Goal: Information Seeking & Learning: Learn about a topic

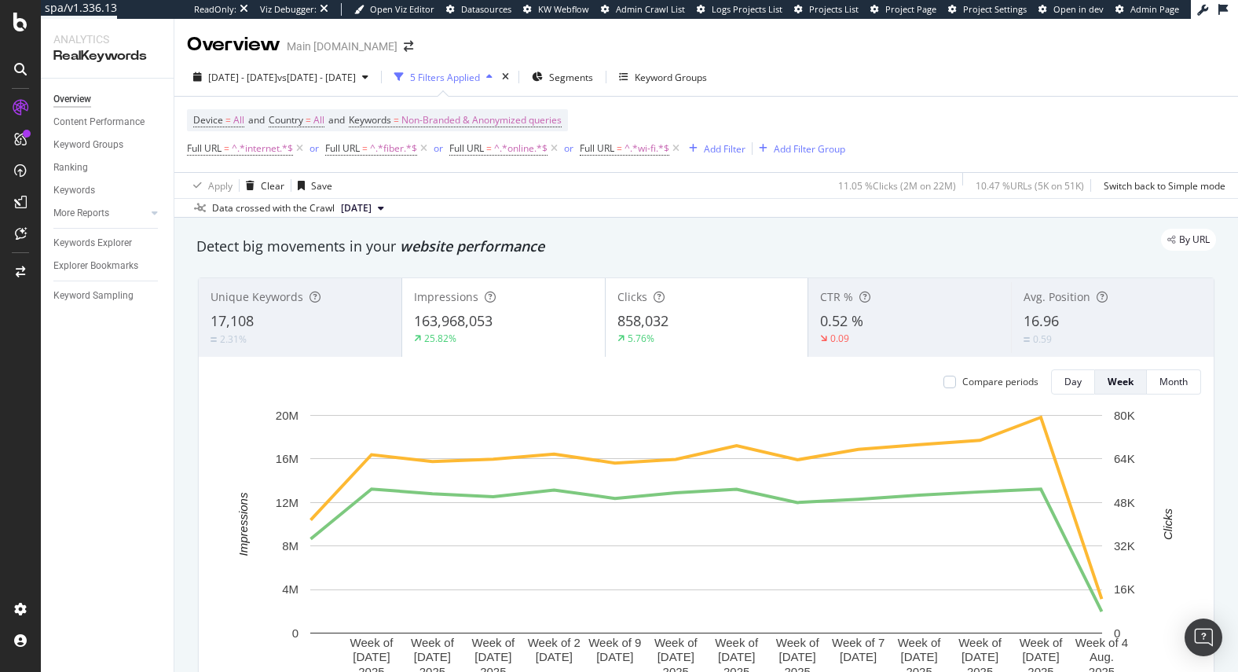
click at [486, 246] on div "By URL" at bounding box center [699, 240] width 1036 height 22
click at [412, 33] on div "Overview Main [DOMAIN_NAME]" at bounding box center [706, 38] width 1064 height 39
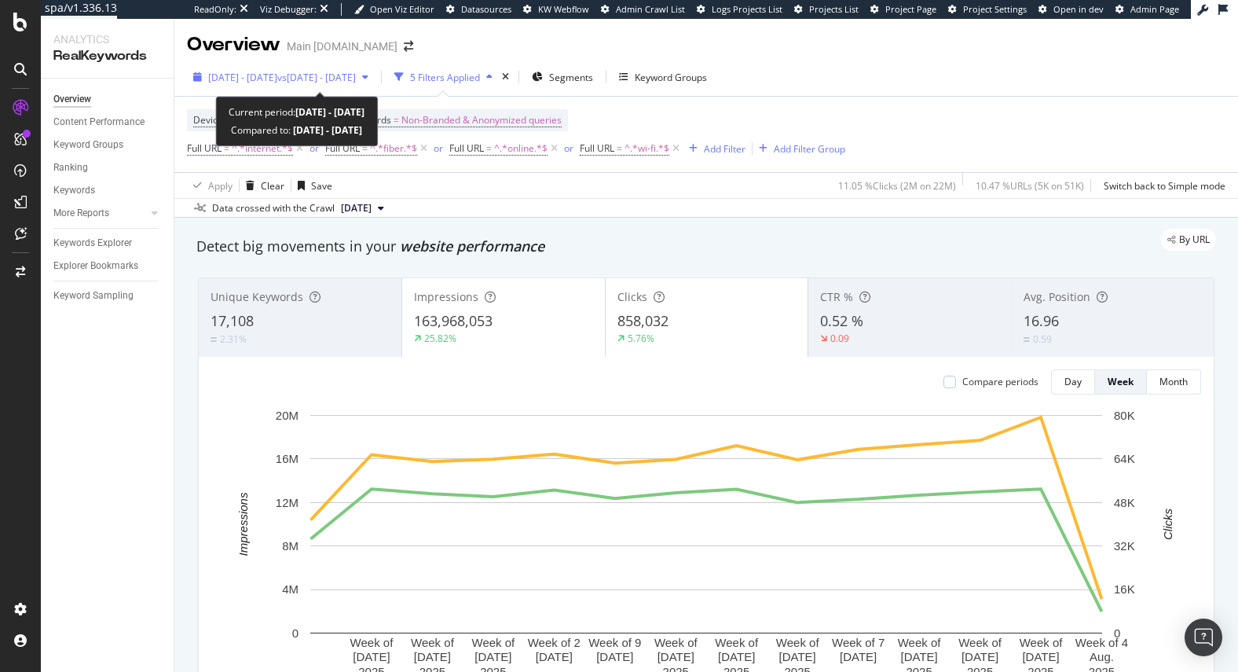
click at [248, 71] on span "[DATE] - [DATE]" at bounding box center [242, 77] width 69 height 13
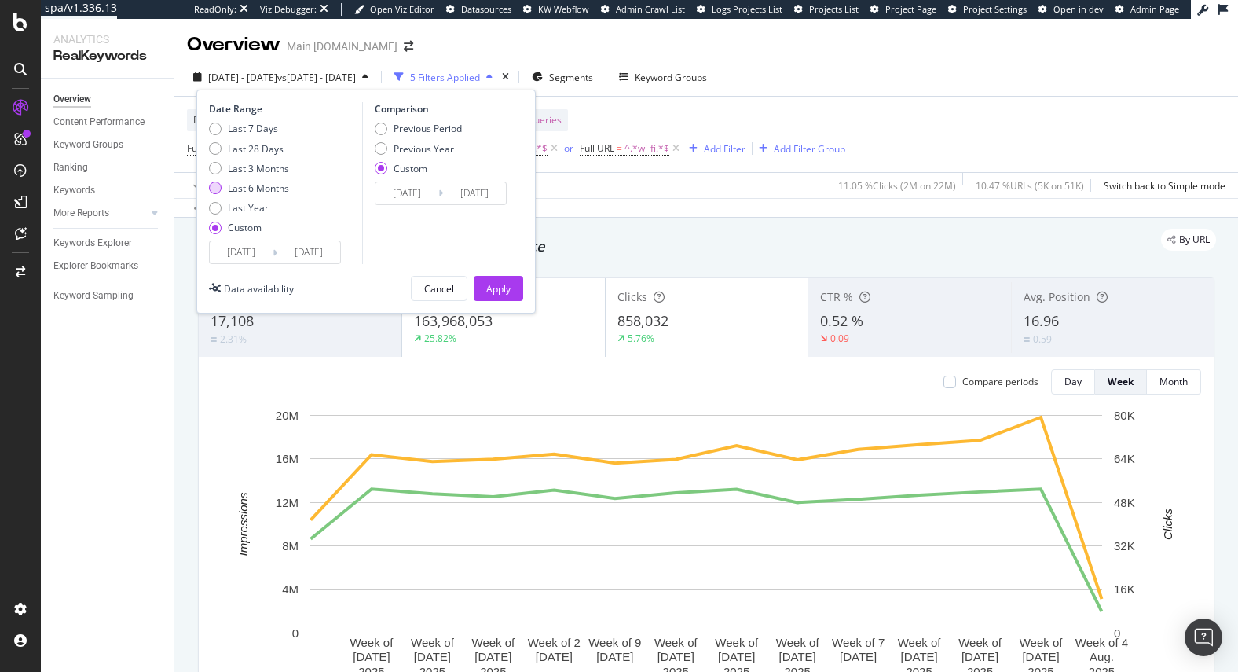
click at [248, 191] on div "Last 6 Months" at bounding box center [258, 187] width 61 height 13
type input "[DATE]"
click at [409, 149] on div "Previous Year" at bounding box center [424, 148] width 60 height 13
type input "[DATE]"
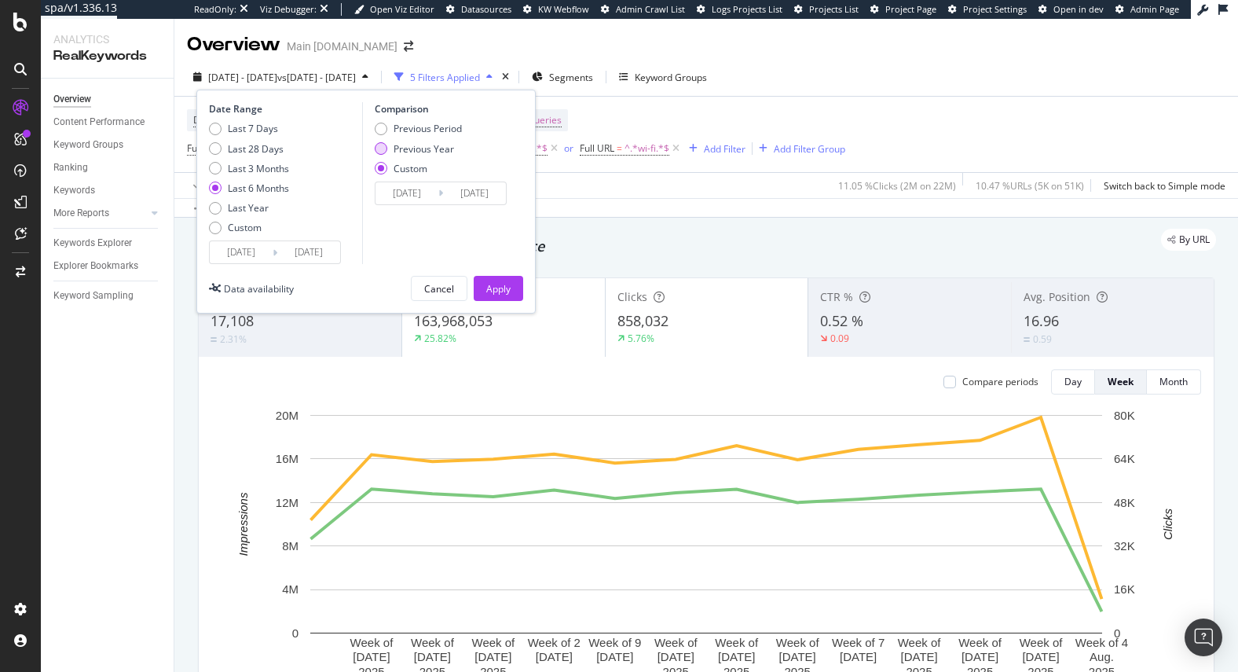
type input "[DATE]"
click at [401, 167] on div "Custom" at bounding box center [411, 168] width 34 height 13
click at [238, 162] on div "Last 3 Months" at bounding box center [258, 168] width 61 height 13
click at [247, 253] on input "[DATE]" at bounding box center [241, 252] width 63 height 22
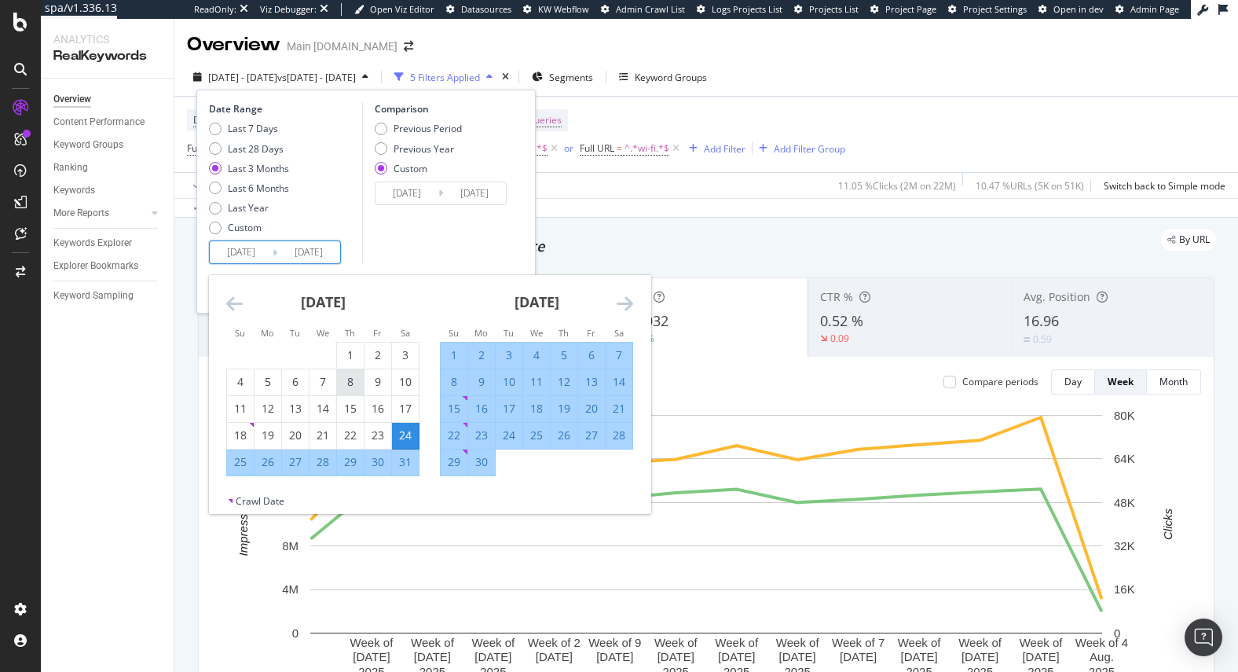
click at [346, 384] on div "8" at bounding box center [350, 382] width 27 height 16
type input "[DATE]"
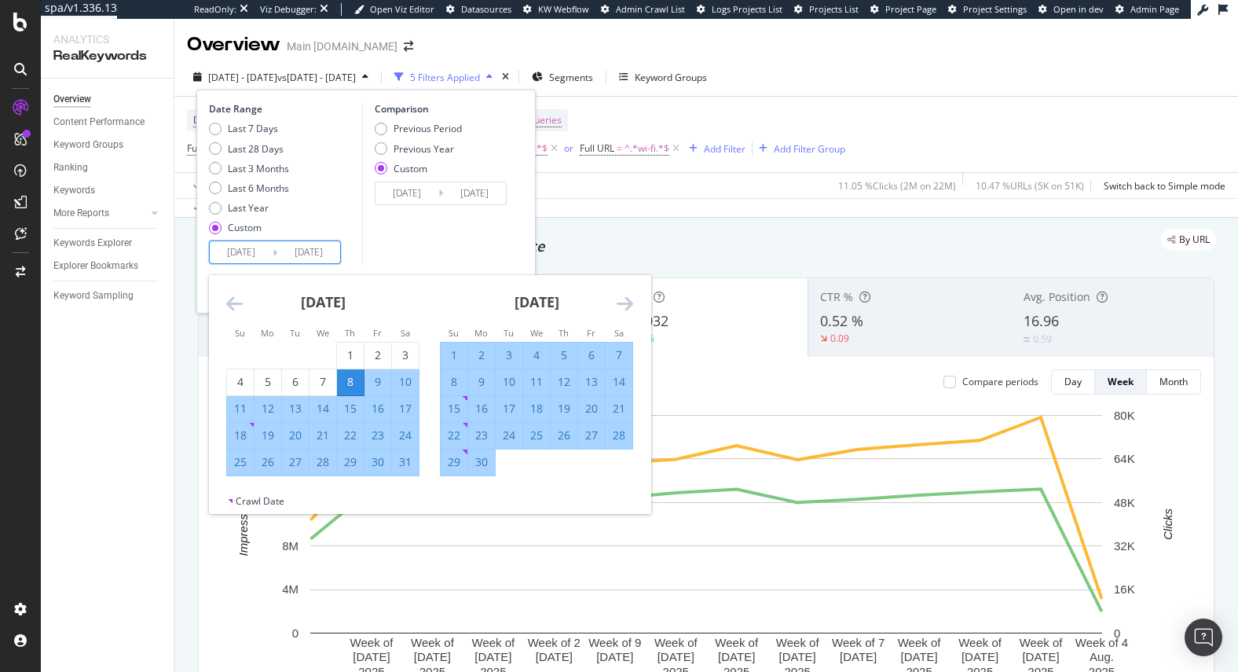
click at [384, 252] on div "Comparison Previous Period Previous Year Custom [DATE] Navigate forward to inte…" at bounding box center [436, 183] width 149 height 162
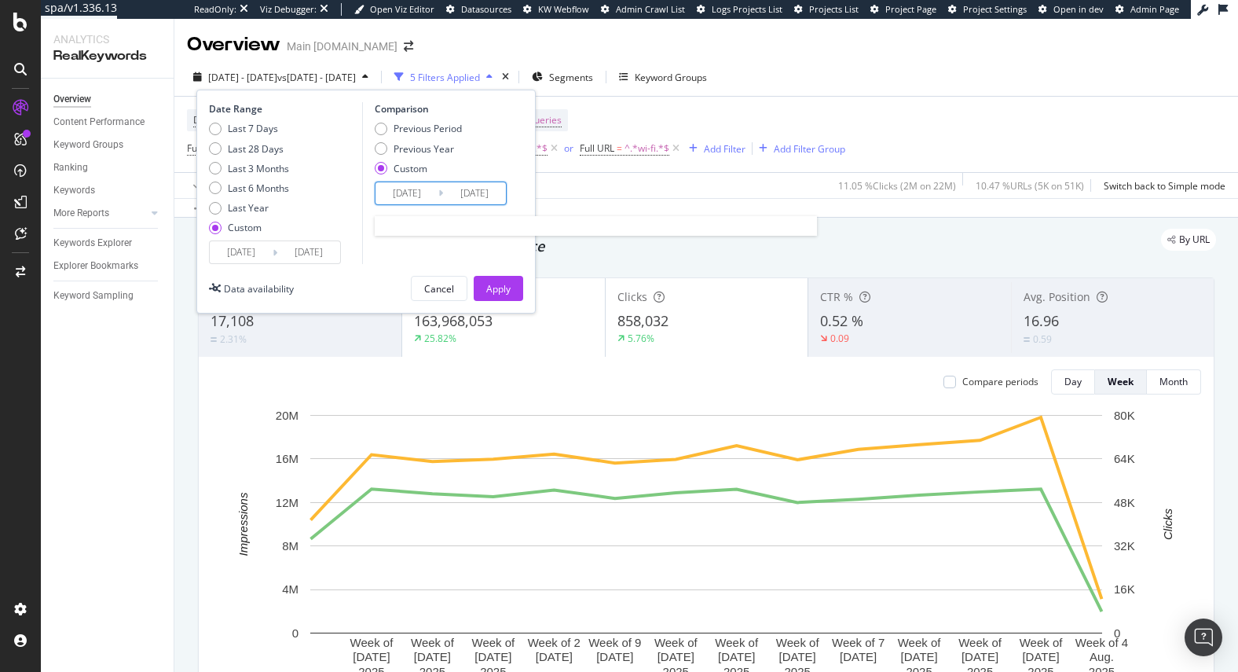
click at [417, 192] on input "[DATE]" at bounding box center [407, 193] width 63 height 22
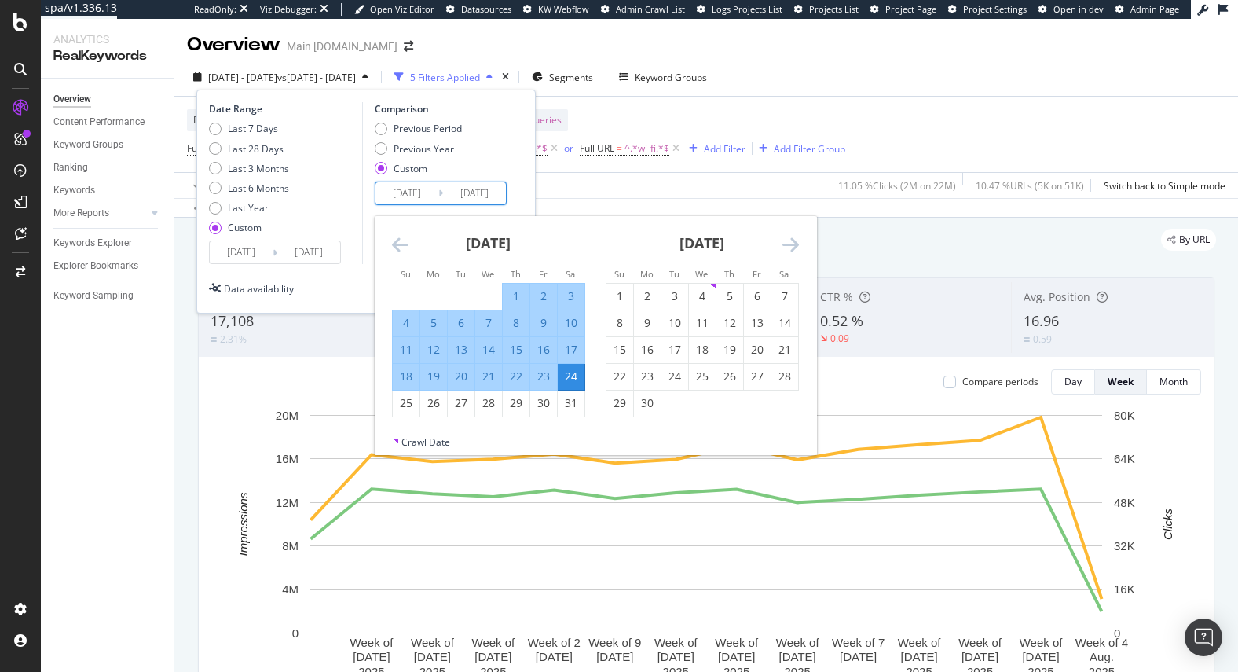
click at [401, 247] on icon "Move backward to switch to the previous month." at bounding box center [400, 244] width 16 height 19
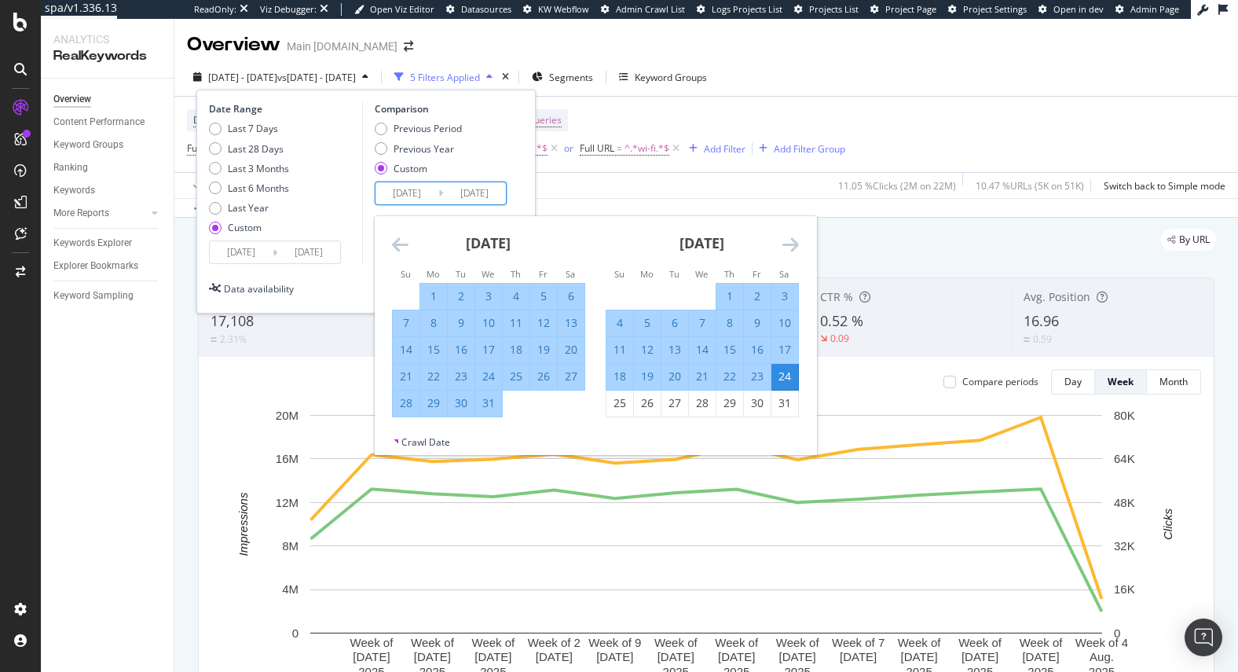
click at [401, 247] on icon "Move backward to switch to the previous month." at bounding box center [400, 244] width 16 height 19
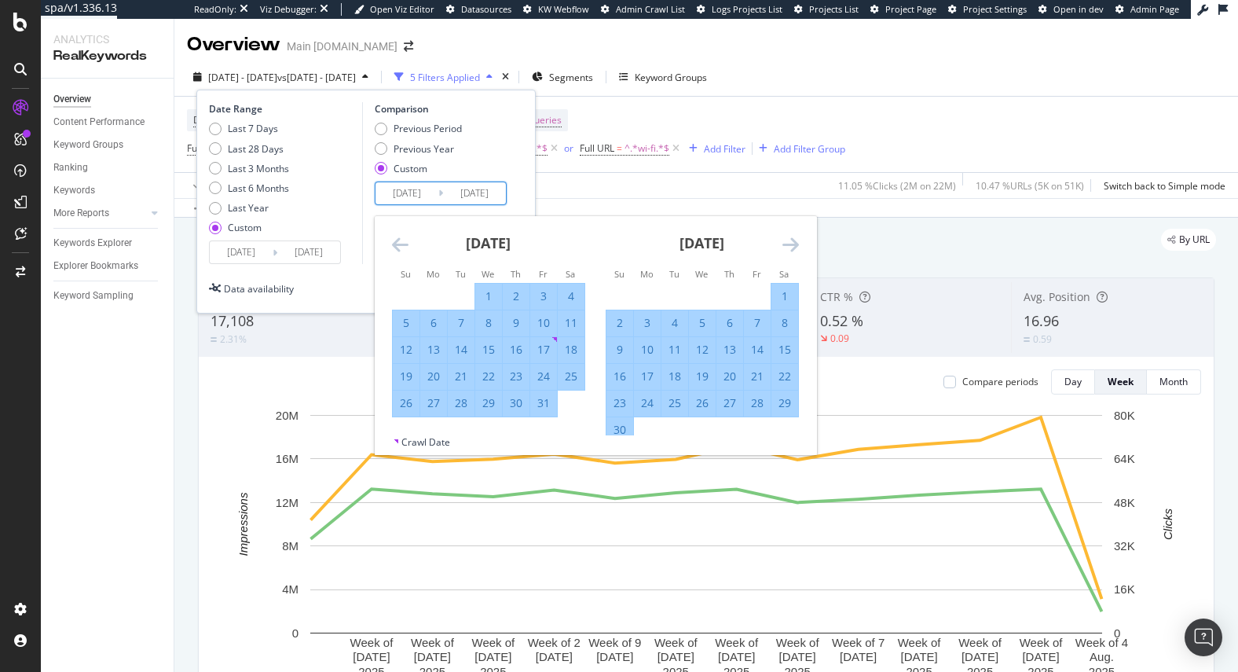
click at [401, 247] on icon "Move backward to switch to the previous month." at bounding box center [400, 244] width 16 height 19
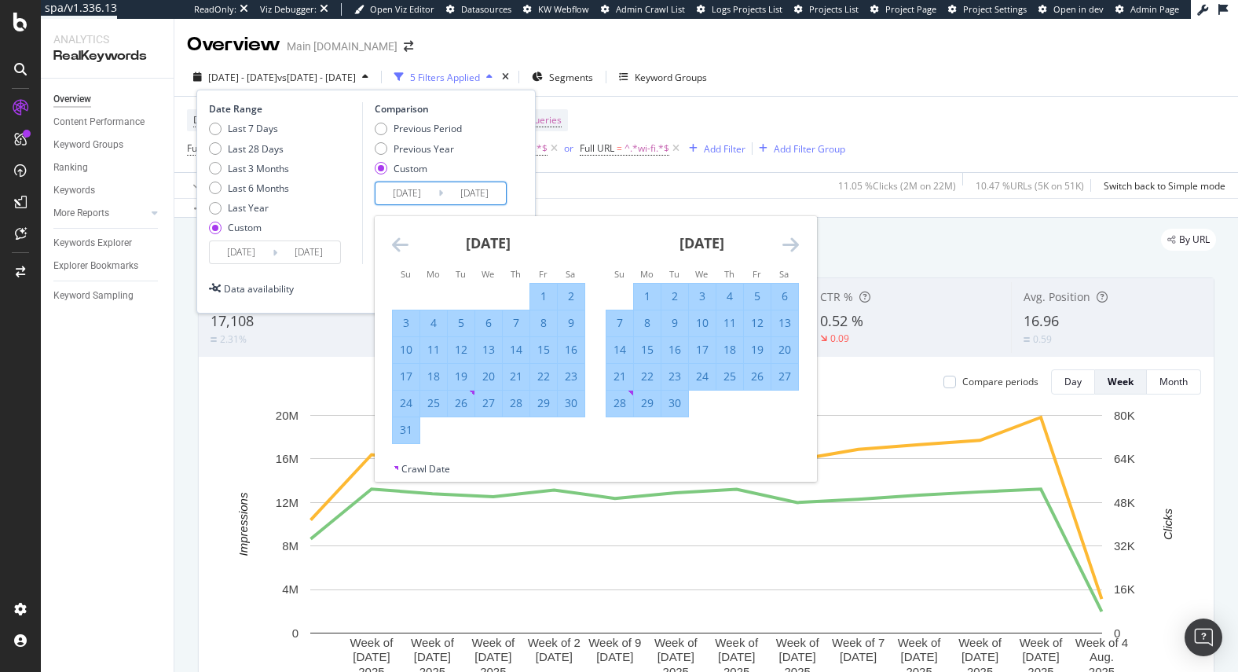
click at [401, 247] on icon "Move backward to switch to the previous month." at bounding box center [400, 244] width 16 height 19
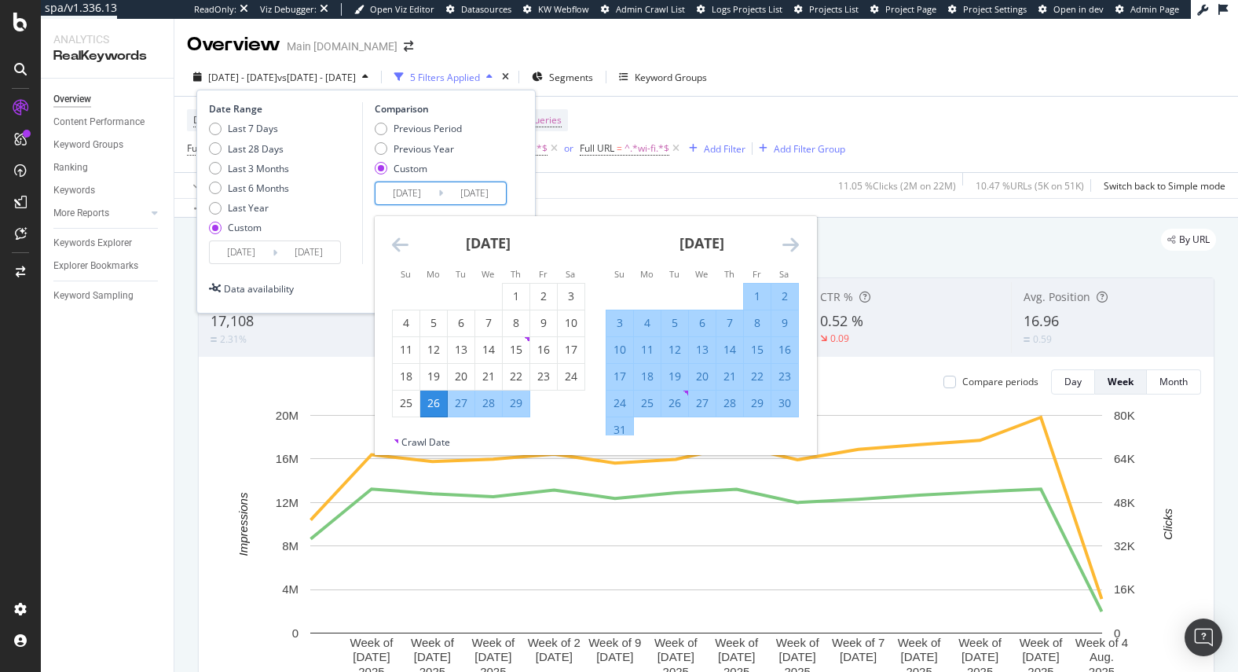
click at [401, 247] on icon "Move backward to switch to the previous month." at bounding box center [400, 244] width 16 height 19
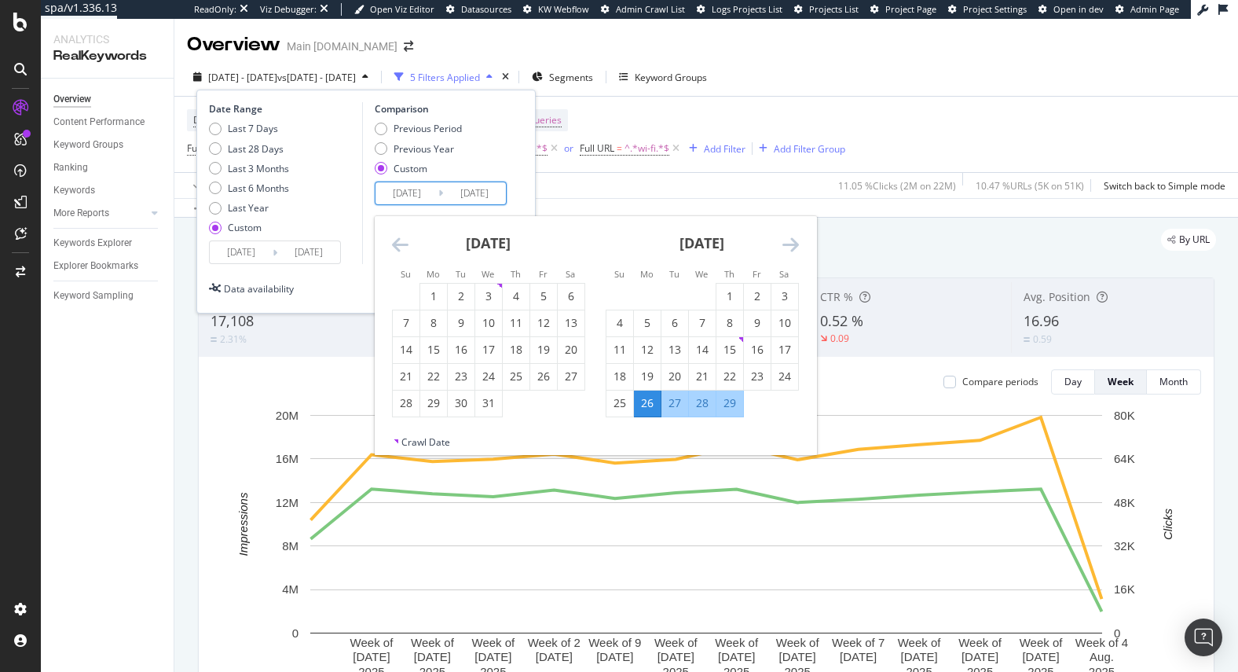
click at [401, 247] on icon "Move backward to switch to the previous month." at bounding box center [400, 244] width 16 height 19
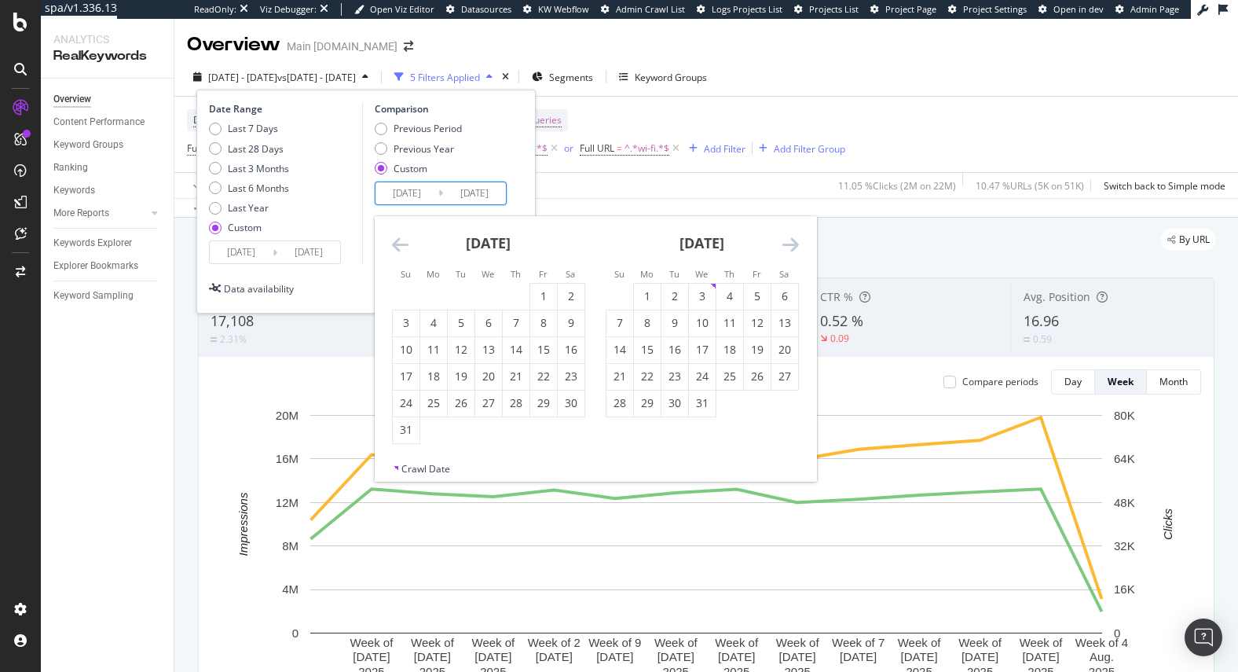
click at [401, 247] on icon "Move backward to switch to the previous month." at bounding box center [400, 244] width 16 height 19
click at [786, 237] on icon "Move forward to switch to the next month." at bounding box center [791, 244] width 16 height 19
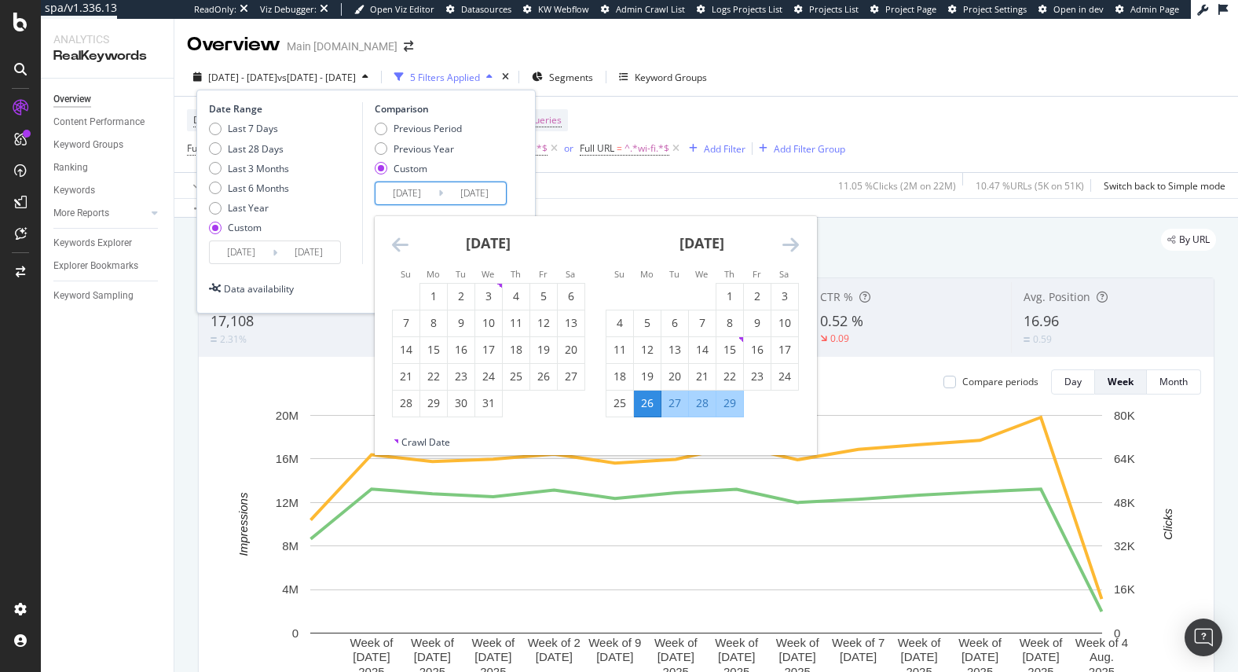
click at [396, 242] on icon "Move backward to switch to the previous month." at bounding box center [400, 244] width 16 height 19
click at [784, 244] on icon "Move forward to switch to the next month." at bounding box center [791, 244] width 16 height 19
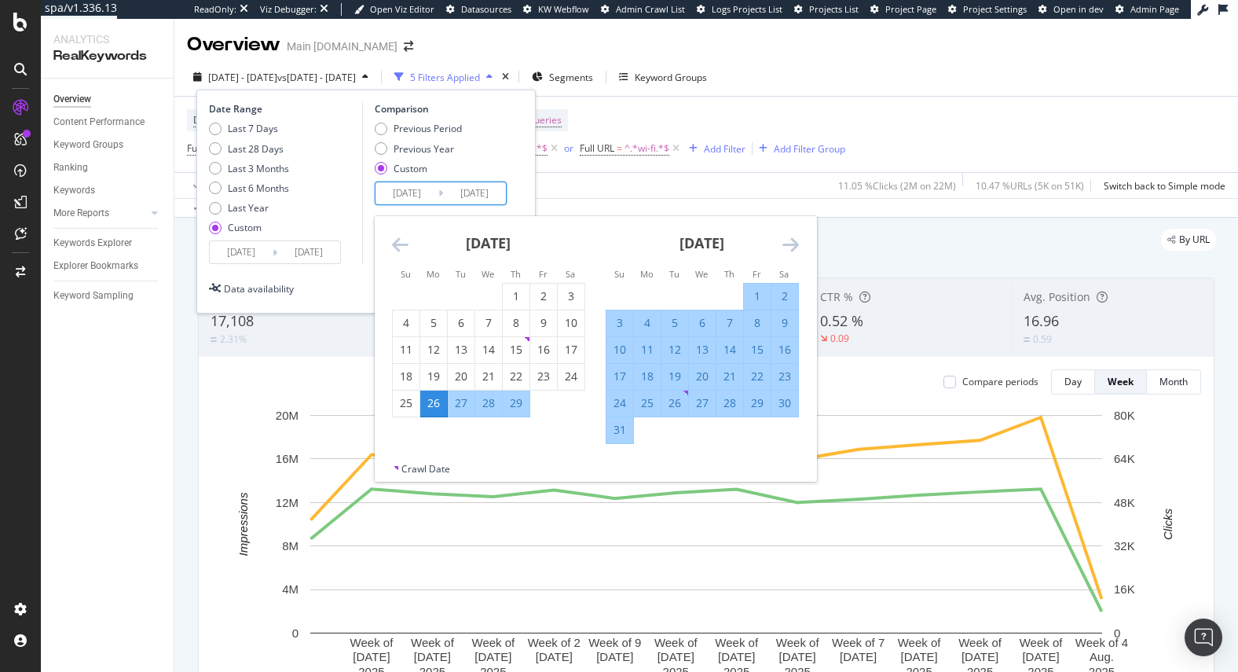
click at [424, 116] on div "Comparison Previous Period Previous Year Custom [DATE] Navigate forward to inte…" at bounding box center [436, 183] width 149 height 162
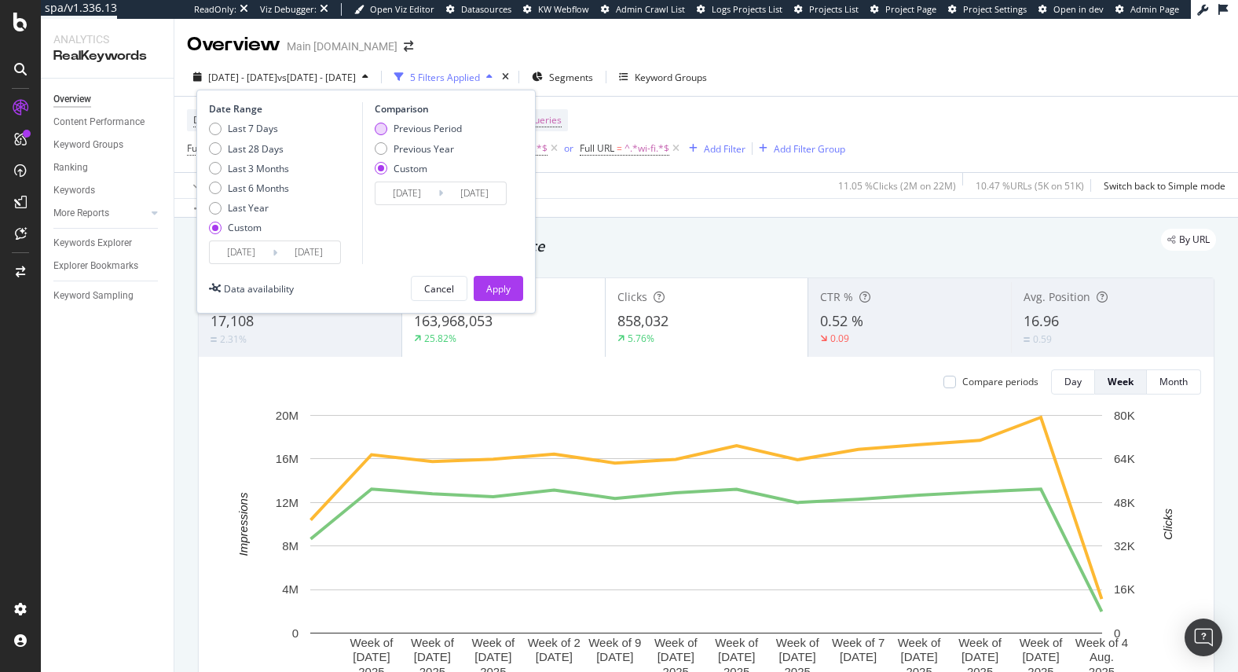
click at [424, 123] on div "Previous Period" at bounding box center [428, 128] width 68 height 13
type input "[DATE]"
click at [409, 195] on input "[DATE]" at bounding box center [407, 193] width 63 height 22
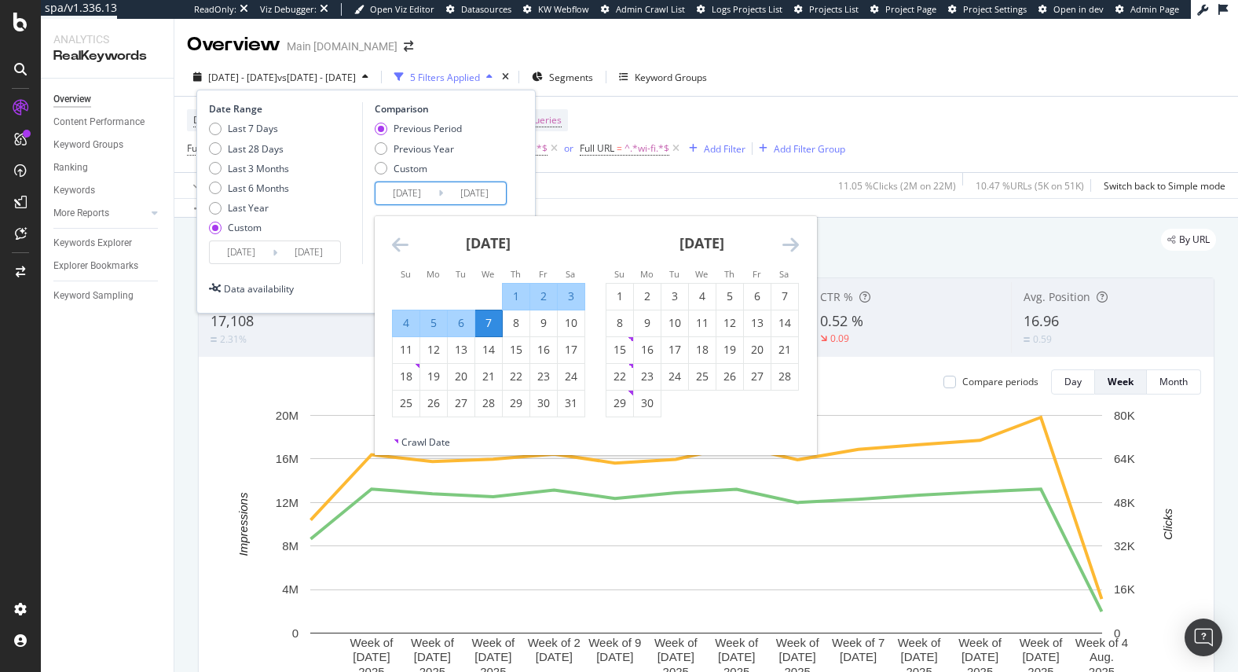
click at [398, 245] on icon "Move backward to switch to the previous month." at bounding box center [400, 244] width 16 height 19
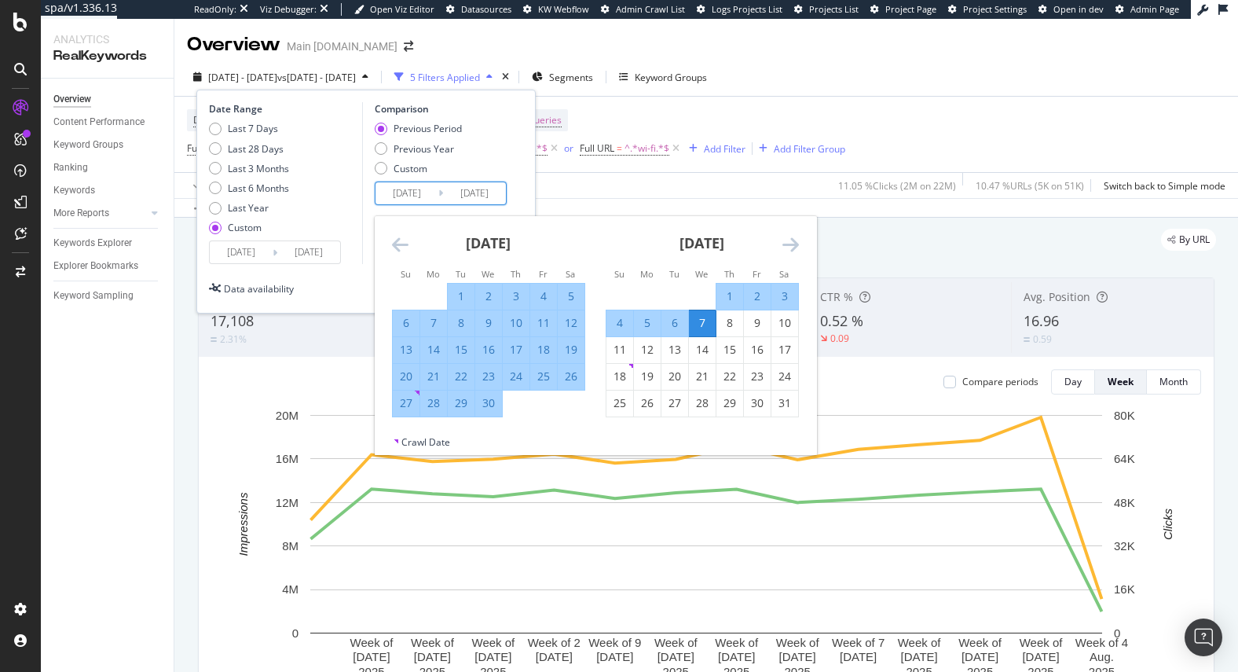
click at [398, 245] on icon "Move backward to switch to the previous month." at bounding box center [400, 244] width 16 height 19
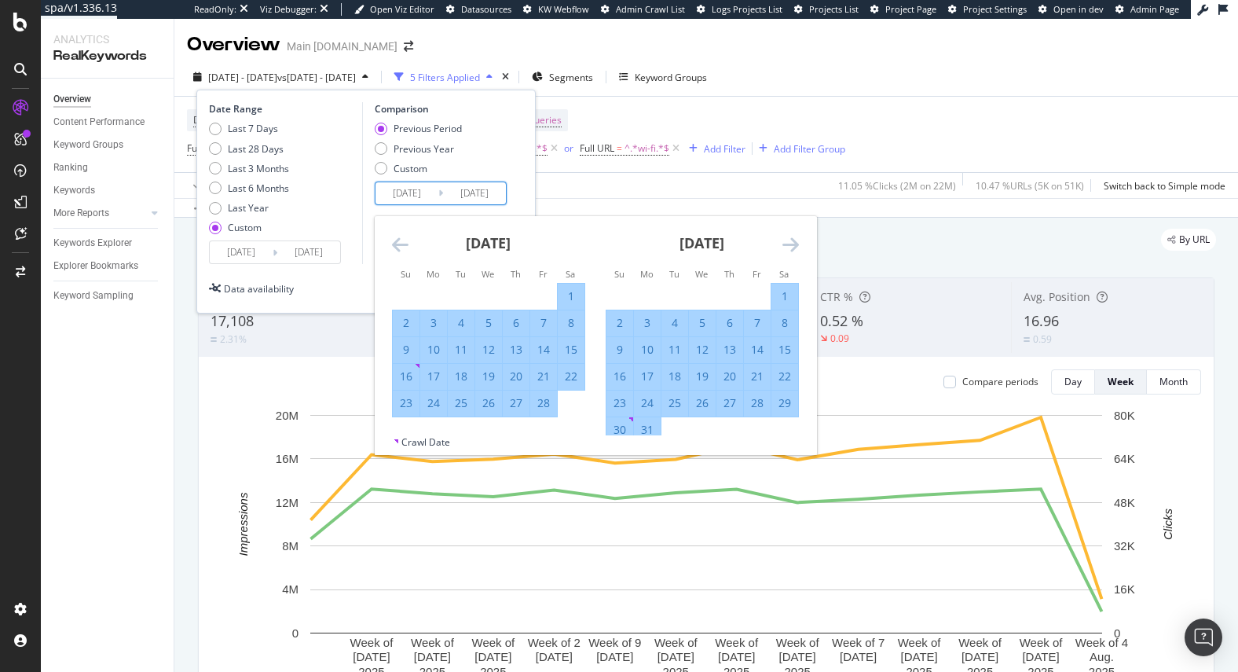
click at [398, 245] on icon "Move backward to switch to the previous month." at bounding box center [400, 244] width 16 height 19
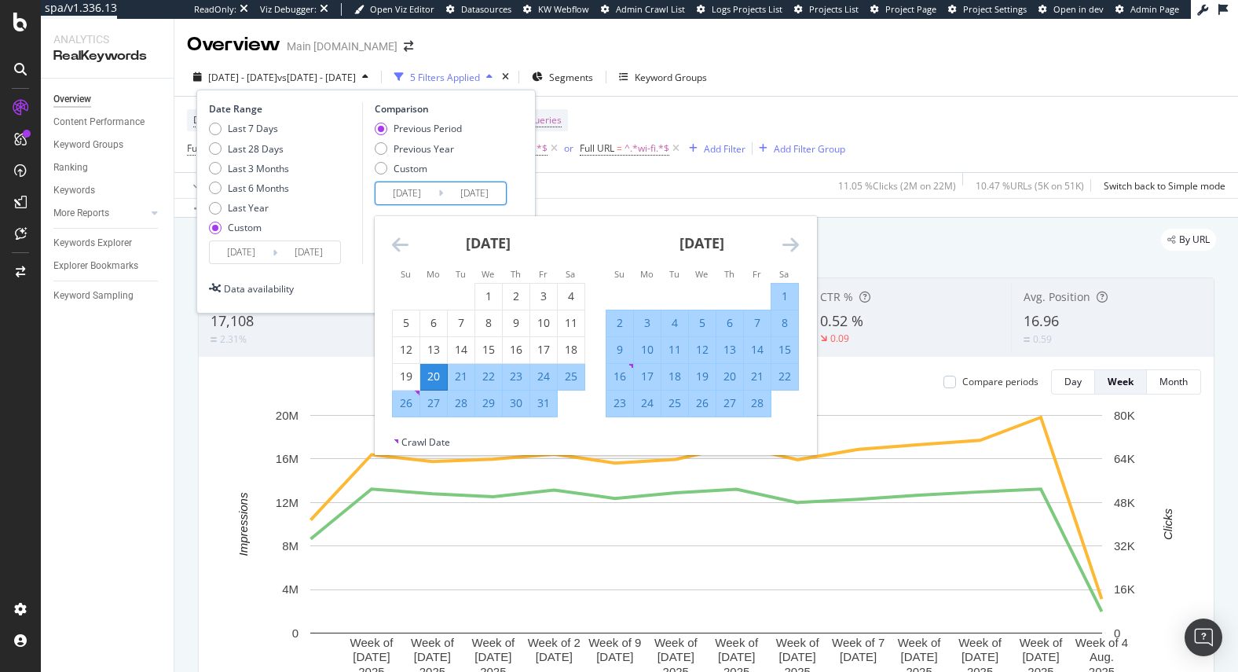
click at [398, 245] on icon "Move backward to switch to the previous month." at bounding box center [400, 244] width 16 height 19
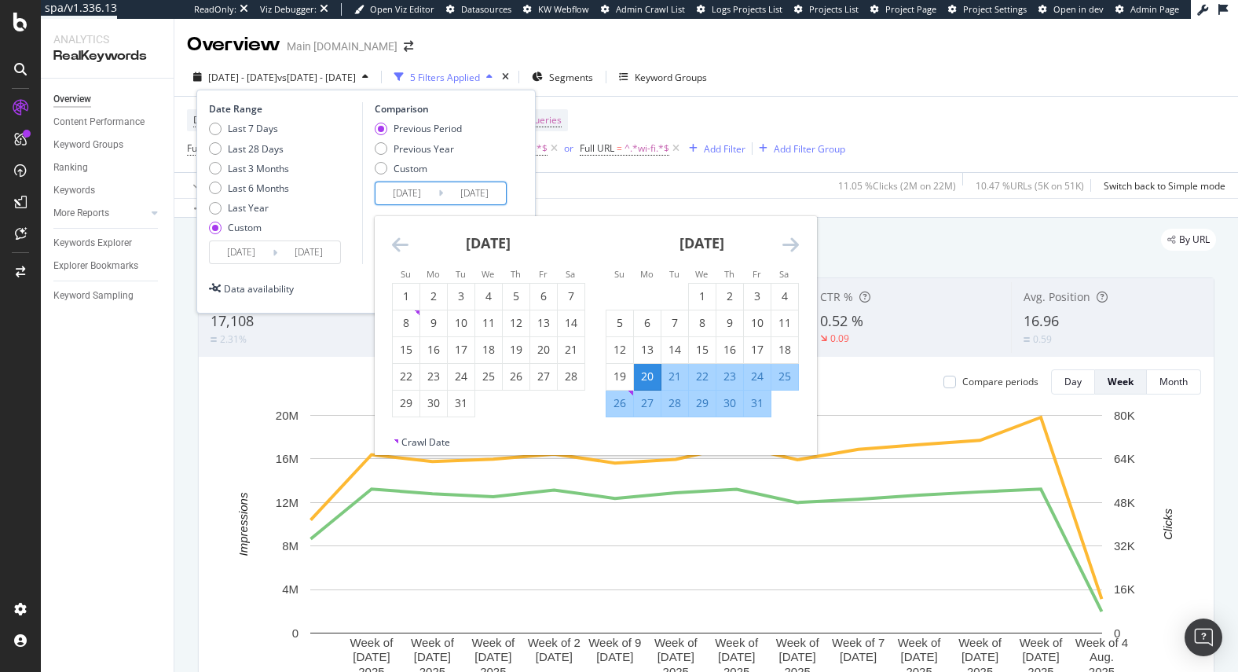
click at [398, 245] on icon "Move backward to switch to the previous month." at bounding box center [400, 244] width 16 height 19
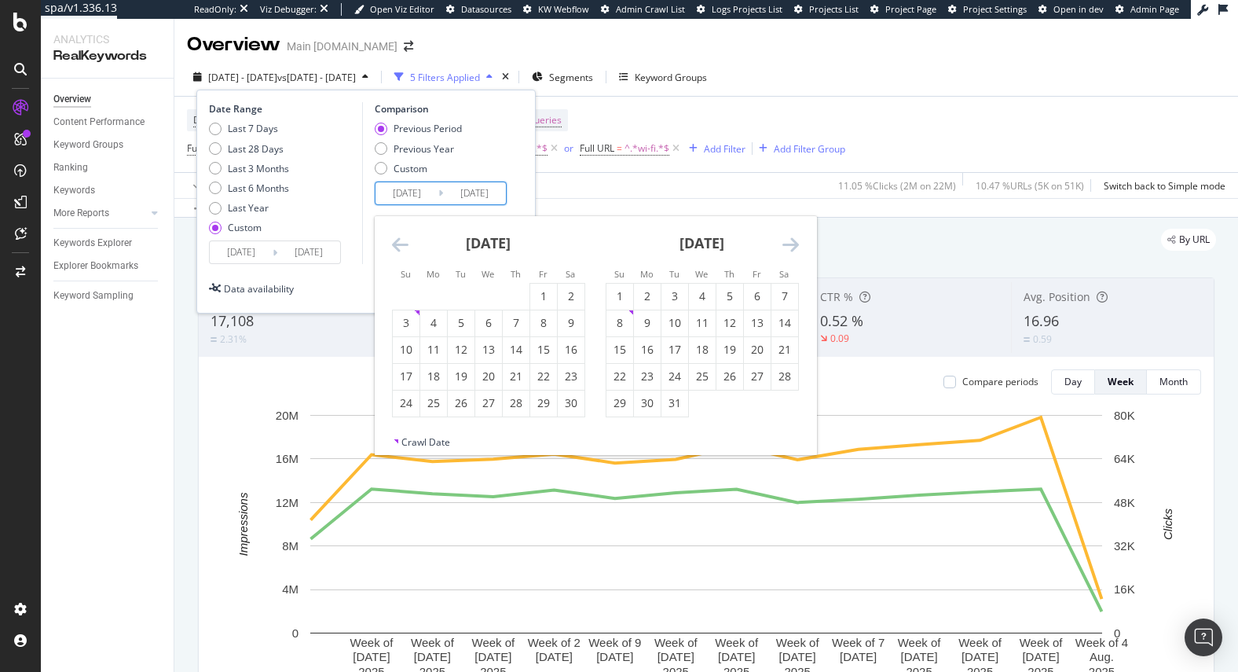
click at [398, 245] on icon "Move backward to switch to the previous month." at bounding box center [400, 244] width 16 height 19
click at [435, 398] on div "26" at bounding box center [433, 403] width 27 height 16
type input "[DATE]"
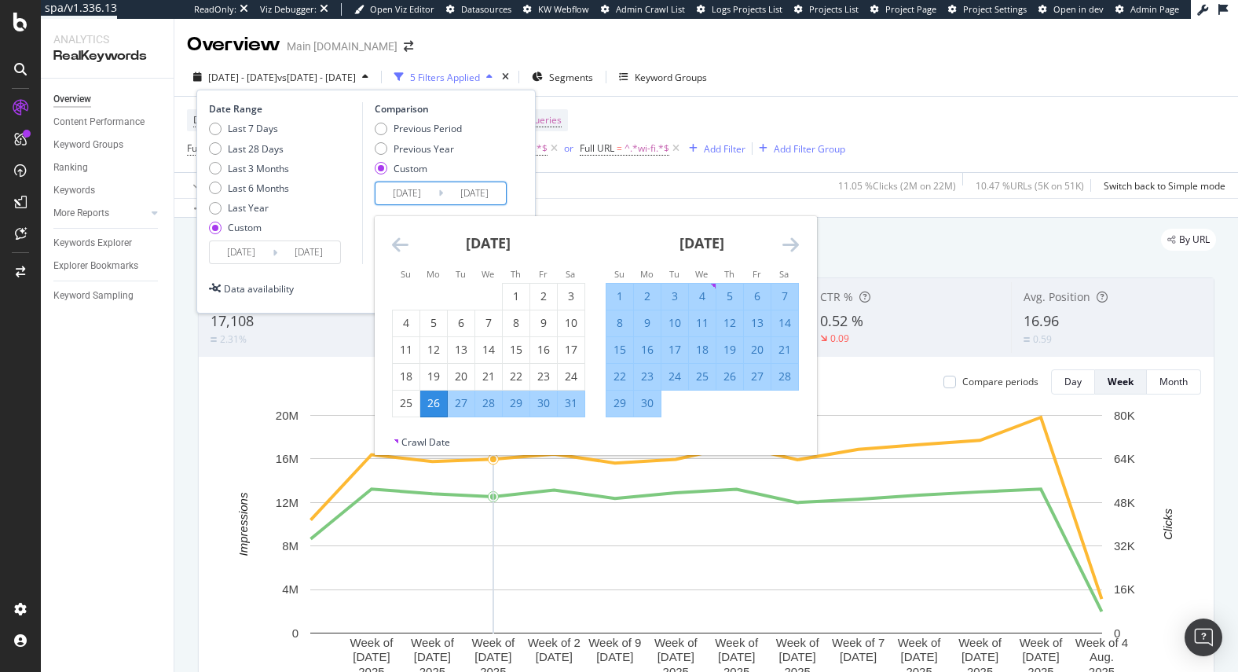
click at [516, 195] on div "Date Range Last 7 Days Last 28 Days Last 3 Months Last 6 Months Last Year Custo…" at bounding box center [366, 183] width 314 height 162
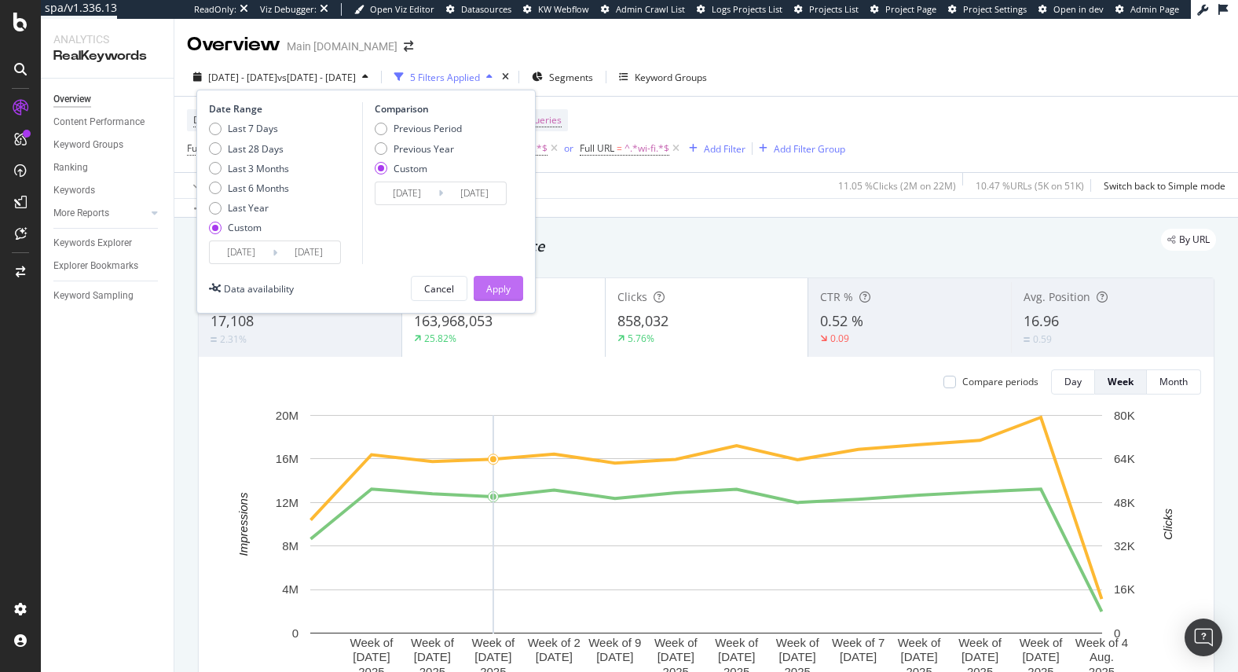
click at [497, 291] on div "Apply" at bounding box center [498, 288] width 24 height 13
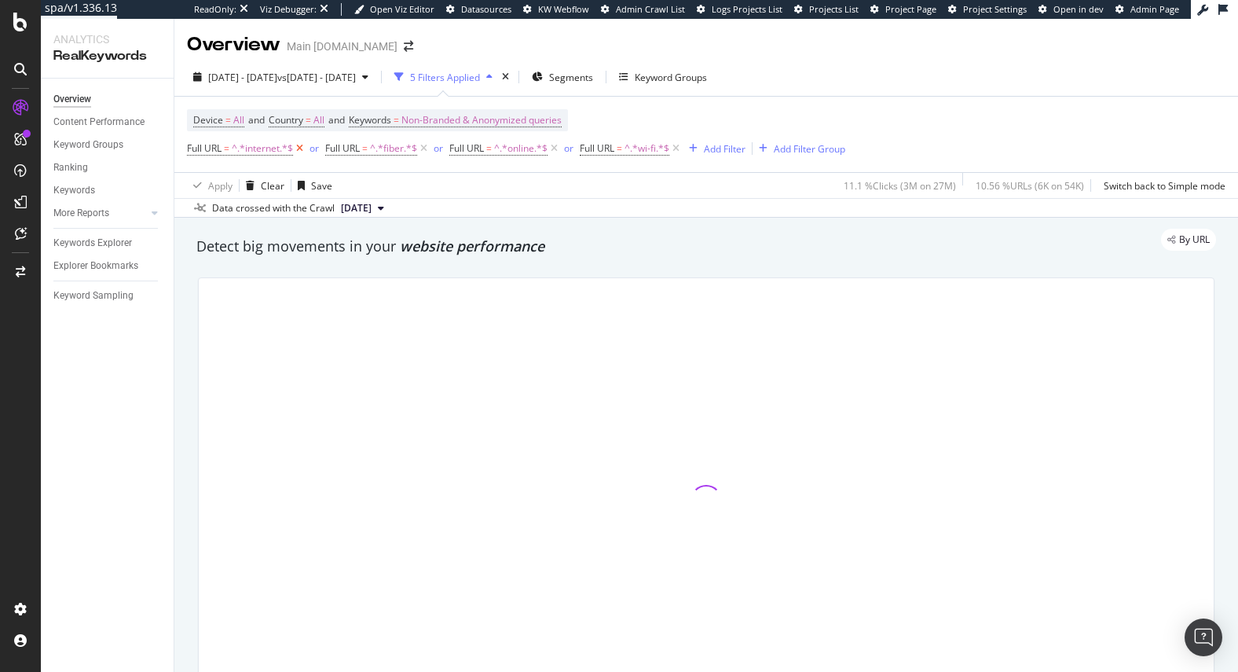
click at [305, 153] on icon at bounding box center [299, 149] width 13 height 16
click at [287, 151] on icon at bounding box center [285, 149] width 13 height 16
click at [287, 151] on icon at bounding box center [291, 149] width 13 height 16
click at [288, 151] on icon at bounding box center [283, 149] width 13 height 16
click at [236, 141] on div "Add Filter" at bounding box center [229, 147] width 42 height 13
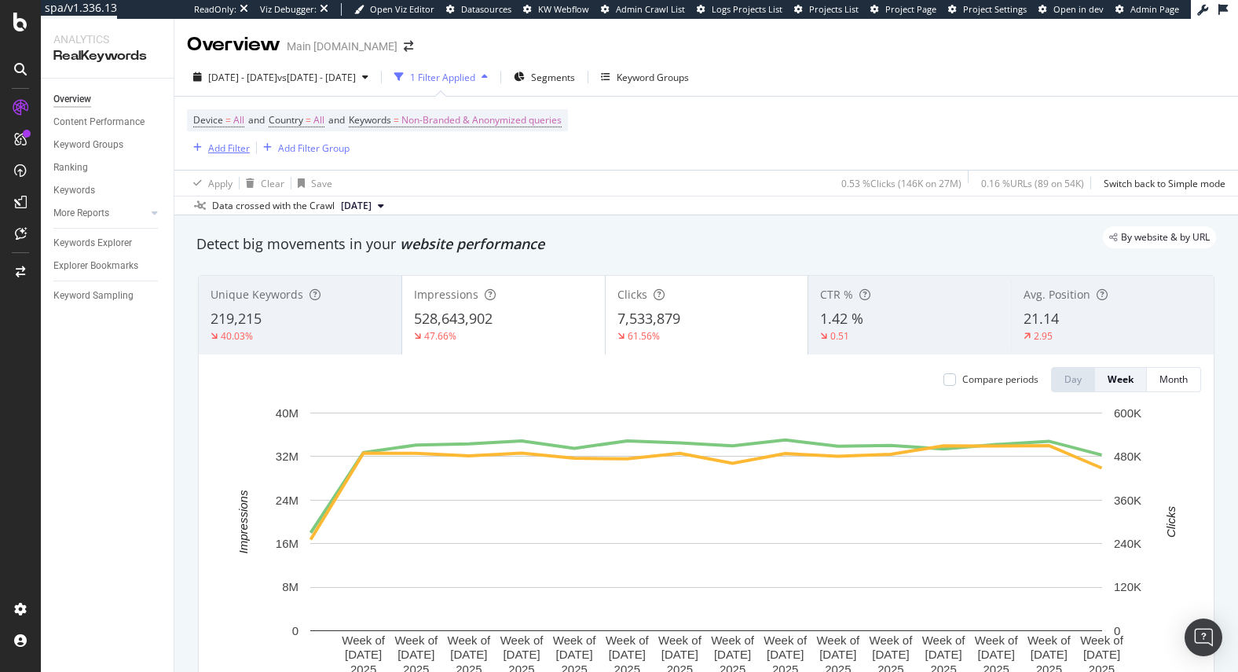
click at [223, 154] on div "Add Filter" at bounding box center [218, 147] width 63 height 17
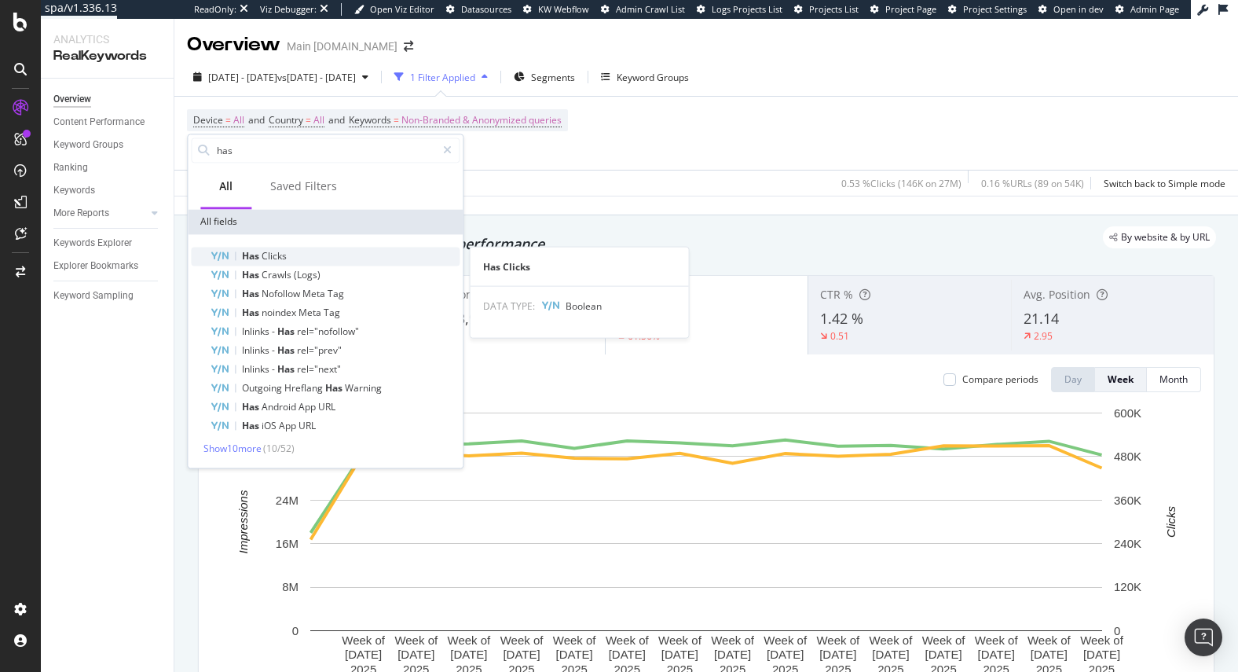
type input "has"
click at [273, 260] on span "Clicks" at bounding box center [274, 255] width 25 height 13
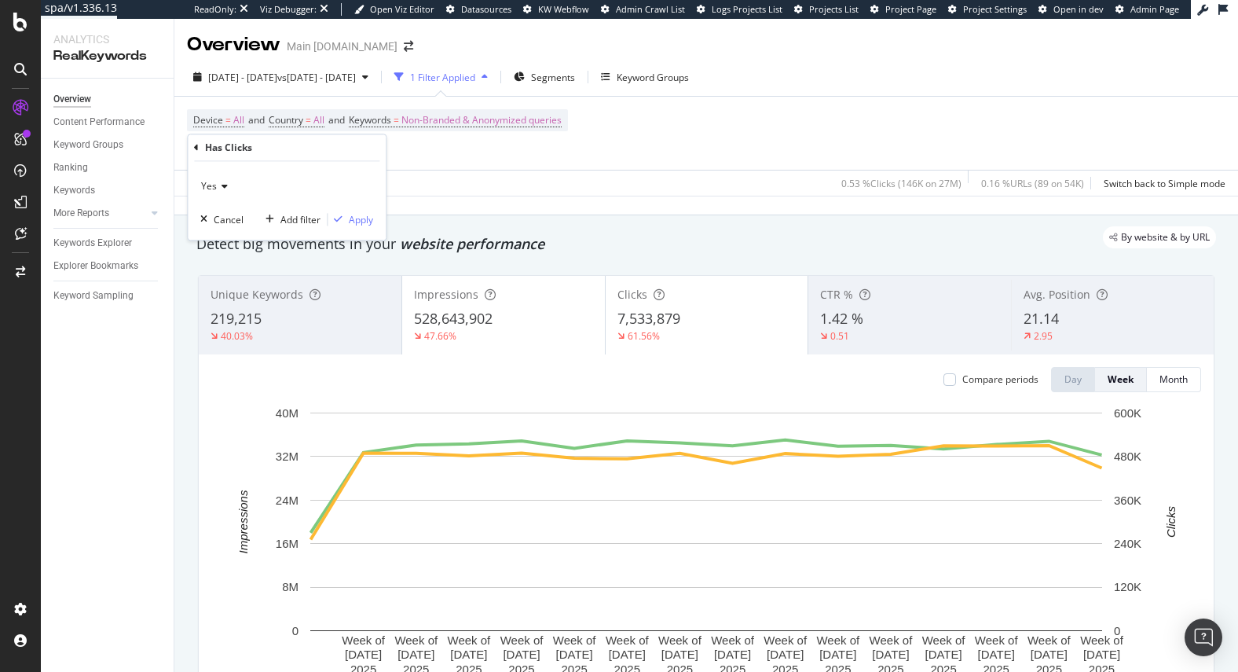
click at [215, 188] on span "Yes" at bounding box center [209, 186] width 16 height 13
click at [357, 218] on div "Apply" at bounding box center [361, 219] width 24 height 13
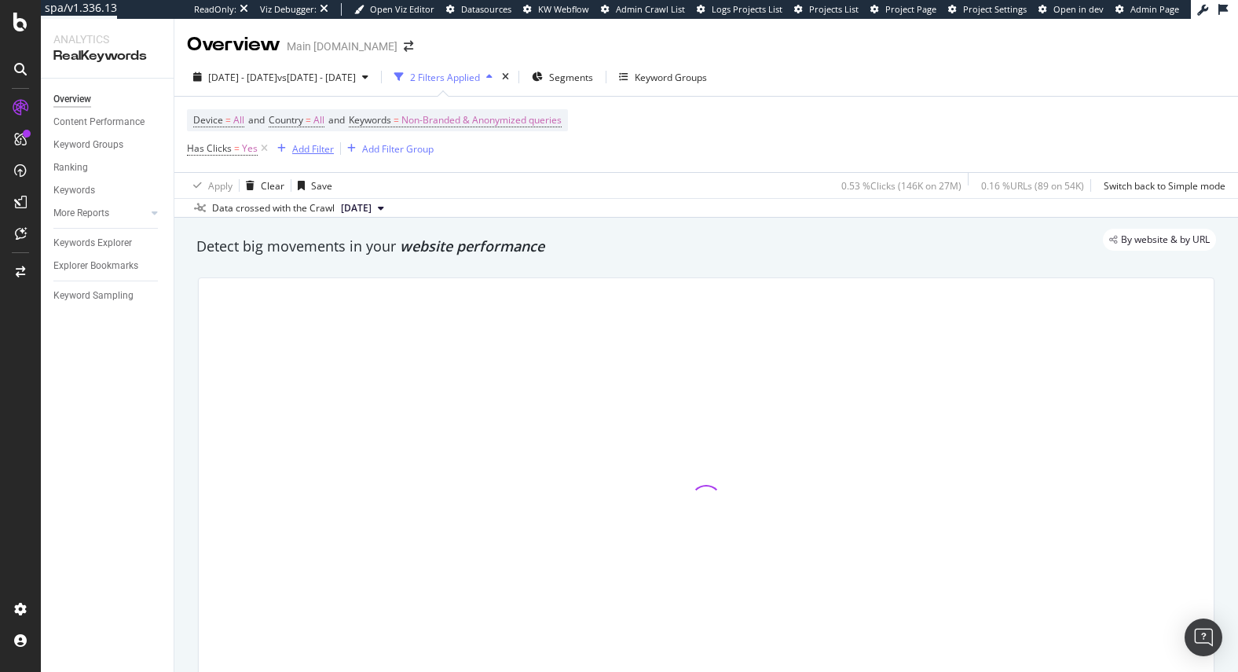
click at [312, 150] on div "Add Filter" at bounding box center [313, 148] width 42 height 13
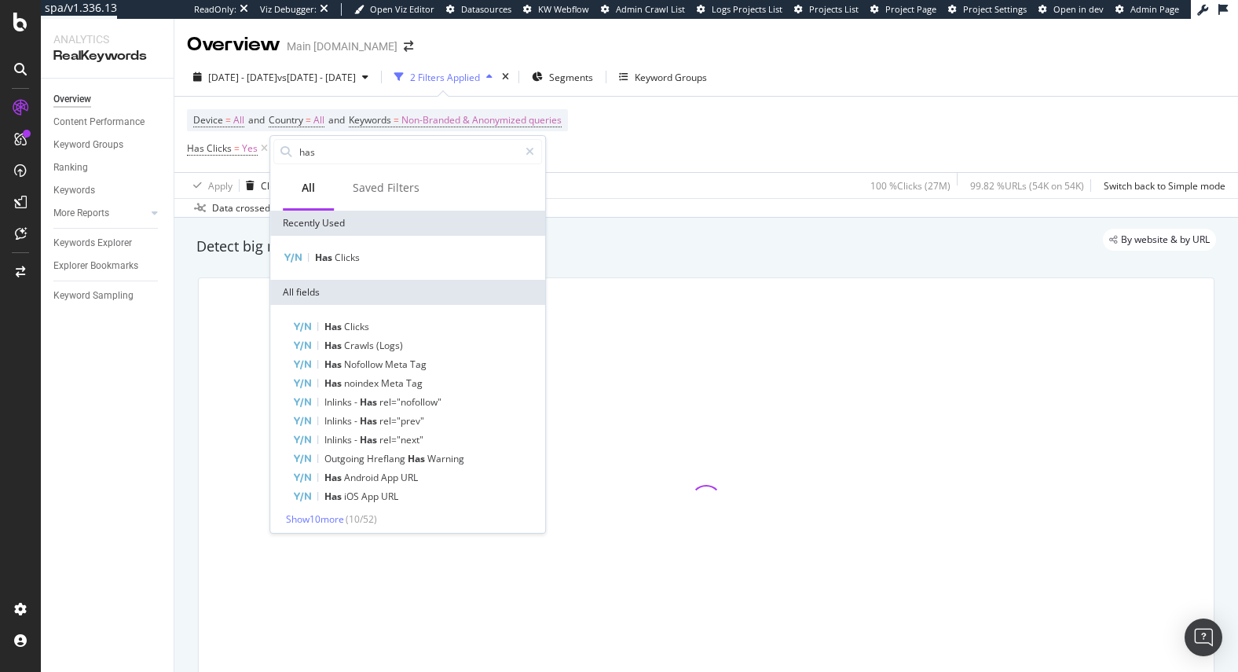
click at [317, 271] on div "Has Clicks" at bounding box center [407, 258] width 275 height 44
click at [321, 262] on span "Has" at bounding box center [325, 257] width 20 height 13
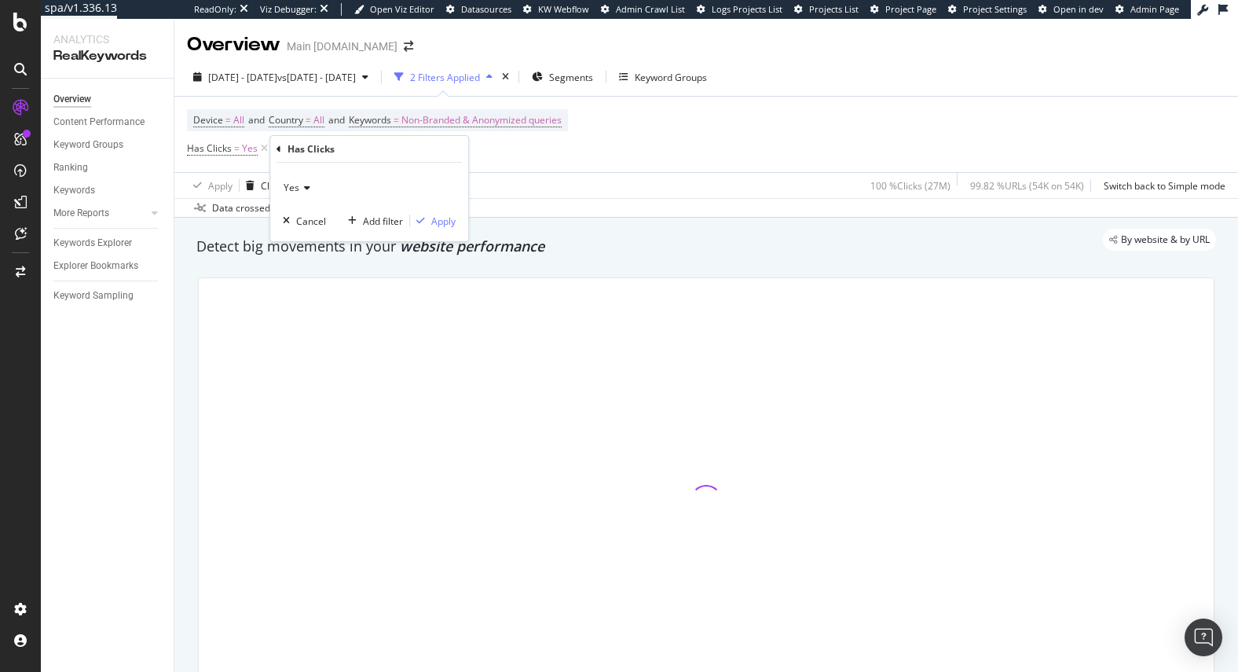
click at [313, 189] on div "Yes" at bounding box center [369, 187] width 173 height 25
click at [312, 187] on div "Yes" at bounding box center [369, 187] width 173 height 25
click at [327, 220] on div "Cancel Add filter Apply" at bounding box center [366, 221] width 179 height 16
click at [310, 225] on div "Cancel" at bounding box center [311, 220] width 30 height 13
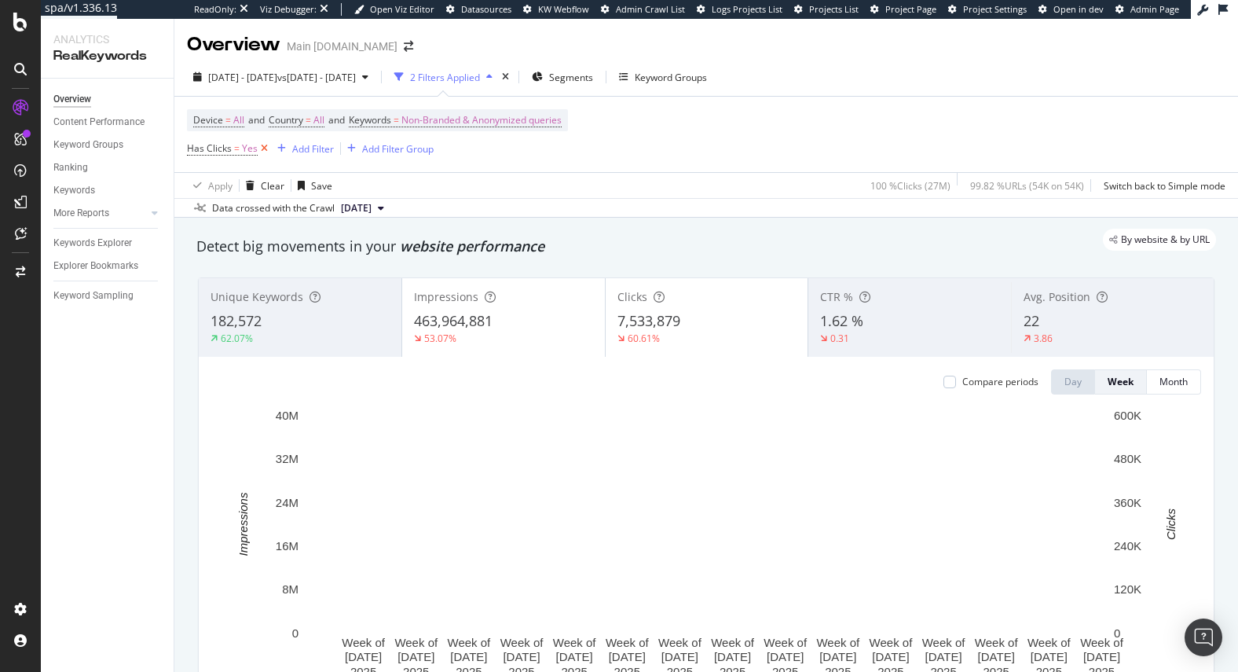
click at [261, 150] on icon at bounding box center [264, 149] width 13 height 16
click at [225, 148] on div "Add Filter" at bounding box center [229, 147] width 42 height 13
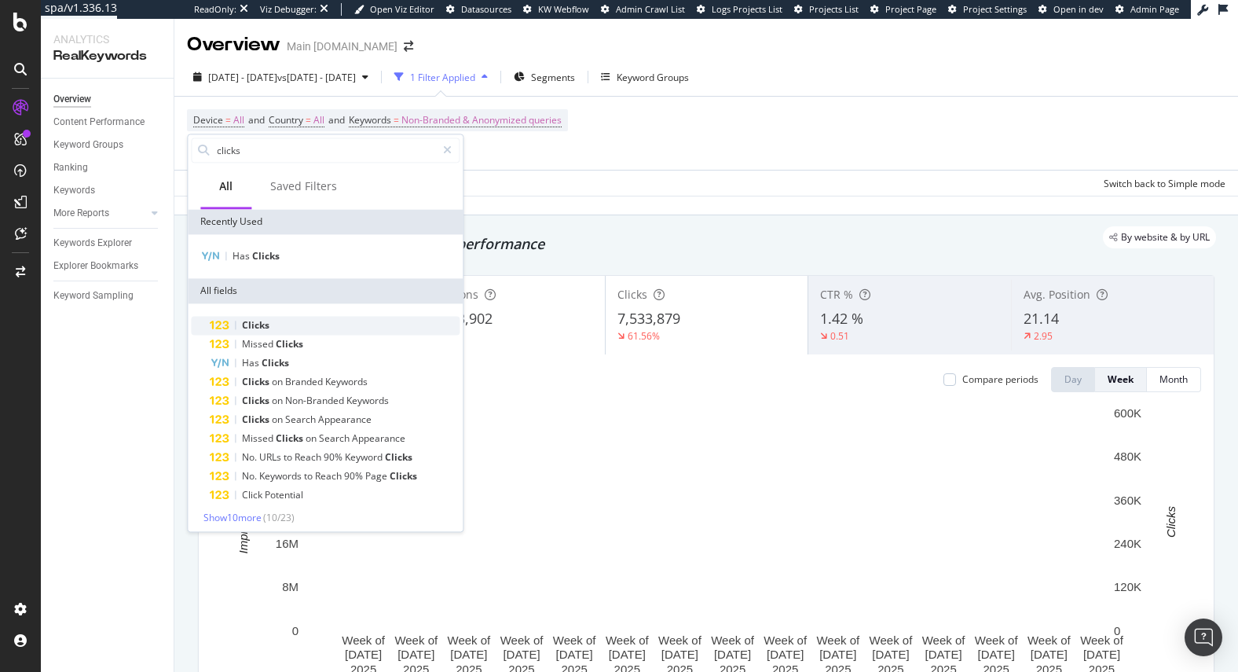
type input "clicks"
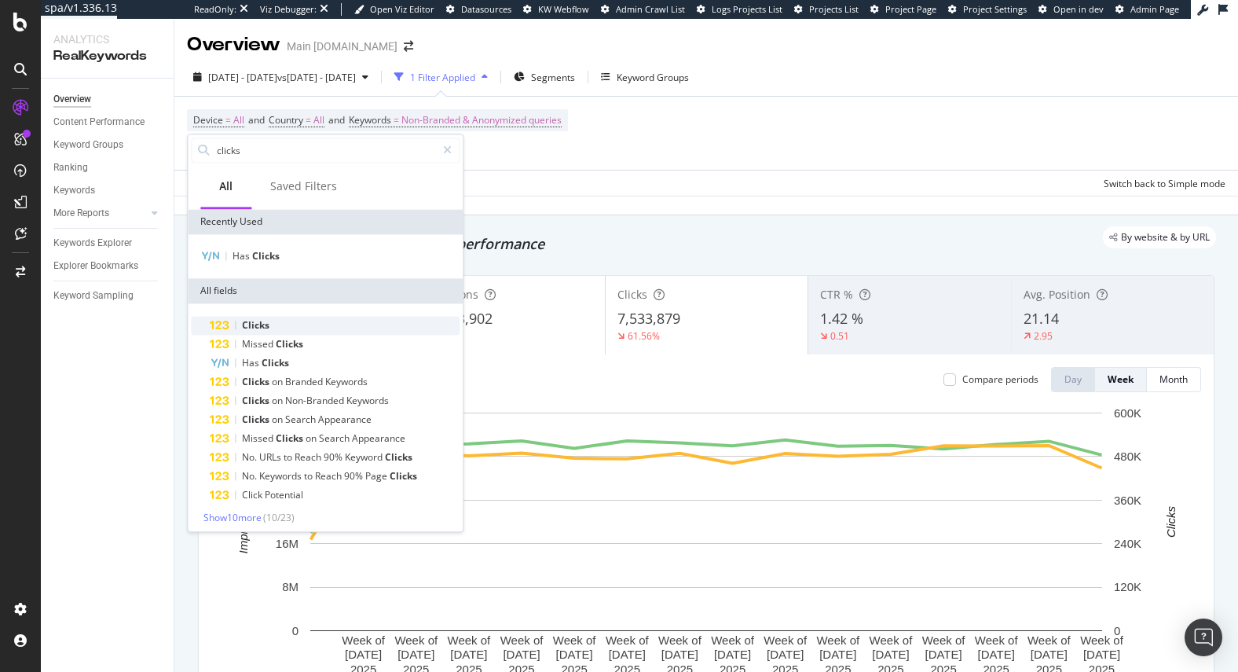
click at [261, 330] on span "Clicks" at bounding box center [255, 324] width 27 height 13
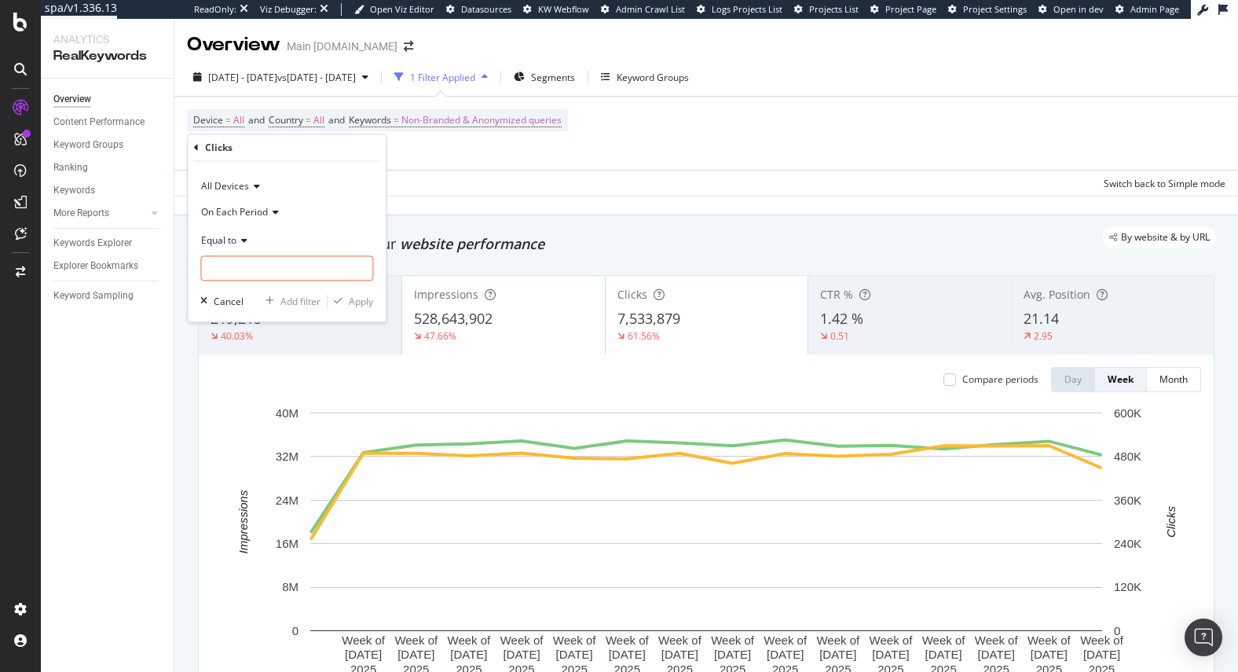
click at [233, 207] on span "On Each Period" at bounding box center [234, 211] width 67 height 13
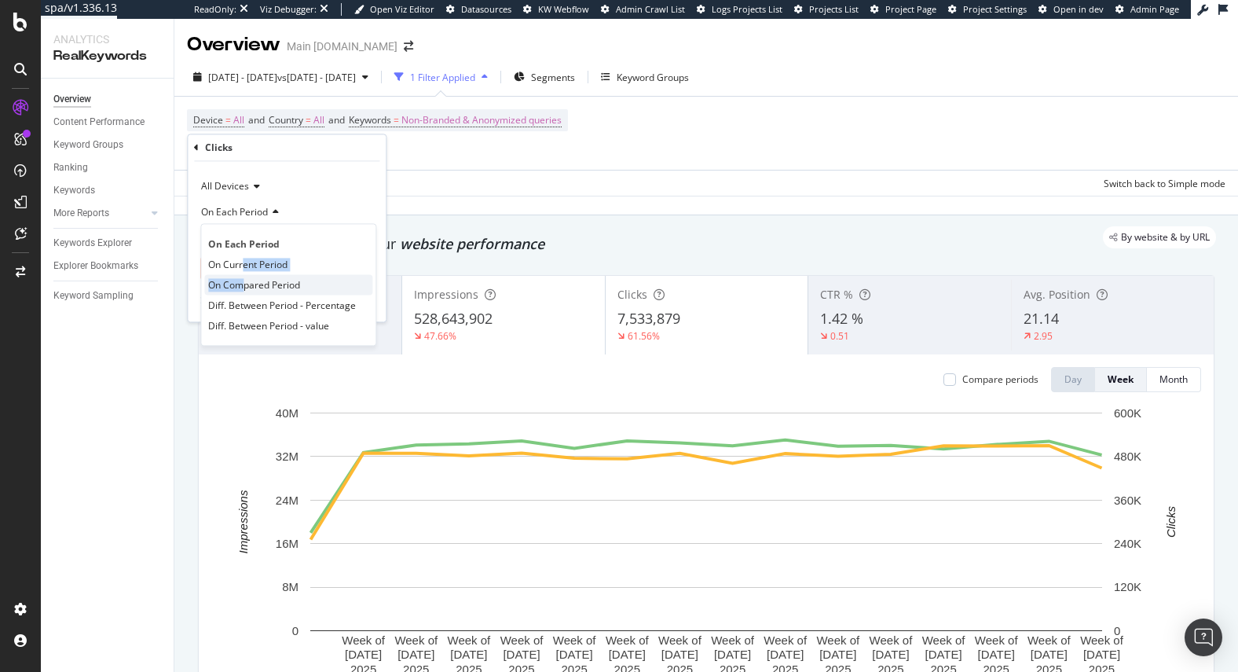
drag, startPoint x: 241, startPoint y: 263, endPoint x: 241, endPoint y: 286, distance: 22.8
click at [241, 286] on div "On Each Period On Current Period On Compared Period Diff. Between Period - Perc…" at bounding box center [288, 285] width 176 height 123
click at [241, 286] on span "On Compared Period" at bounding box center [254, 284] width 92 height 13
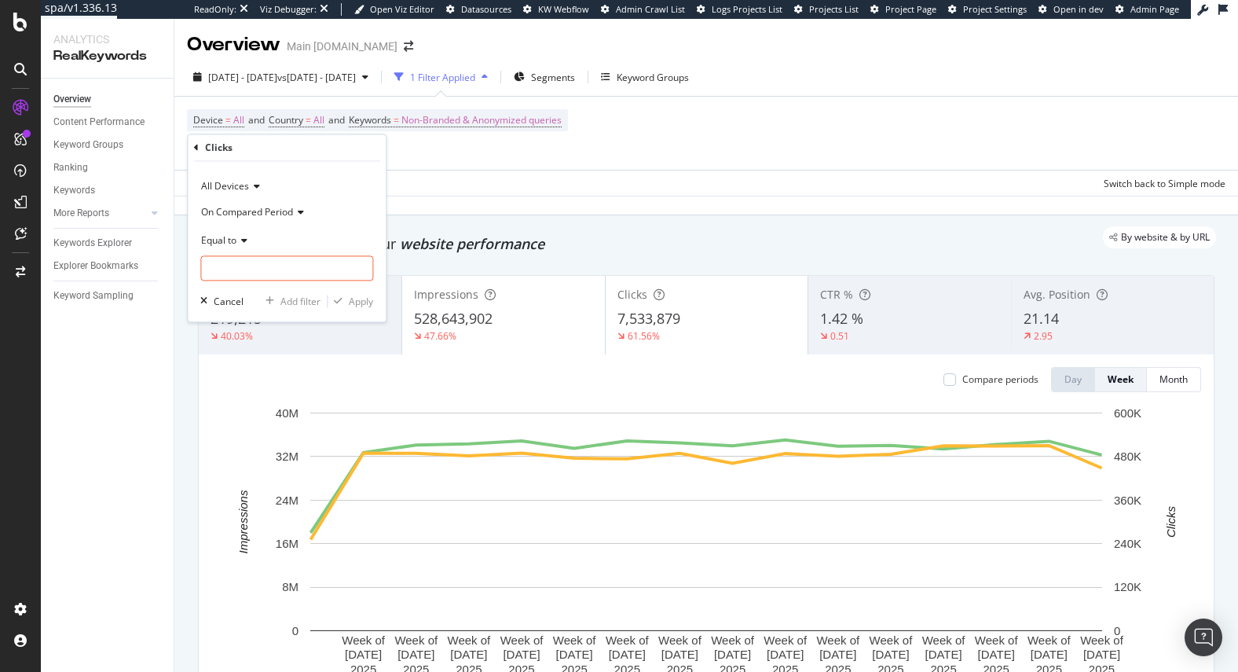
click at [228, 240] on span "Equal to" at bounding box center [218, 239] width 35 height 13
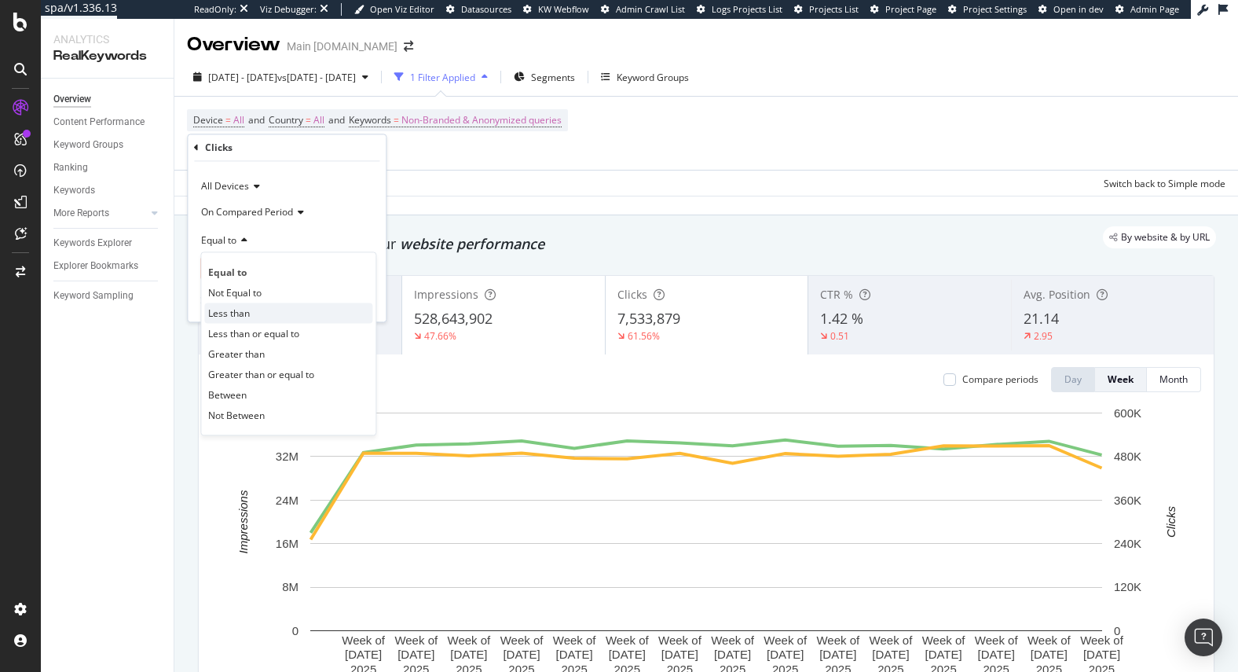
click at [236, 312] on span "Less than" at bounding box center [229, 312] width 42 height 13
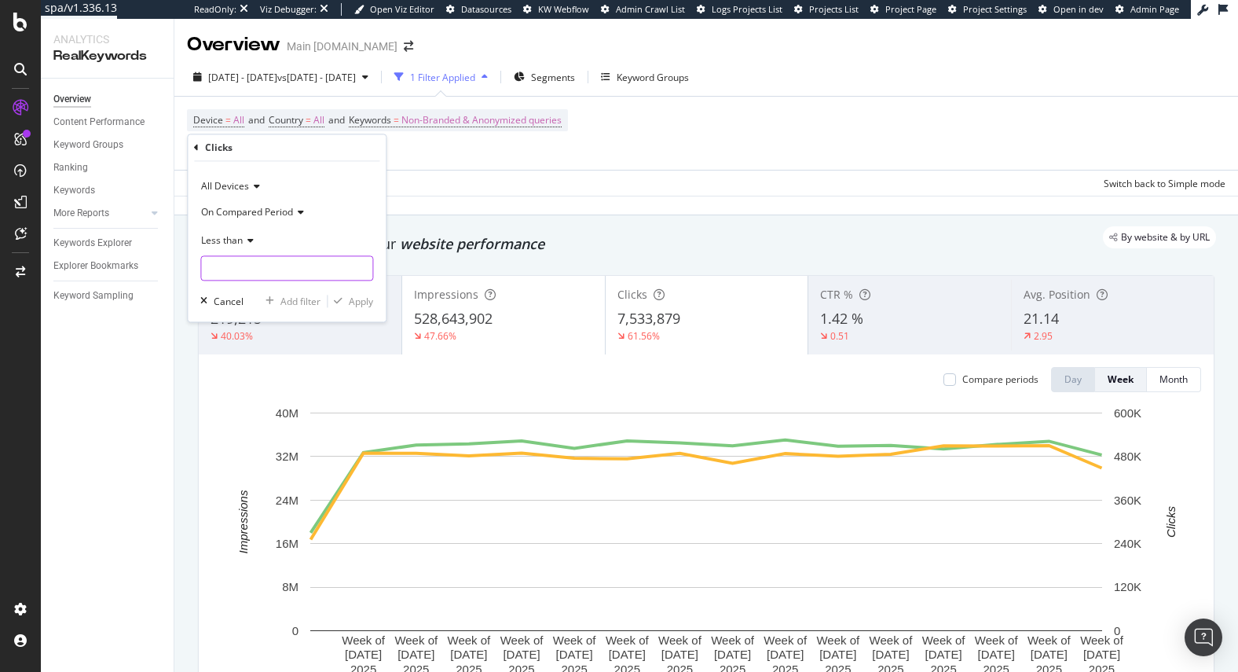
click at [247, 260] on input "number" at bounding box center [286, 268] width 173 height 25
type input "1"
click at [359, 299] on div "Apply" at bounding box center [361, 301] width 24 height 13
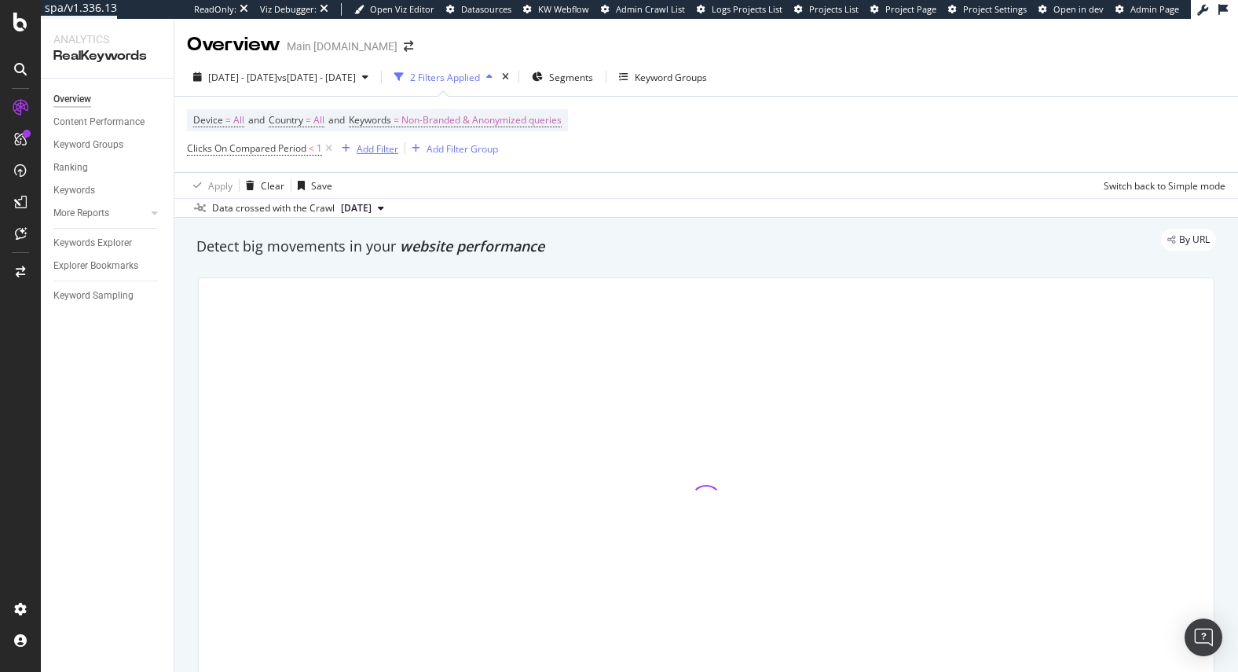
click at [383, 147] on div "Add Filter" at bounding box center [378, 148] width 42 height 13
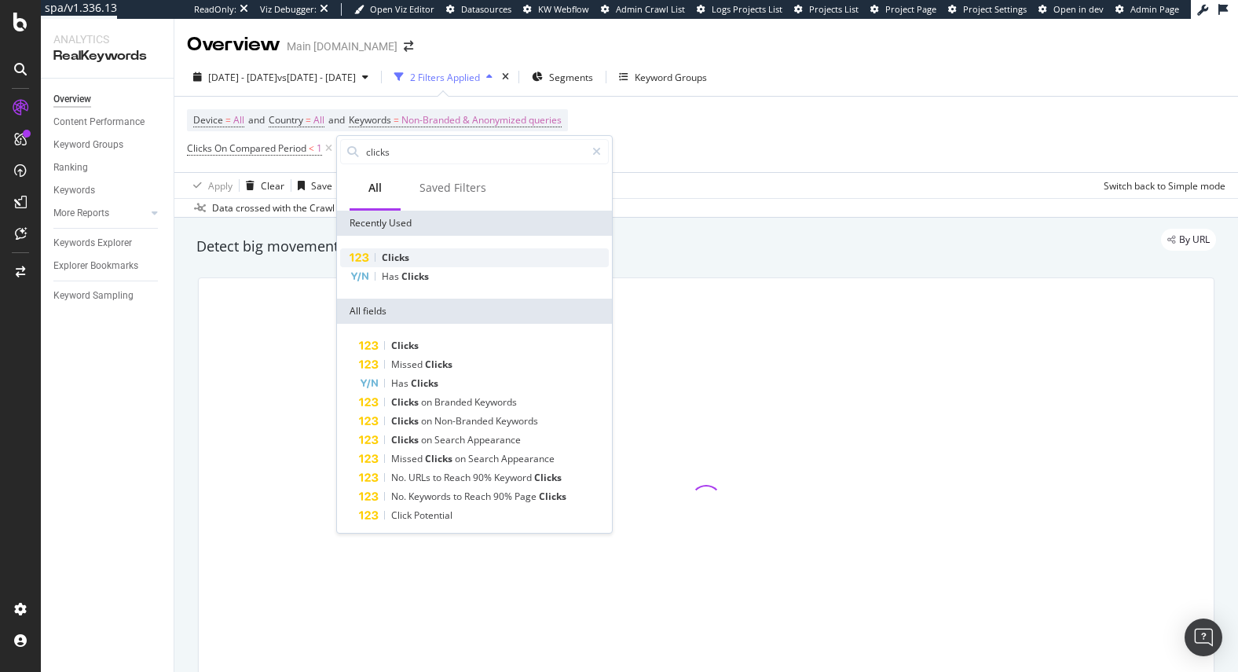
click at [401, 252] on span "Clicks" at bounding box center [395, 257] width 27 height 13
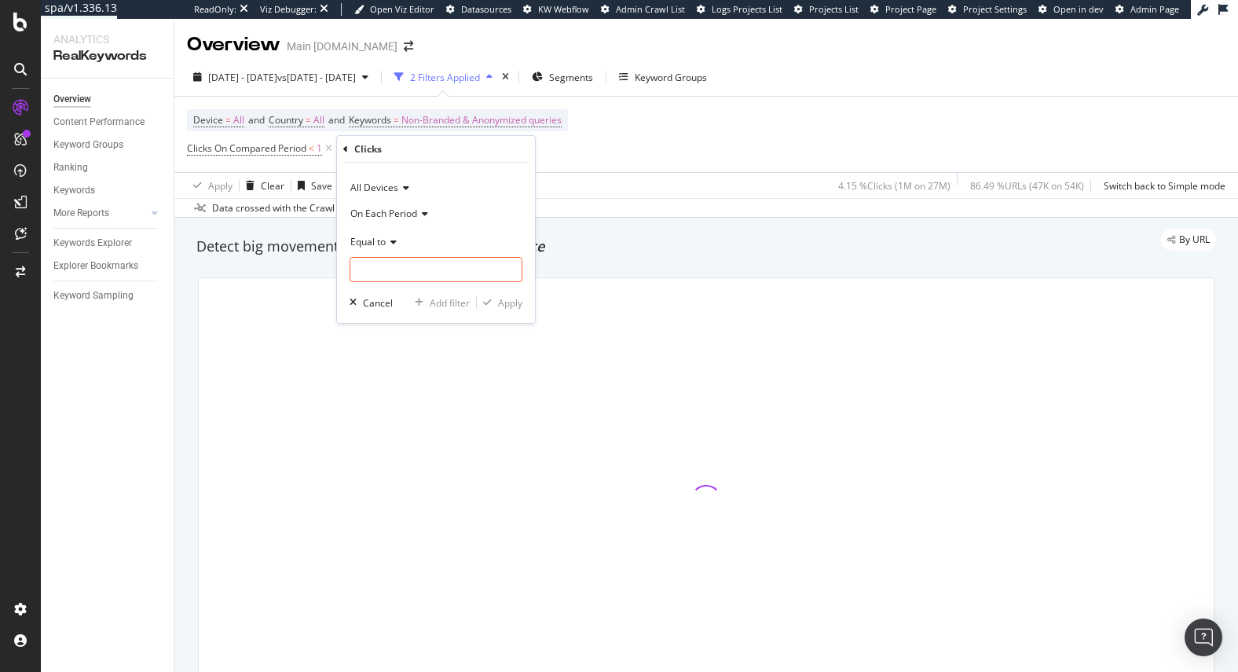
click at [386, 213] on span "On Each Period" at bounding box center [383, 213] width 67 height 13
click at [379, 261] on span "On Current Period" at bounding box center [396, 265] width 79 height 13
click at [379, 248] on div "Equal to" at bounding box center [436, 241] width 173 height 25
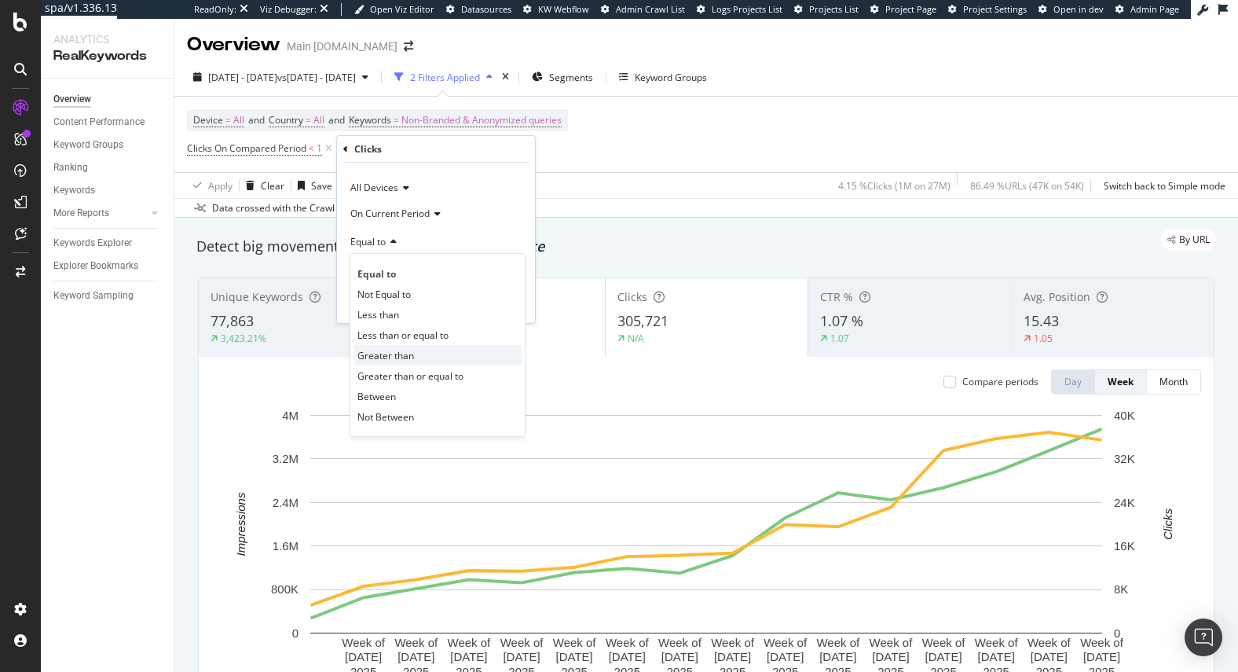
click at [390, 355] on span "Greater than" at bounding box center [385, 355] width 57 height 13
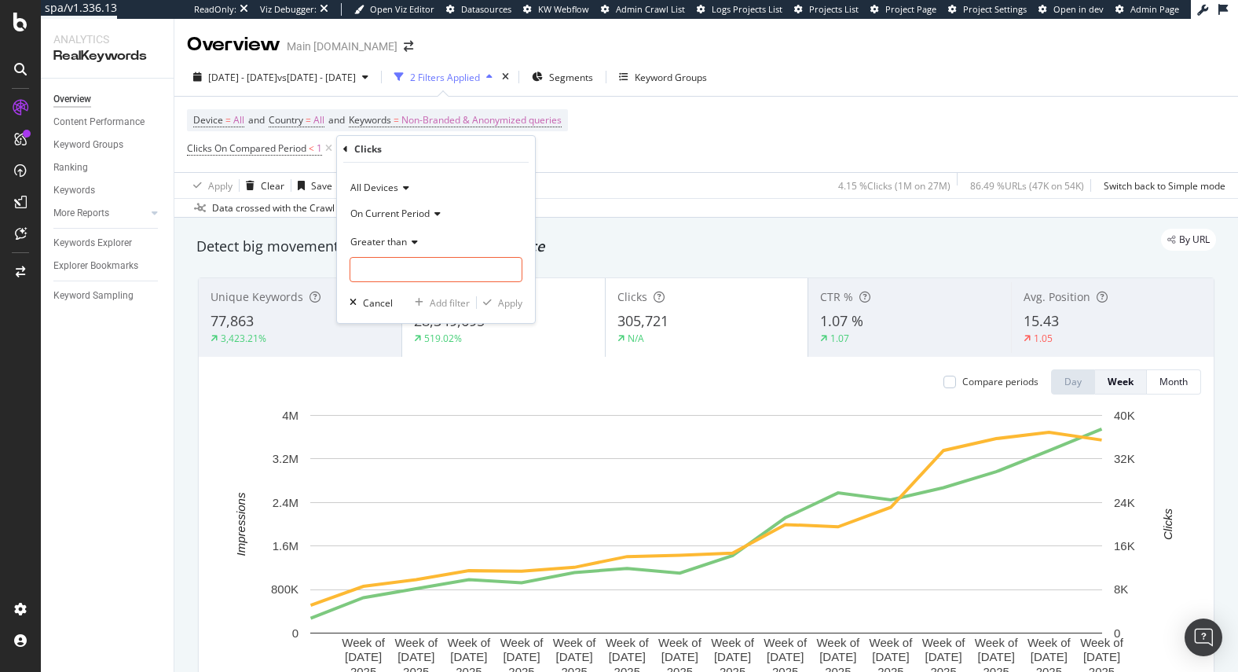
click at [377, 284] on div "All Devices On Current Period Greater than Cancel Add filter Apply" at bounding box center [436, 243] width 198 height 160
click at [377, 273] on input "number" at bounding box center [436, 269] width 173 height 25
type input "0"
click at [502, 293] on div "All Devices On Current Period Greater than 0 Cancel Add filter Apply" at bounding box center [436, 243] width 198 height 160
click at [504, 302] on div "Apply" at bounding box center [510, 302] width 24 height 13
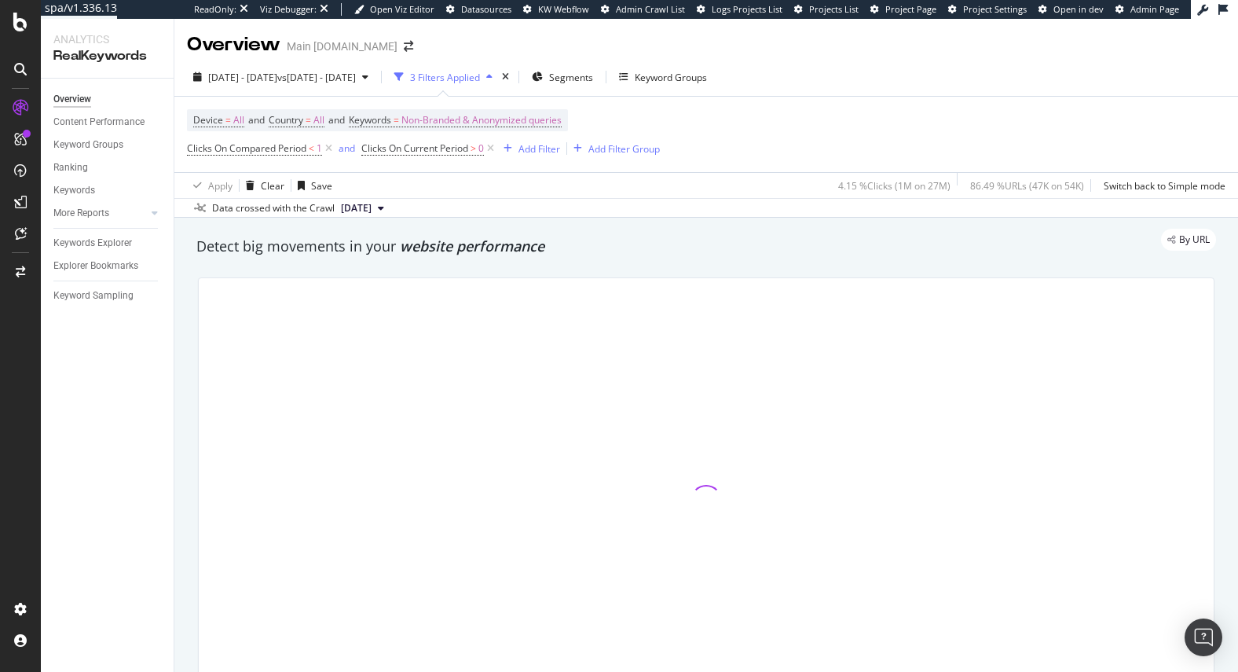
click at [474, 265] on div at bounding box center [707, 500] width 1036 height 471
click at [542, 158] on div "Clicks On Compared Period < 1 and Clicks On Current Period > 0 Add Filter Add F…" at bounding box center [423, 148] width 473 height 22
click at [535, 154] on div "Add Filter" at bounding box center [540, 148] width 42 height 13
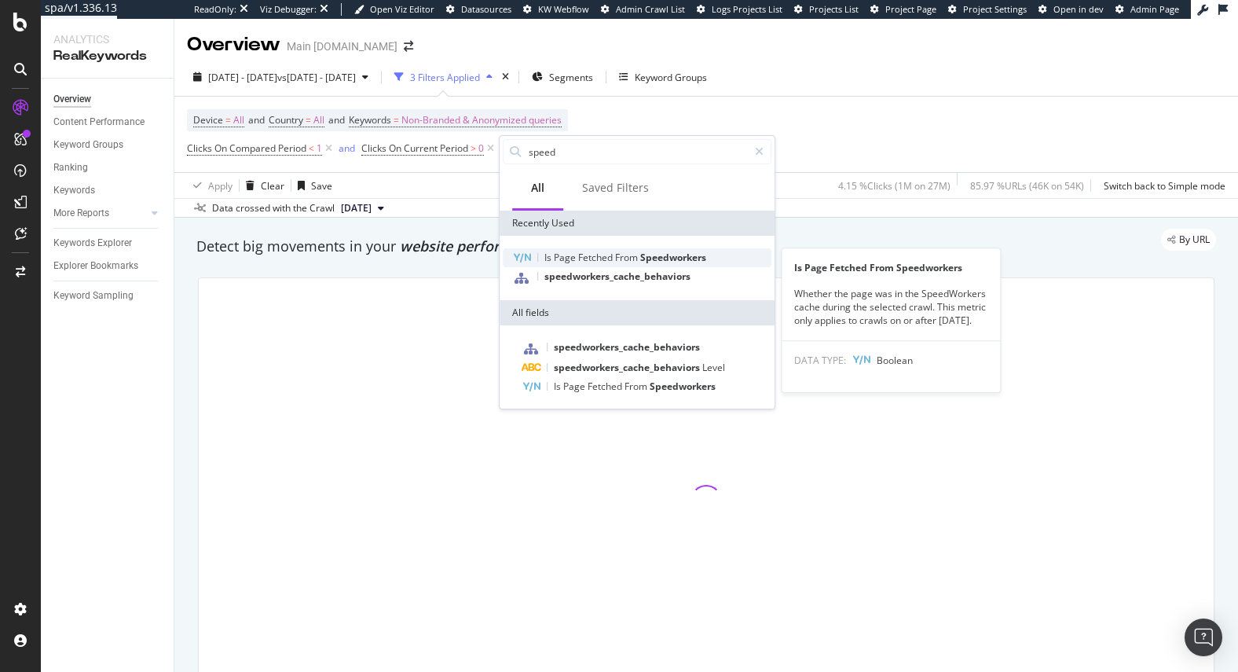
type input "speed"
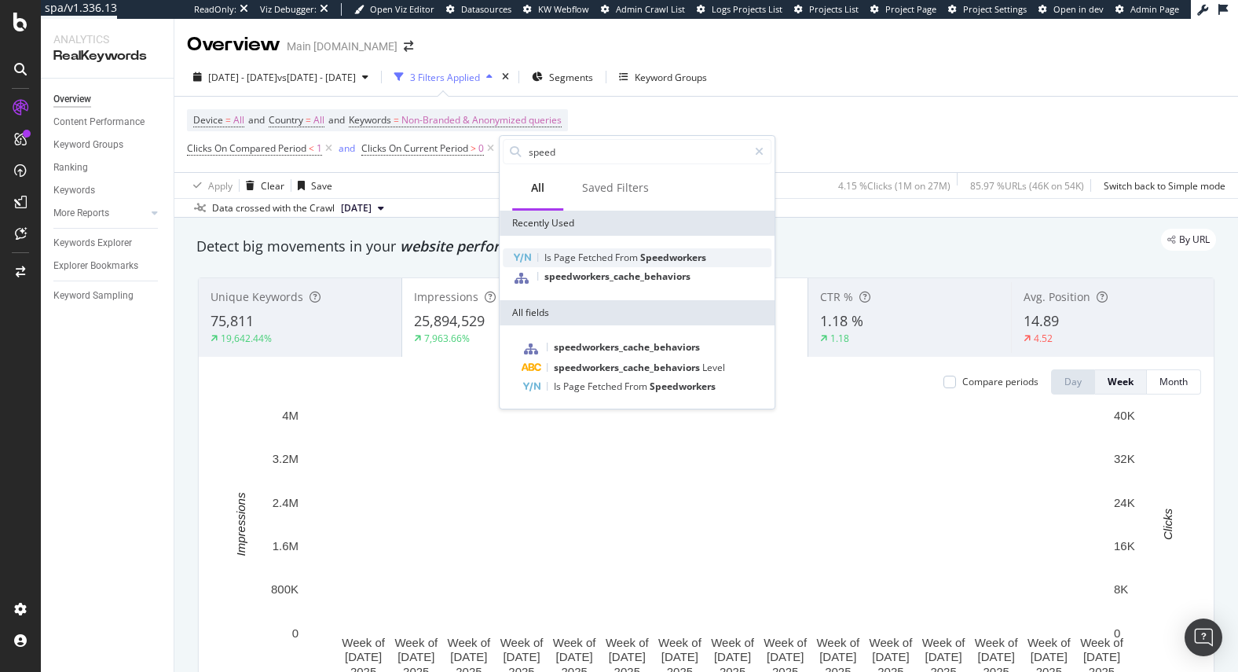
click at [586, 257] on span "Fetched" at bounding box center [596, 257] width 37 height 13
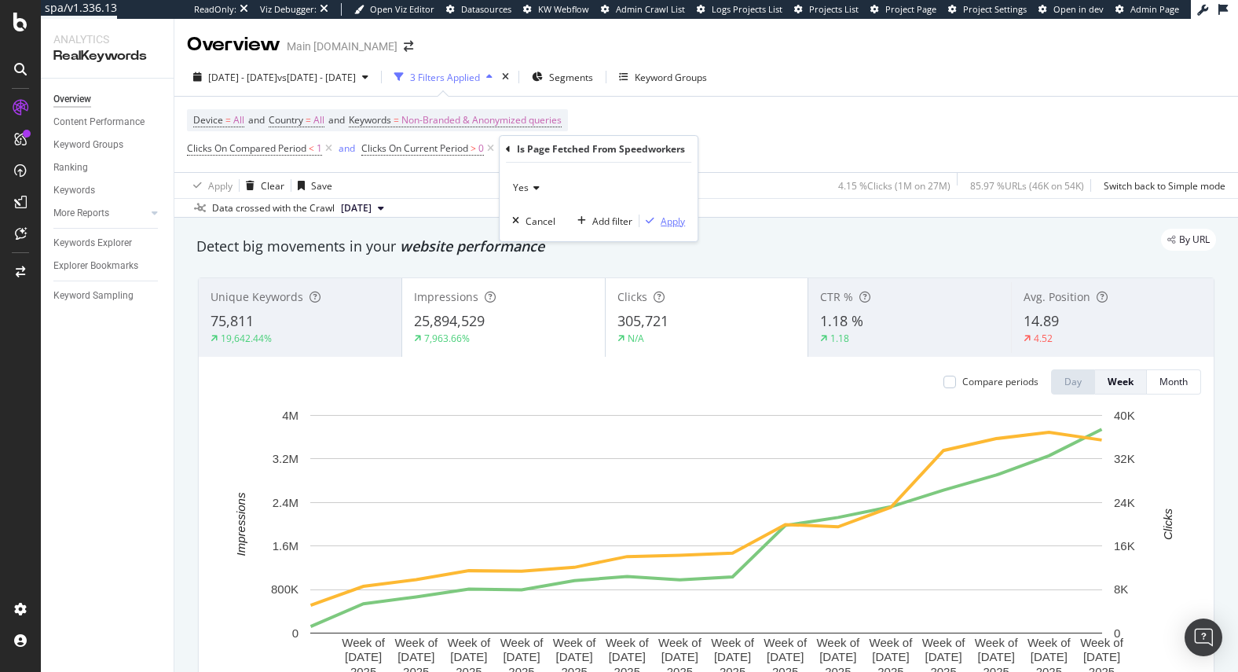
click at [672, 223] on div "Apply" at bounding box center [673, 220] width 24 height 13
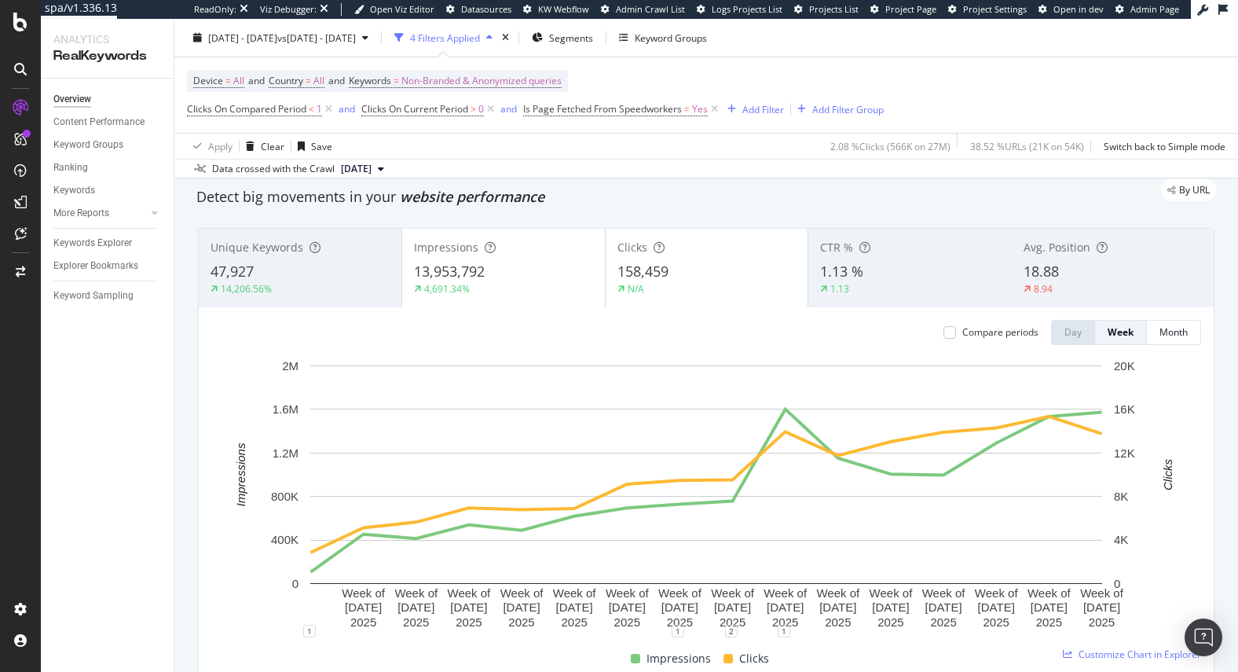
scroll to position [46, 0]
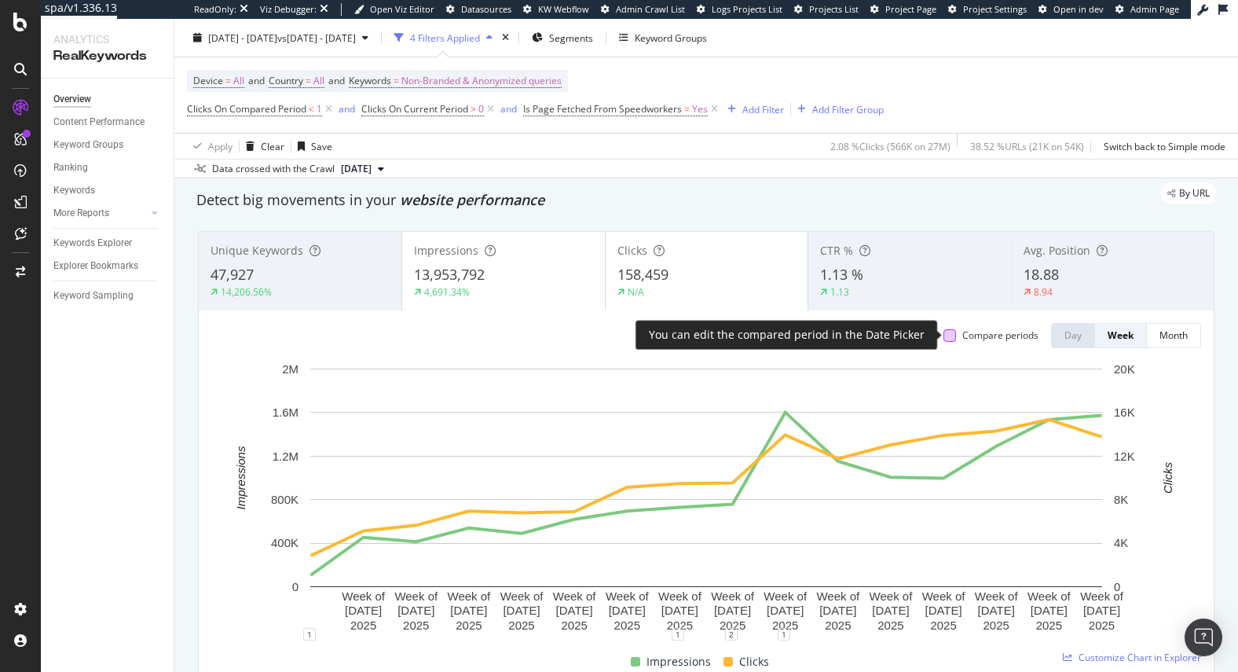
click at [952, 333] on div at bounding box center [950, 335] width 13 height 13
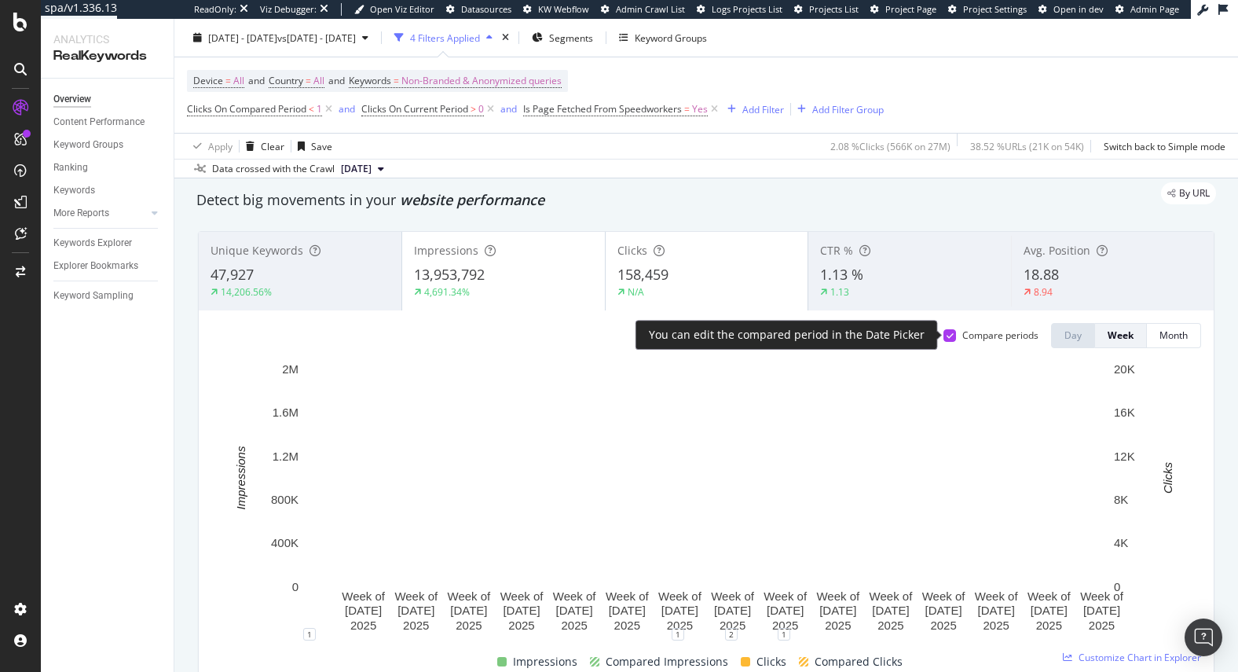
click at [952, 333] on icon at bounding box center [950, 336] width 7 height 8
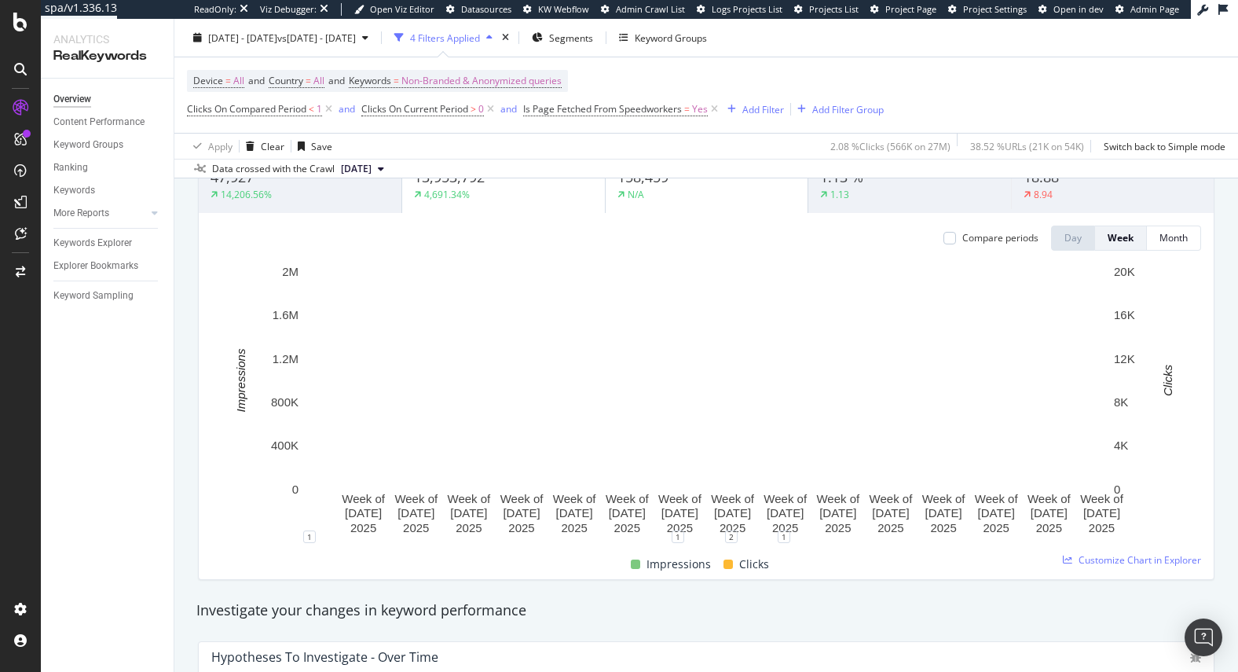
scroll to position [0, 0]
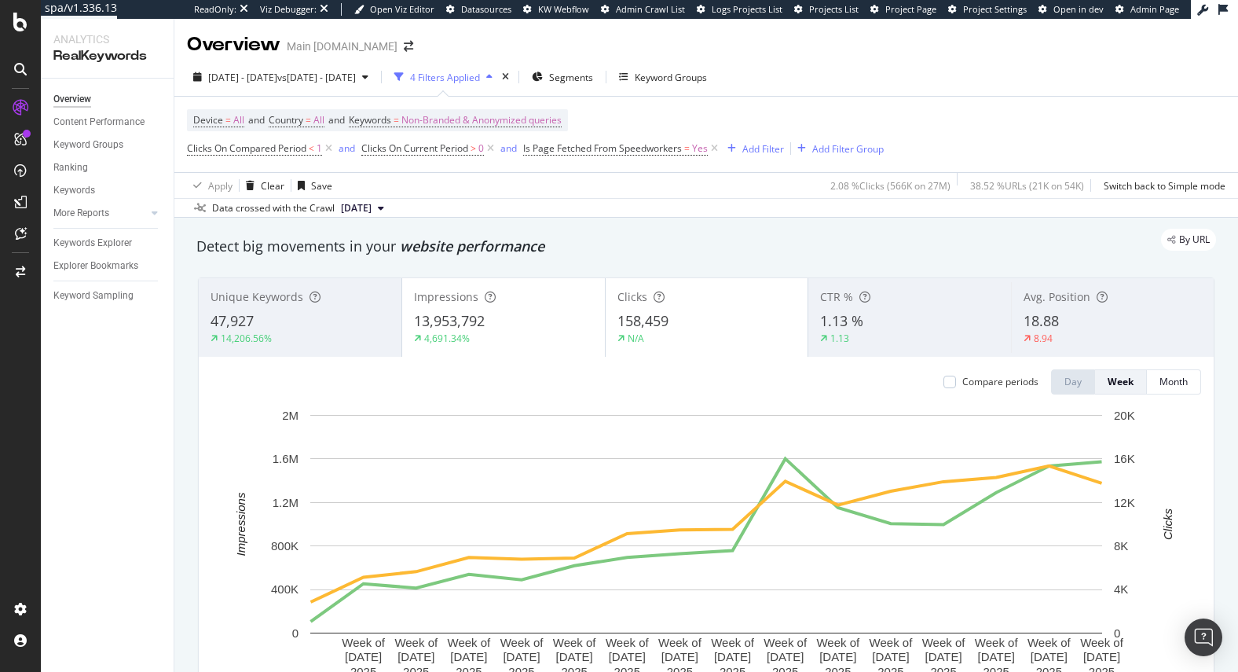
click at [807, 237] on div "By URL" at bounding box center [699, 240] width 1036 height 22
click at [537, 241] on div "By URL" at bounding box center [699, 240] width 1036 height 22
click at [575, 247] on div "By URL" at bounding box center [699, 240] width 1036 height 22
click at [654, 319] on span "158,459" at bounding box center [643, 320] width 51 height 19
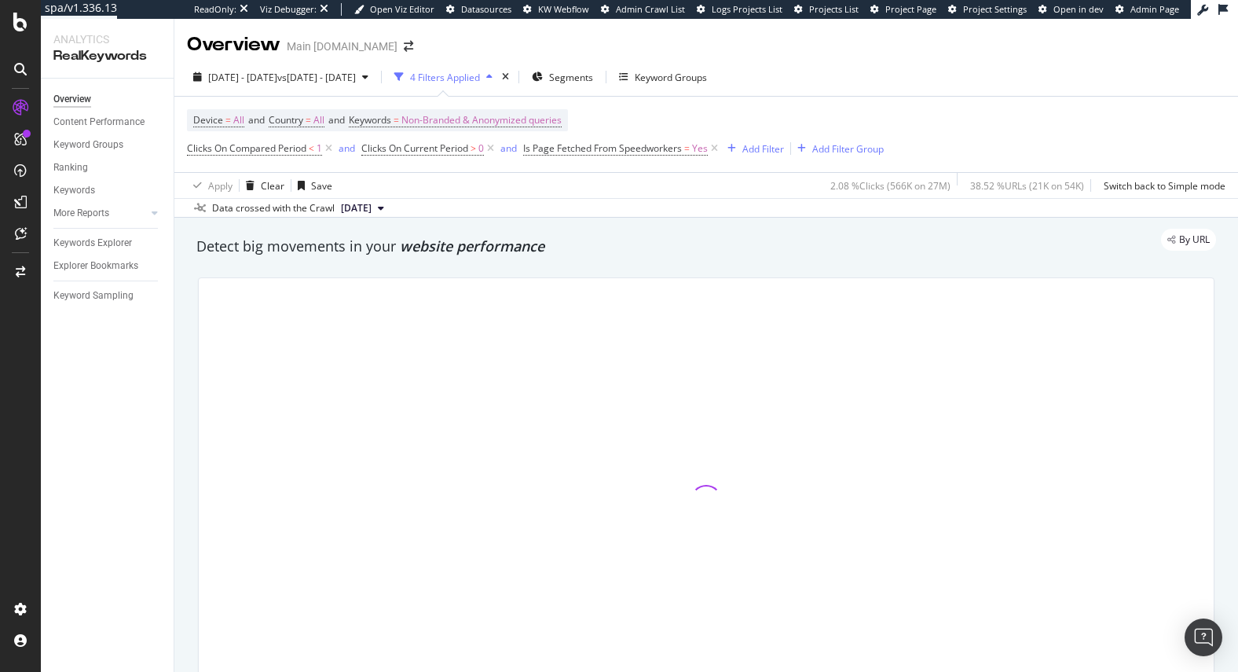
click at [654, 319] on div at bounding box center [706, 500] width 1015 height 445
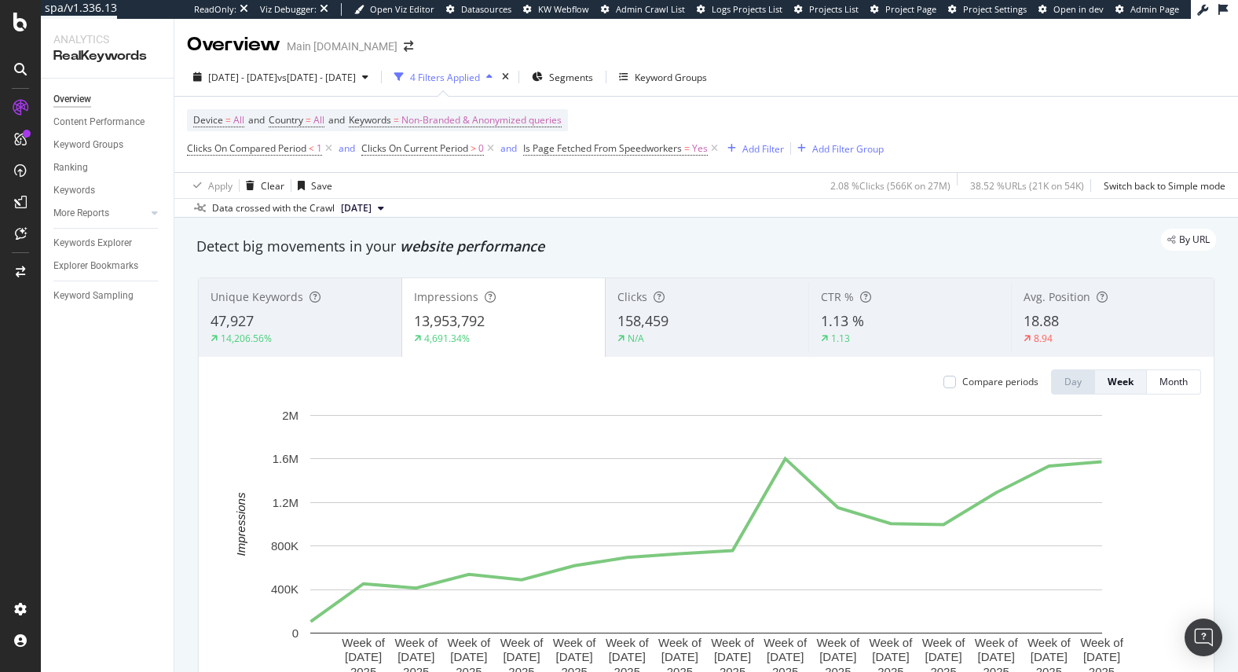
click at [651, 319] on span "158,459" at bounding box center [643, 320] width 51 height 19
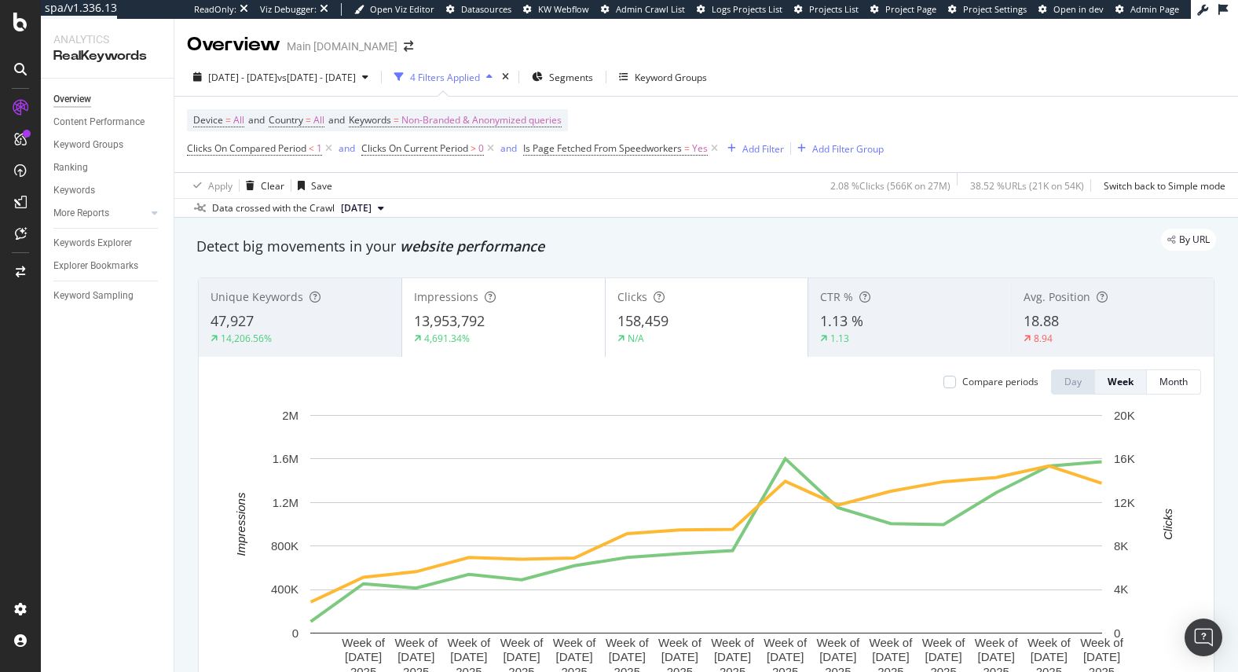
click at [657, 236] on div "By URL" at bounding box center [699, 240] width 1036 height 22
click at [593, 84] on div "Segments" at bounding box center [562, 77] width 61 height 24
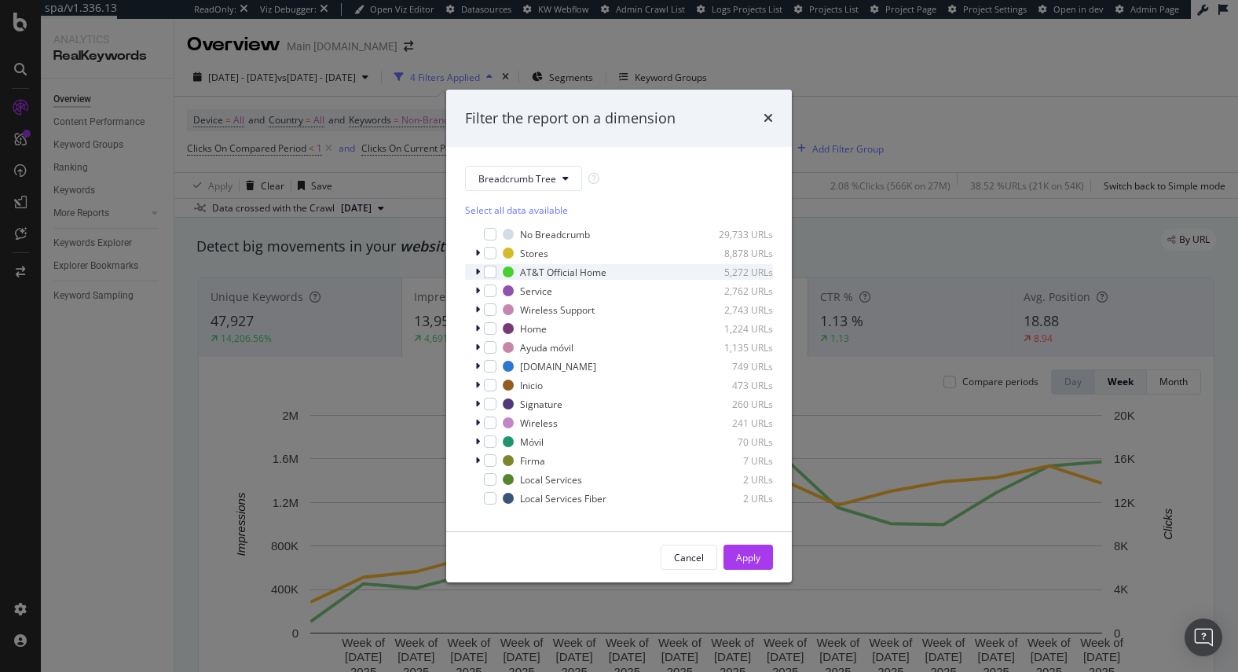
click at [469, 275] on div "AT&T Official Home 5,272 URLs" at bounding box center [619, 272] width 308 height 16
click at [487, 290] on icon "modal" at bounding box center [487, 287] width 5 height 9
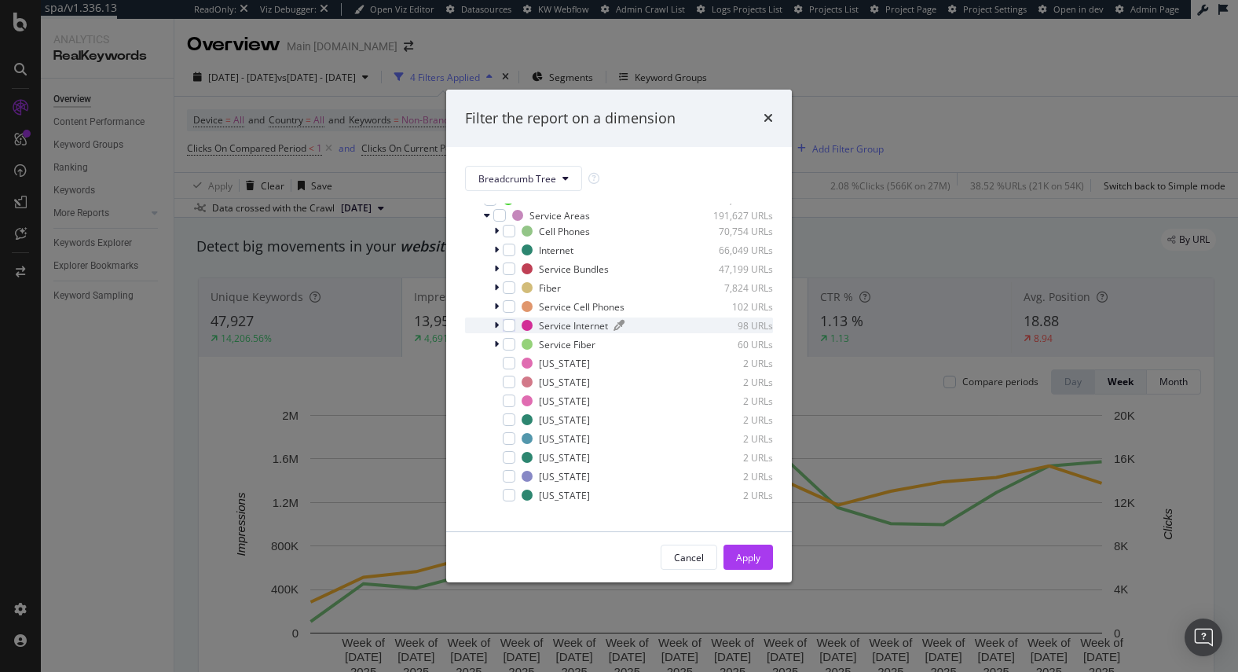
scroll to position [71, 0]
click at [497, 270] on icon "modal" at bounding box center [496, 270] width 5 height 9
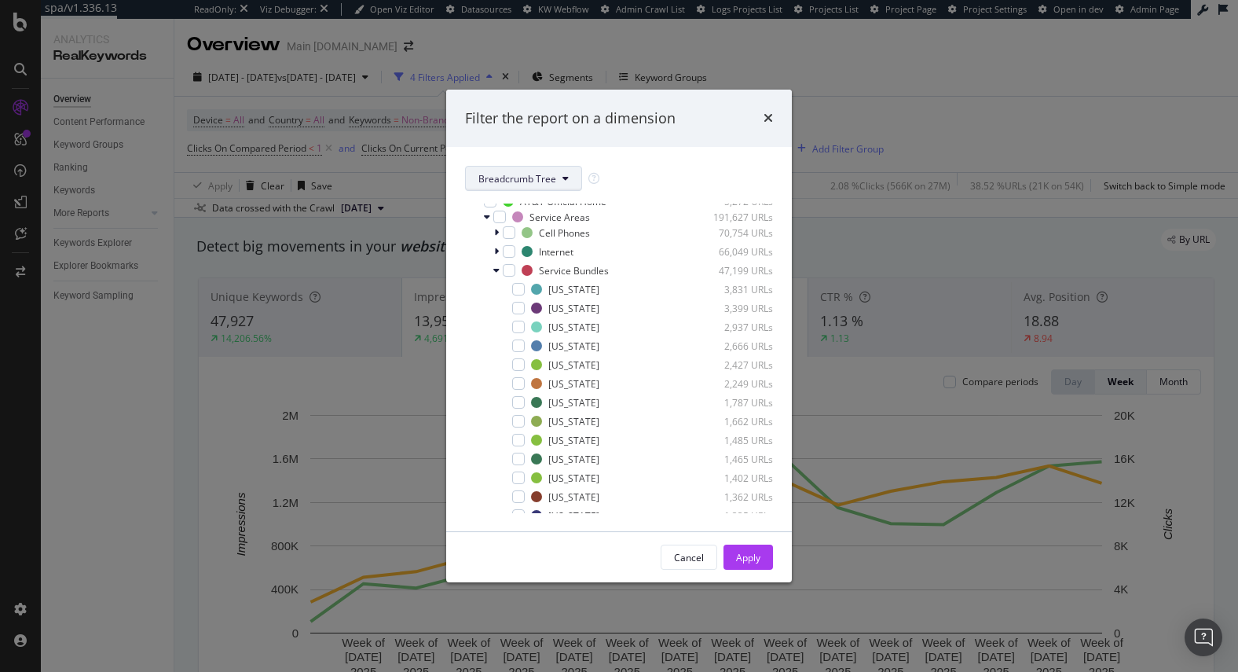
click at [517, 175] on span "Breadcrumb Tree" at bounding box center [517, 178] width 78 height 13
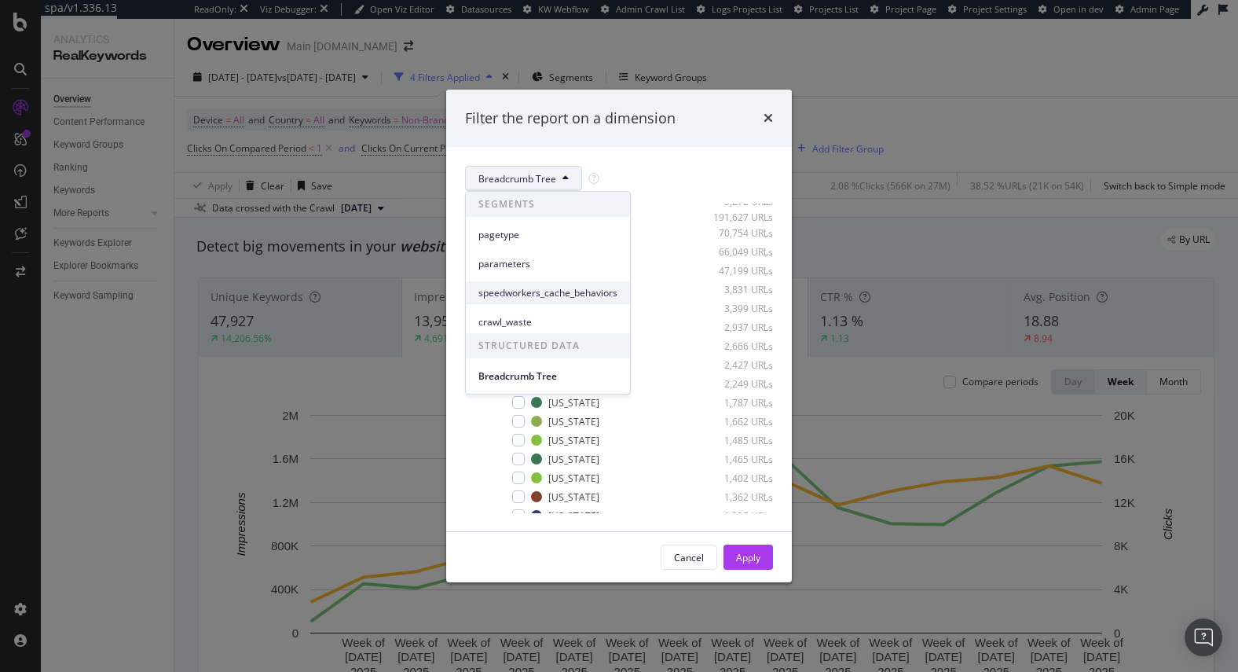
click at [528, 298] on span "speedworkers_cache_behaviors" at bounding box center [547, 293] width 139 height 14
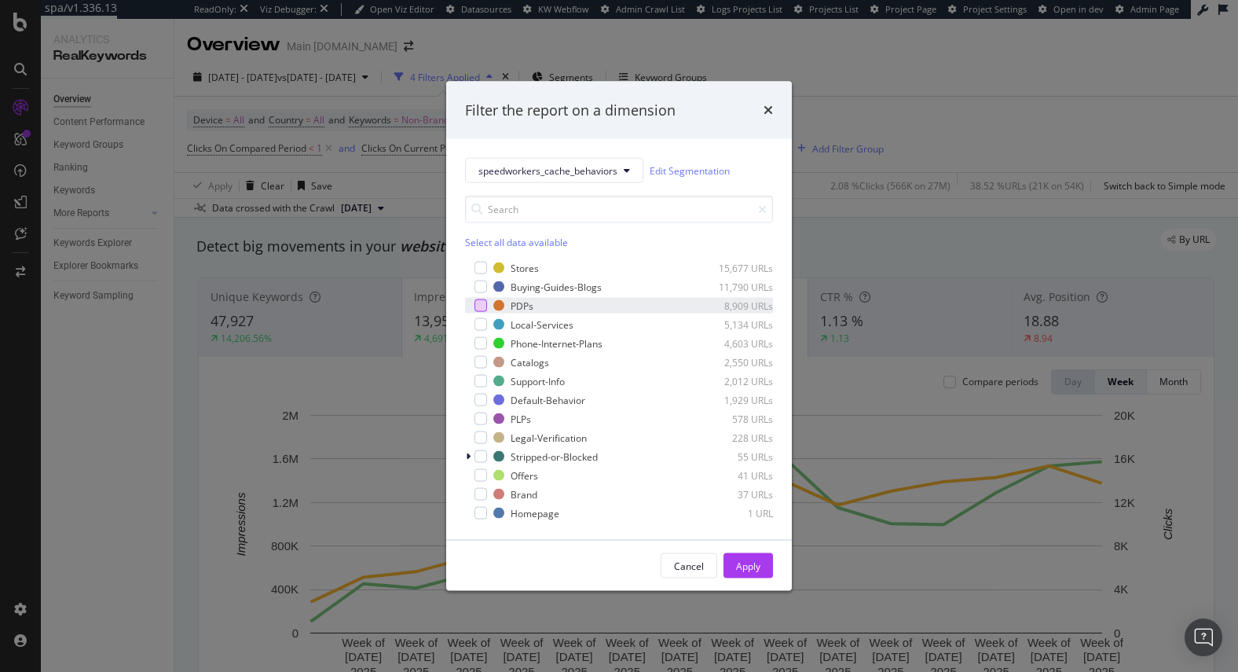
click at [480, 305] on div "modal" at bounding box center [481, 305] width 13 height 13
click at [751, 566] on div "Apply" at bounding box center [748, 565] width 24 height 13
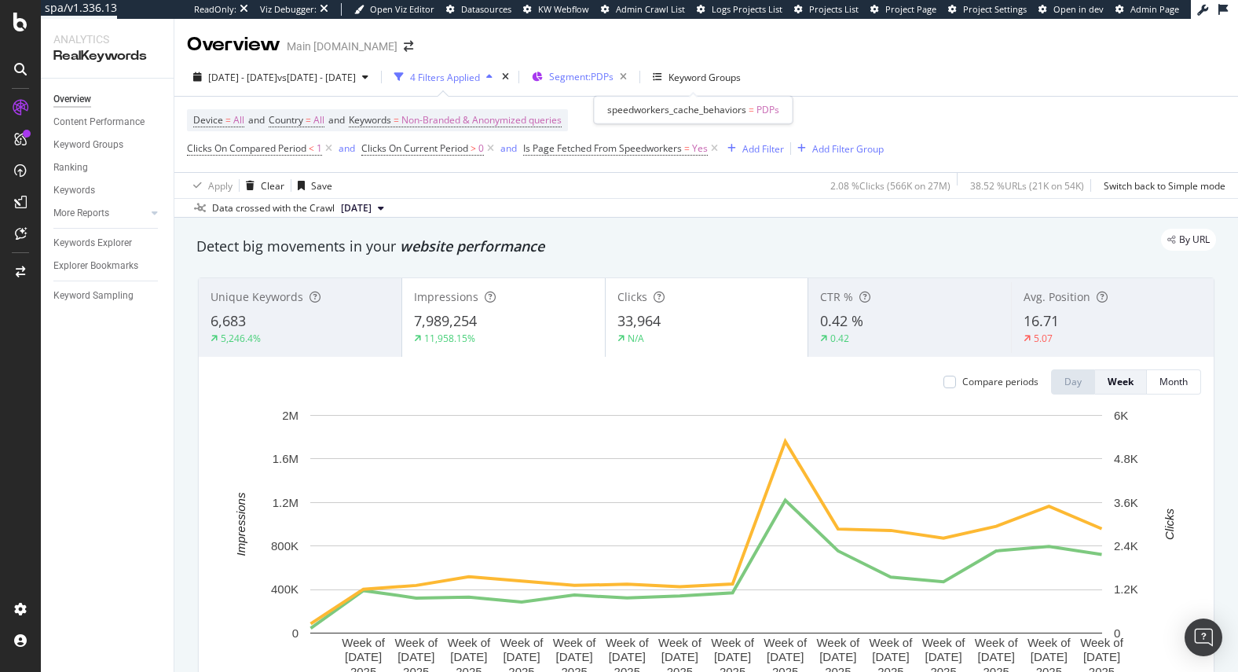
click at [614, 79] on span "Segment: PDPs" at bounding box center [581, 76] width 64 height 13
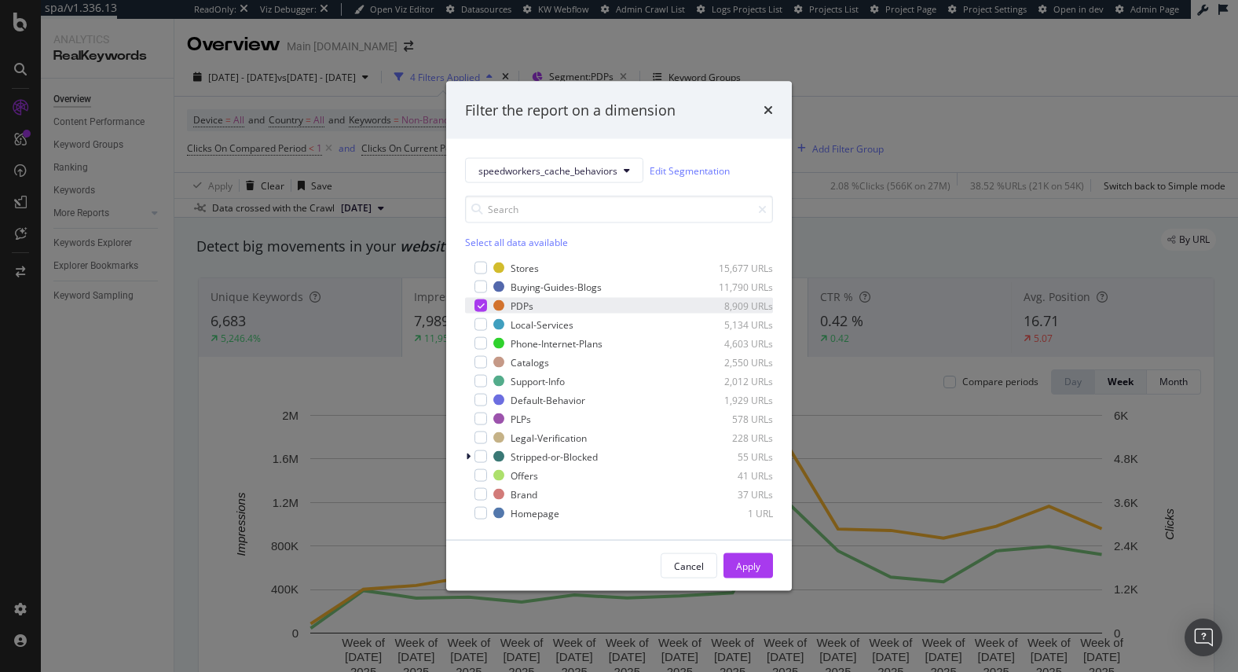
click at [478, 304] on icon "modal" at bounding box center [481, 306] width 7 height 8
click at [483, 266] on div "modal" at bounding box center [481, 268] width 13 height 13
click at [754, 558] on div "Apply" at bounding box center [748, 566] width 24 height 24
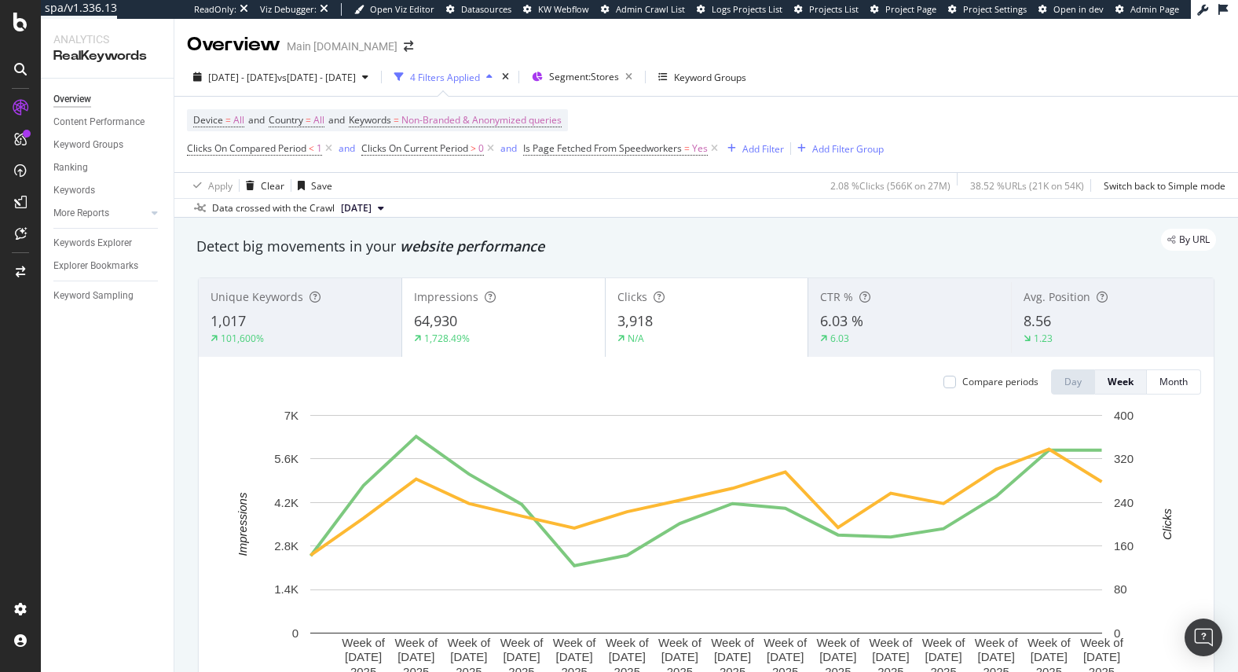
click at [639, 74] on icon "button" at bounding box center [629, 77] width 20 height 22
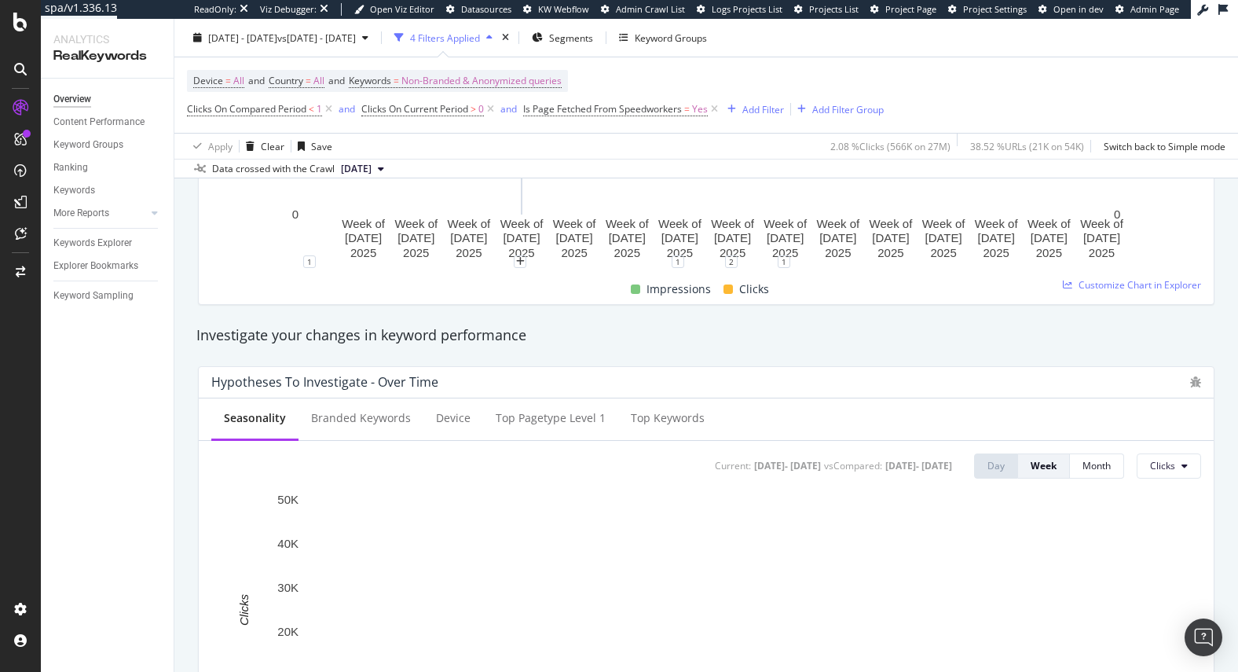
scroll to position [424, 0]
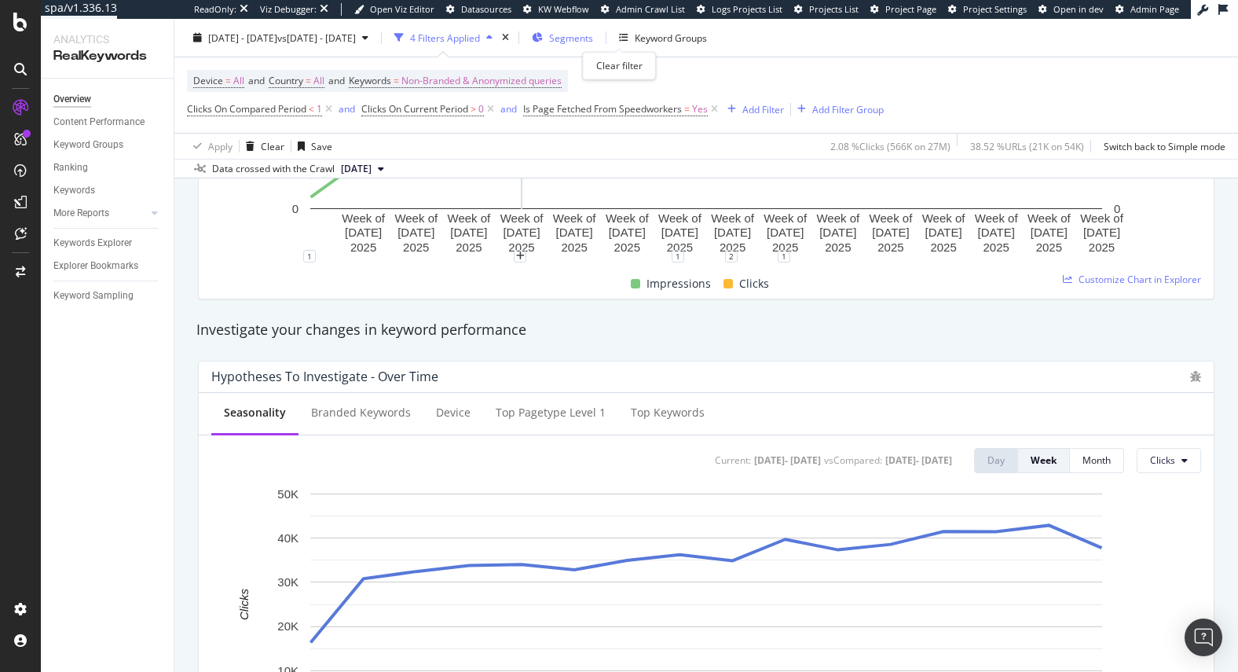
click at [593, 35] on div "Segments" at bounding box center [562, 38] width 61 height 24
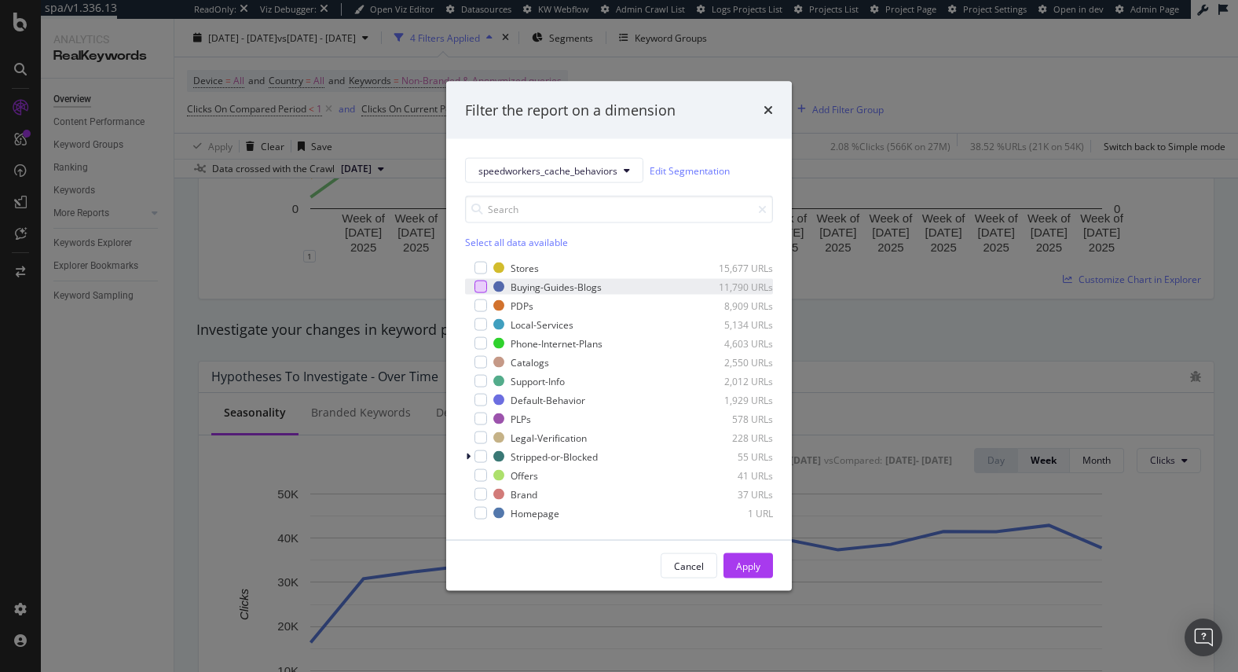
click at [479, 283] on div "modal" at bounding box center [481, 286] width 13 height 13
click at [748, 570] on div "Apply" at bounding box center [748, 565] width 24 height 13
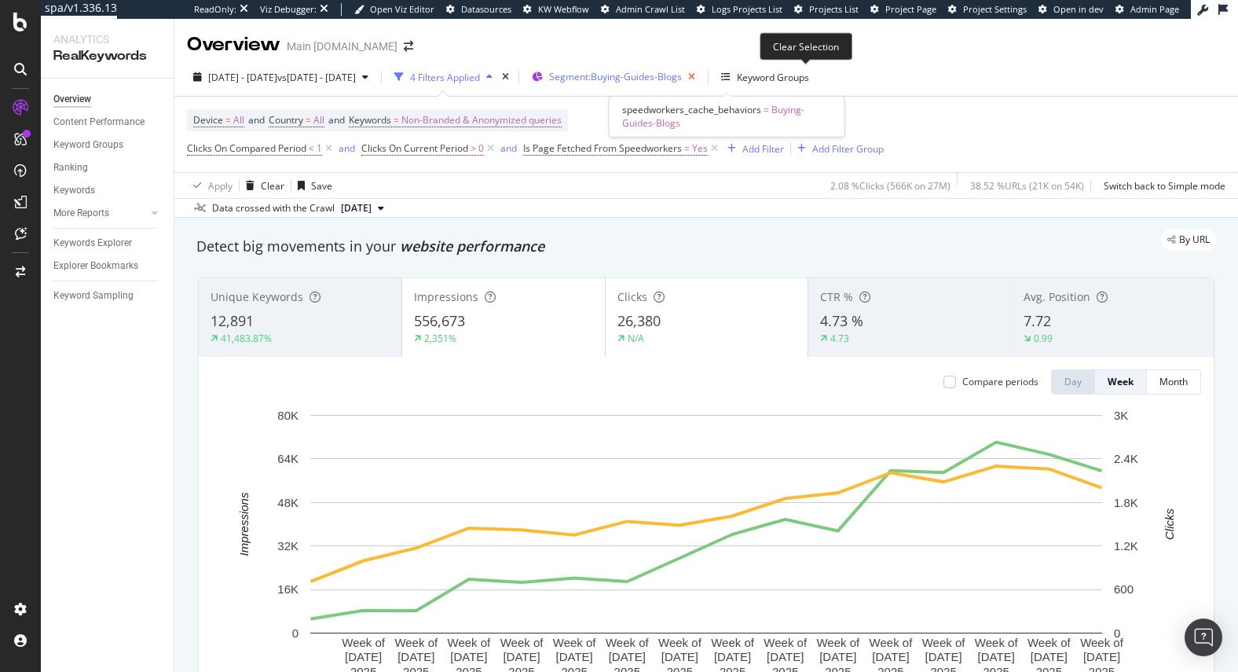
click at [702, 74] on icon "button" at bounding box center [692, 77] width 20 height 22
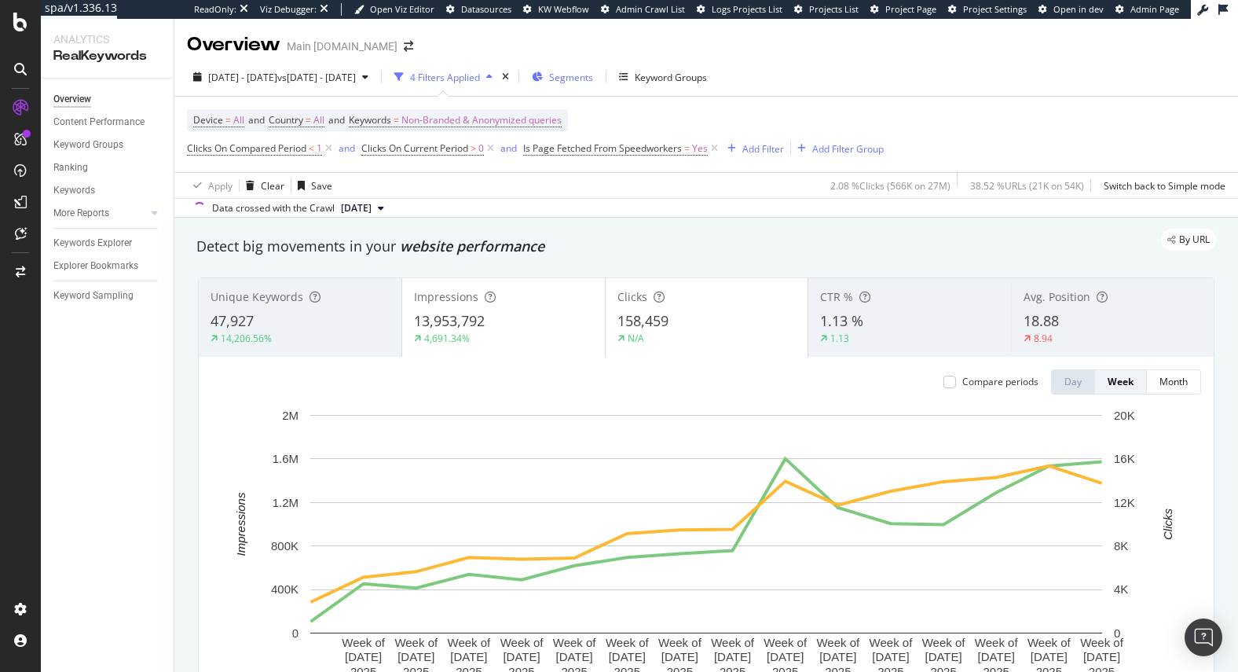
click at [593, 81] on span "Segments" at bounding box center [571, 77] width 44 height 13
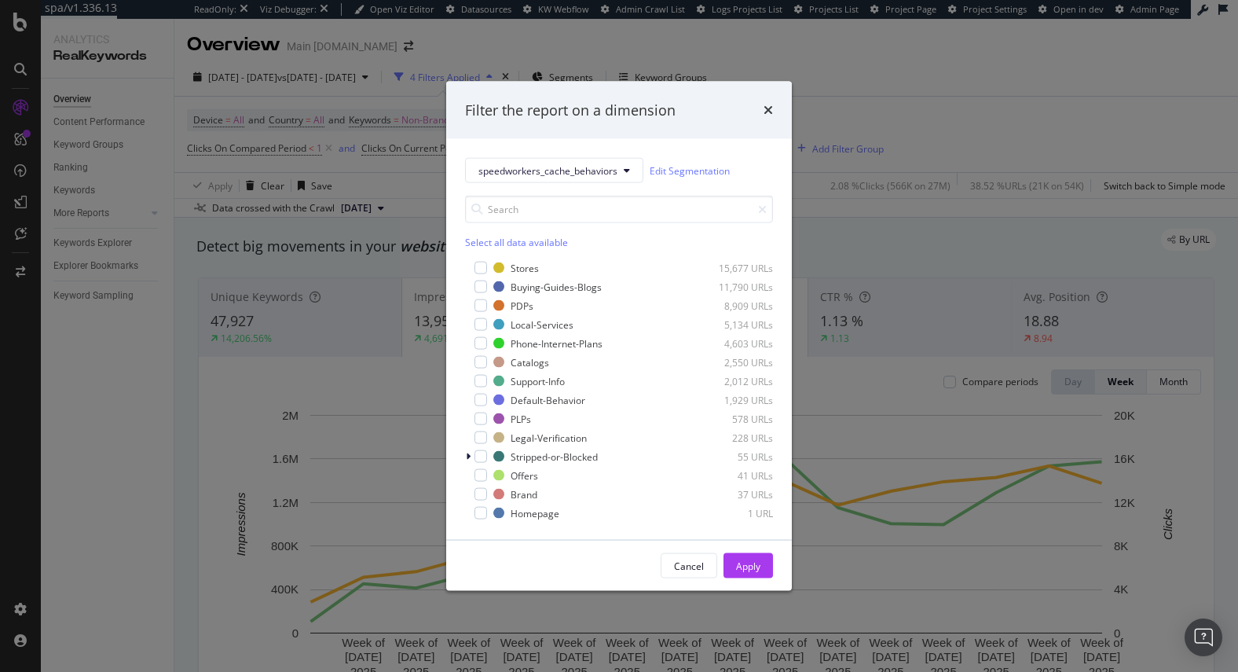
click at [889, 215] on div "Filter the report on a dimension speedworkers_cache_behaviors Edit Segmentation…" at bounding box center [619, 336] width 1238 height 672
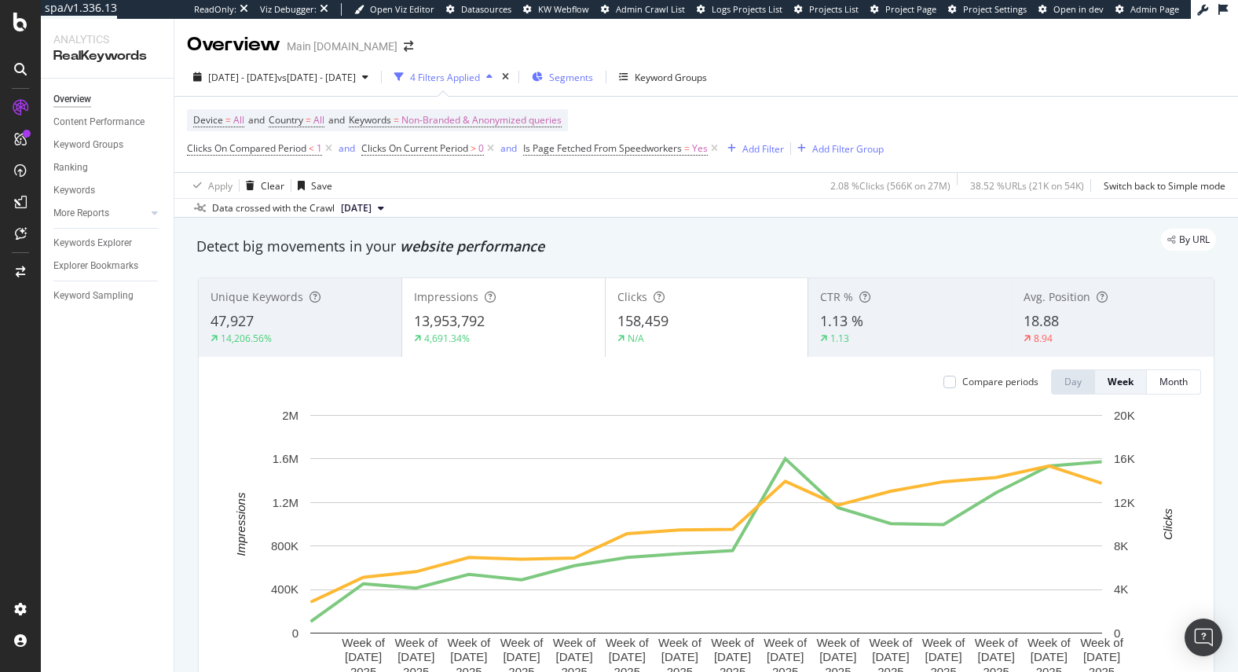
click at [593, 86] on div "Segments" at bounding box center [562, 77] width 61 height 24
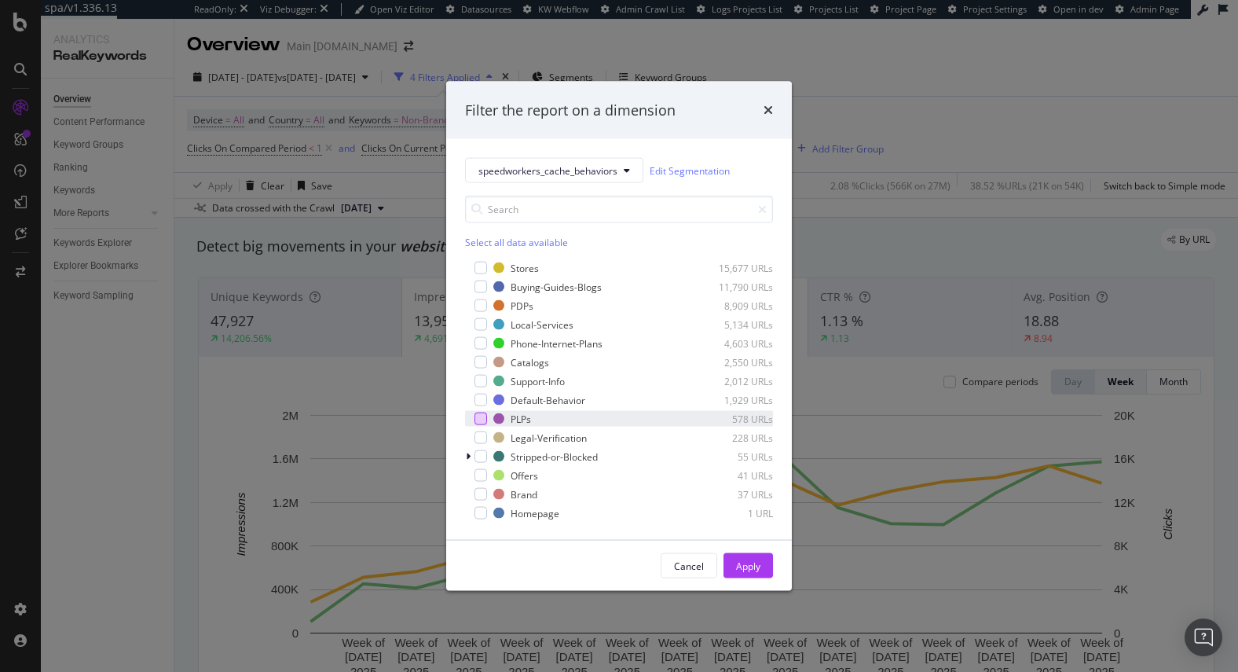
click at [480, 416] on div "modal" at bounding box center [481, 418] width 13 height 13
click at [478, 306] on div "modal" at bounding box center [481, 305] width 13 height 13
click at [482, 343] on div "modal" at bounding box center [481, 343] width 13 height 13
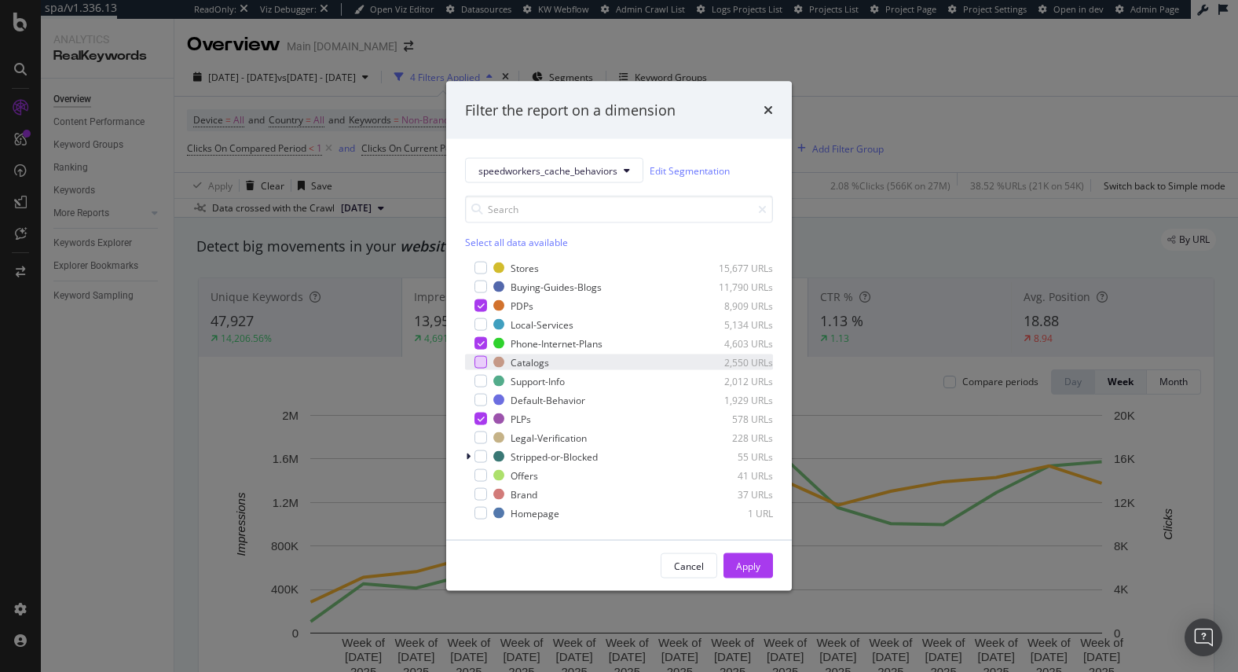
click at [482, 360] on div "modal" at bounding box center [481, 362] width 13 height 13
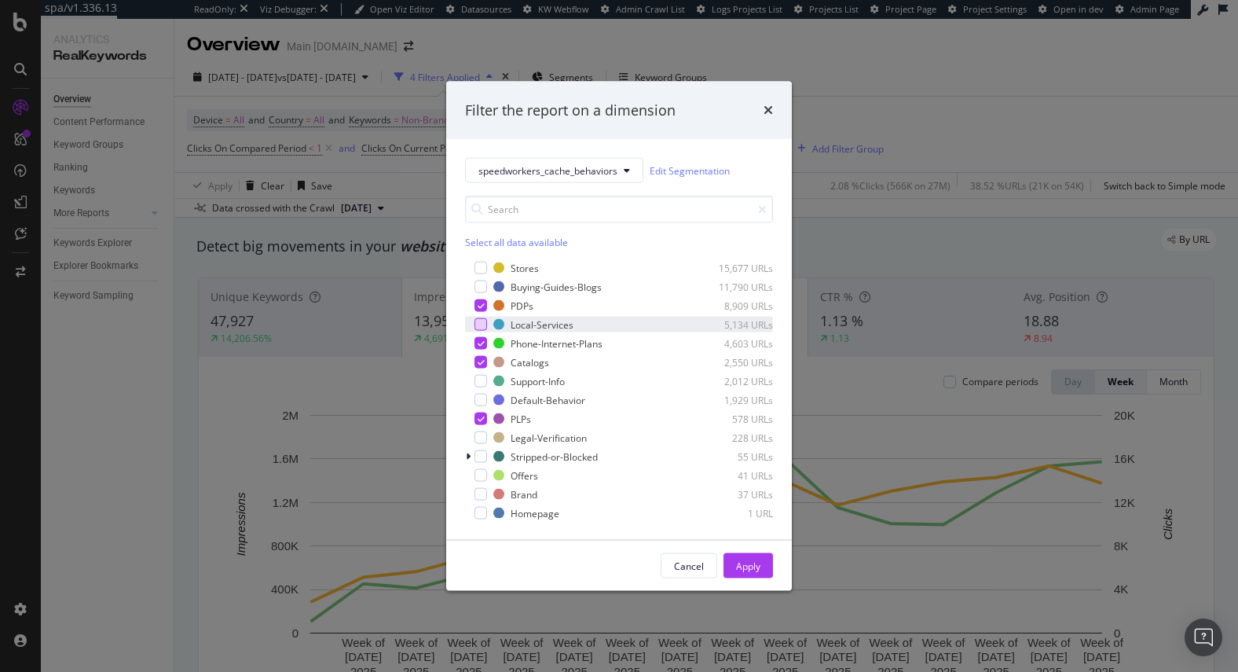
click at [481, 322] on div "modal" at bounding box center [481, 324] width 13 height 13
click at [759, 574] on div "Apply" at bounding box center [748, 566] width 24 height 24
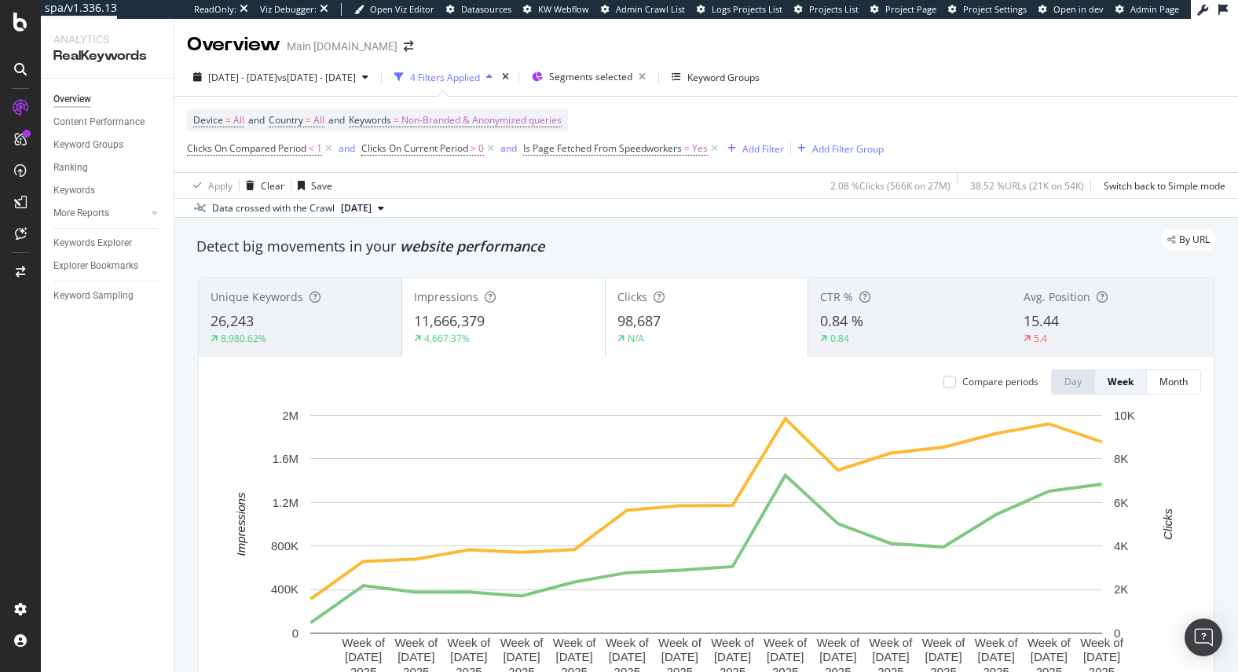
click at [632, 75] on span "Segments selected" at bounding box center [590, 76] width 83 height 13
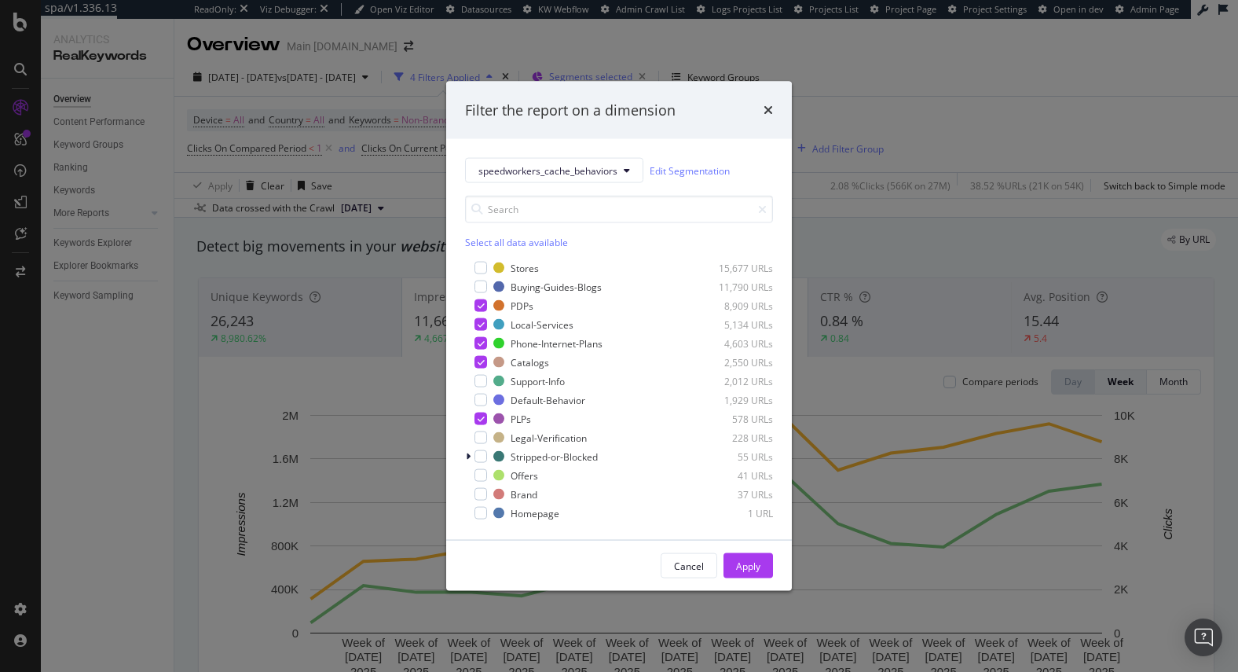
click at [682, 75] on div "Filter the report on a dimension speedworkers_cache_behaviors Edit Segmentation…" at bounding box center [619, 336] width 1238 height 672
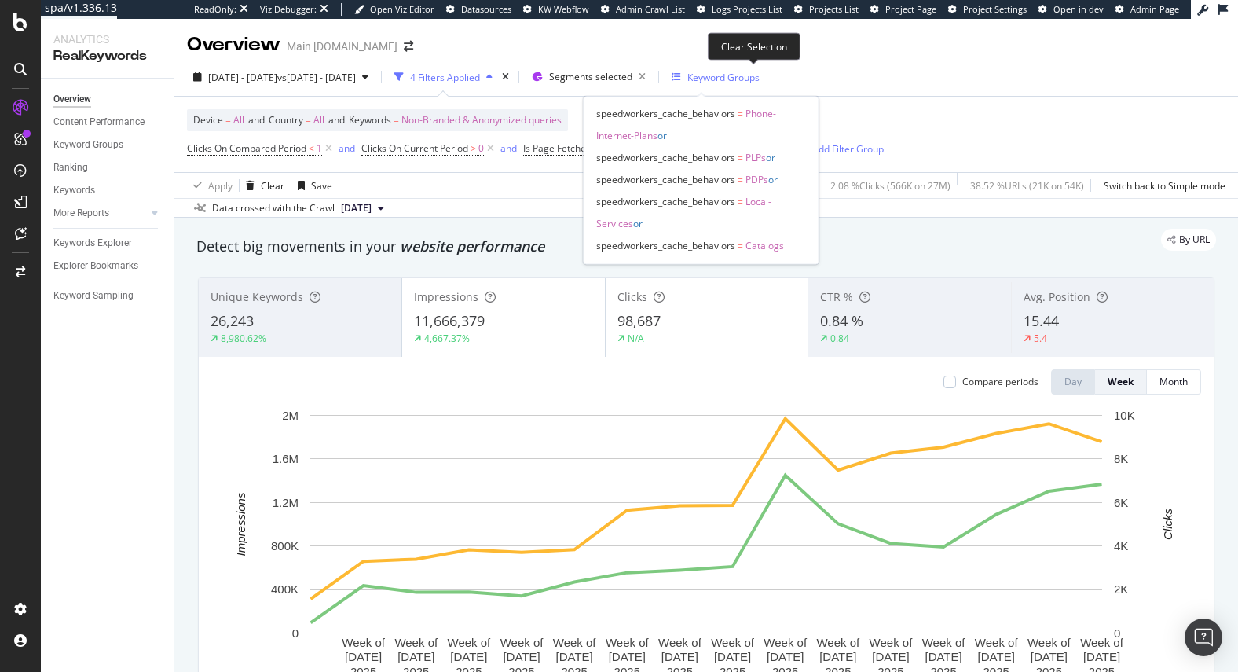
click at [652, 76] on icon "button" at bounding box center [642, 77] width 20 height 22
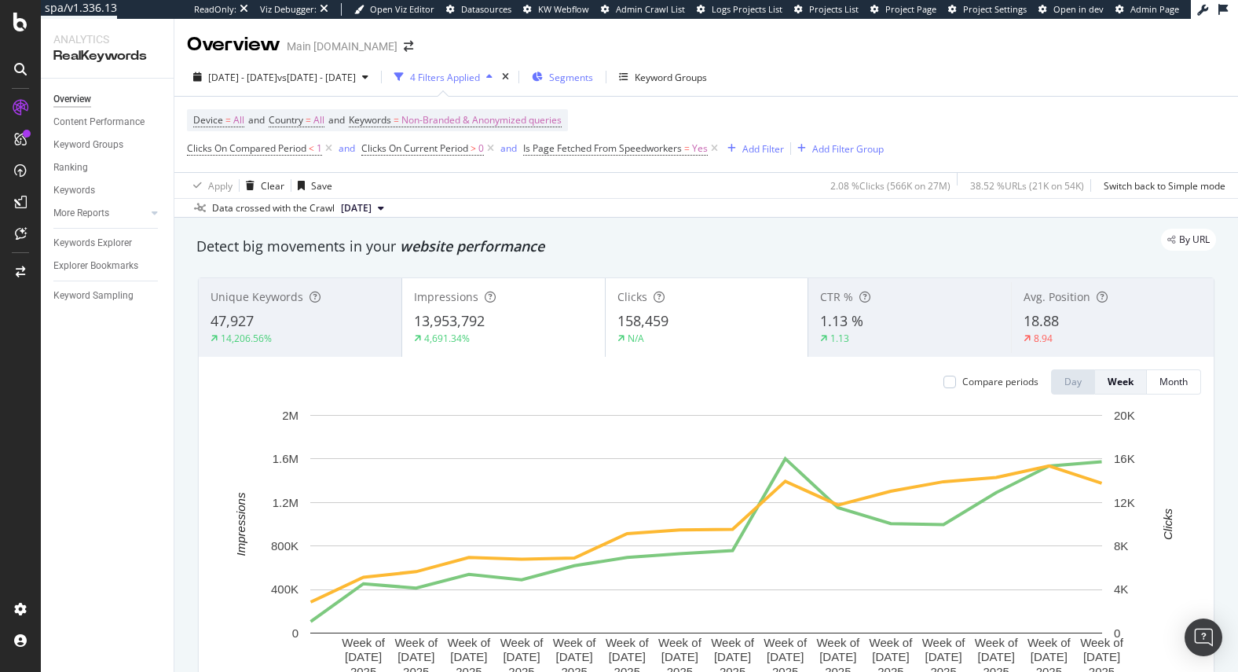
click at [593, 78] on span "Segments" at bounding box center [571, 77] width 44 height 13
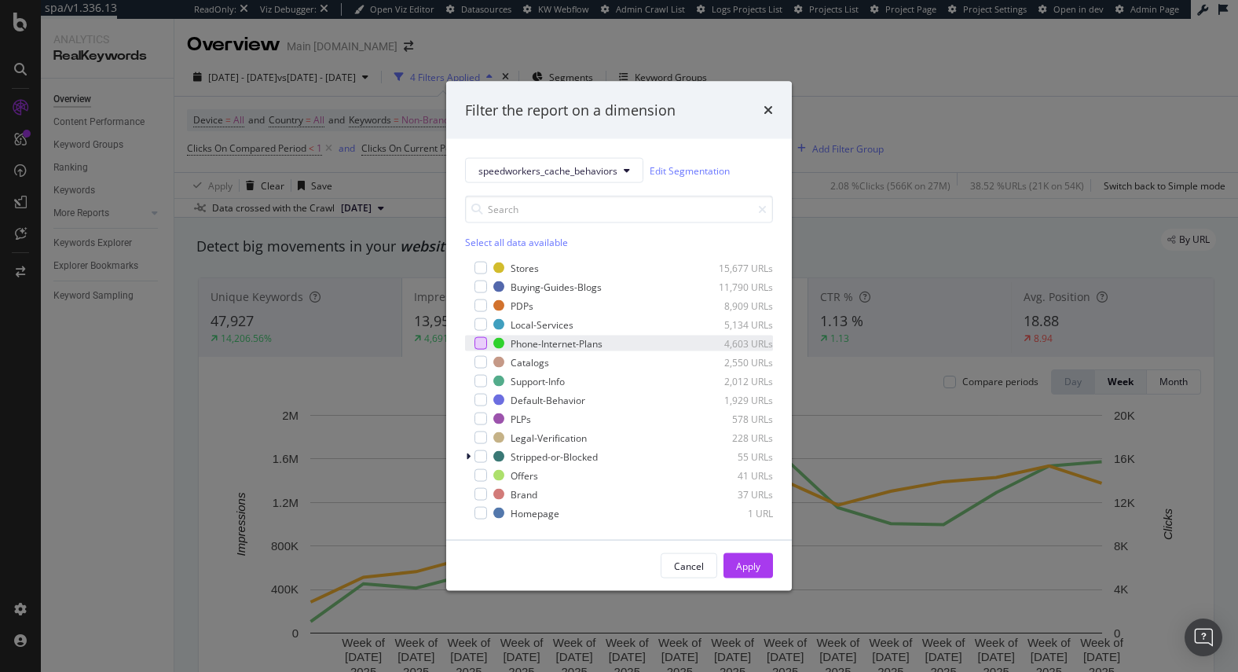
click at [478, 346] on div "modal" at bounding box center [481, 343] width 13 height 13
click at [481, 283] on div "modal" at bounding box center [481, 286] width 13 height 13
click at [481, 280] on div "modal" at bounding box center [481, 286] width 13 height 13
click at [481, 345] on icon "modal" at bounding box center [481, 343] width 7 height 8
click at [597, 176] on span "speedworkers_cache_behaviors" at bounding box center [547, 169] width 139 height 13
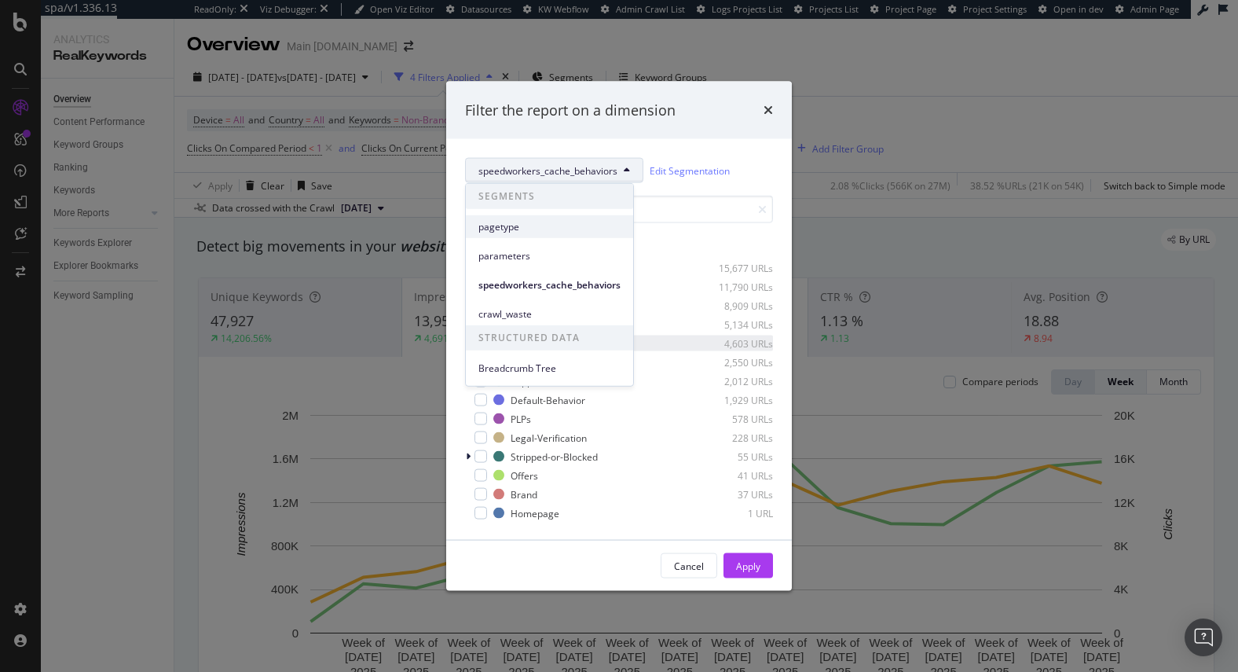
click at [569, 229] on span "pagetype" at bounding box center [549, 226] width 142 height 14
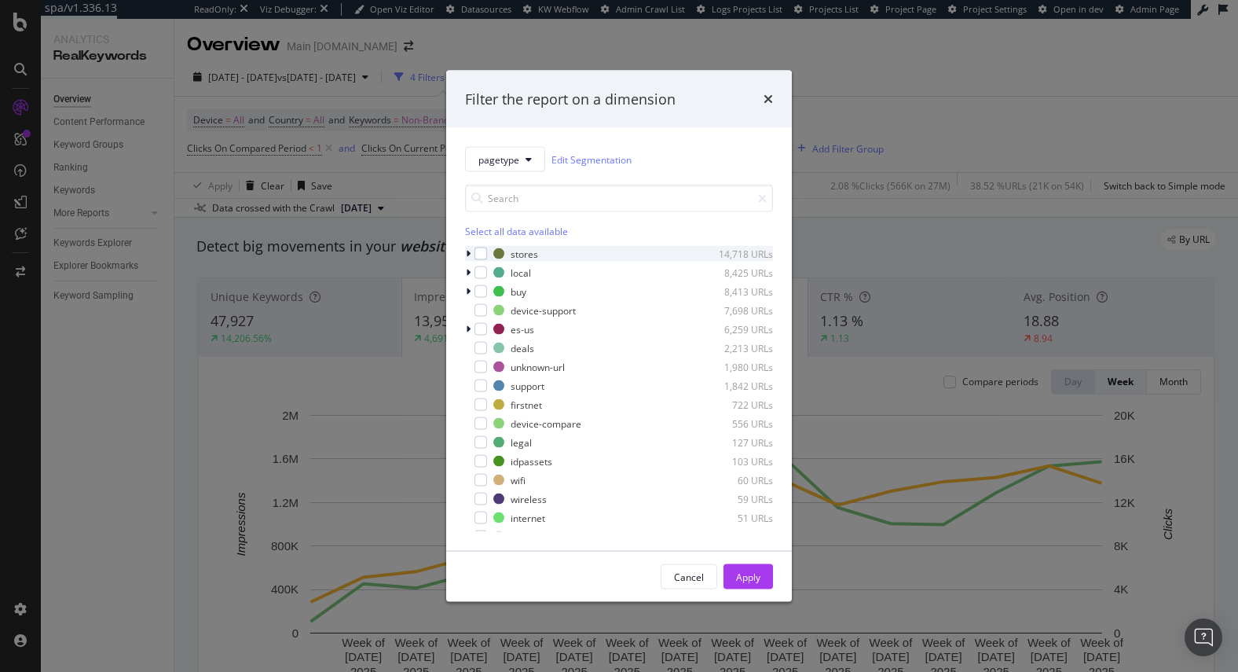
click at [468, 258] on div "modal" at bounding box center [469, 254] width 9 height 16
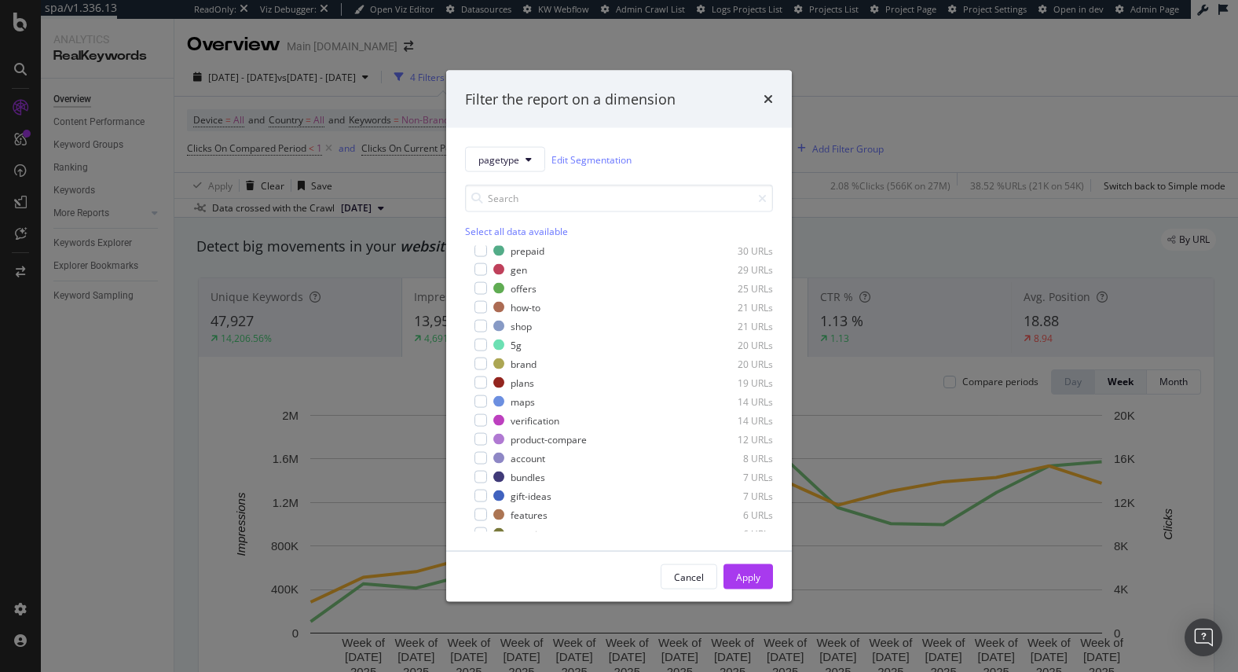
scroll to position [1446, 0]
click at [849, 103] on div "Filter the report on a dimension pagetype Edit Segmentation Select all data ava…" at bounding box center [619, 336] width 1238 height 672
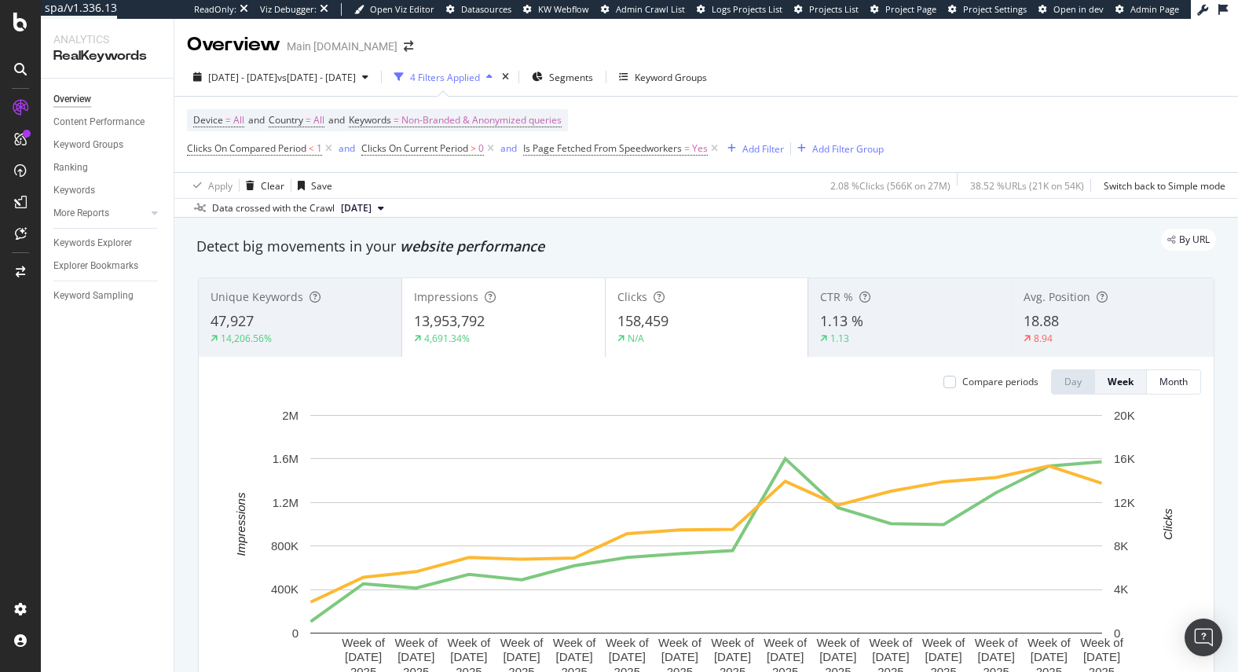
click at [800, 48] on div "Overview Main [DOMAIN_NAME]" at bounding box center [706, 38] width 1064 height 39
